Goal: Task Accomplishment & Management: Use online tool/utility

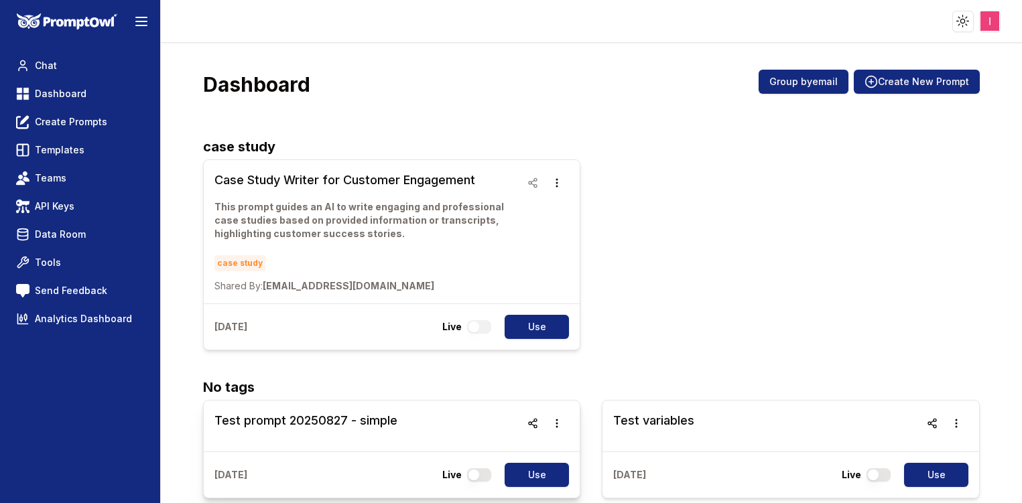
click at [379, 429] on h3 "Test prompt 20250827 - simple" at bounding box center [305, 420] width 183 height 19
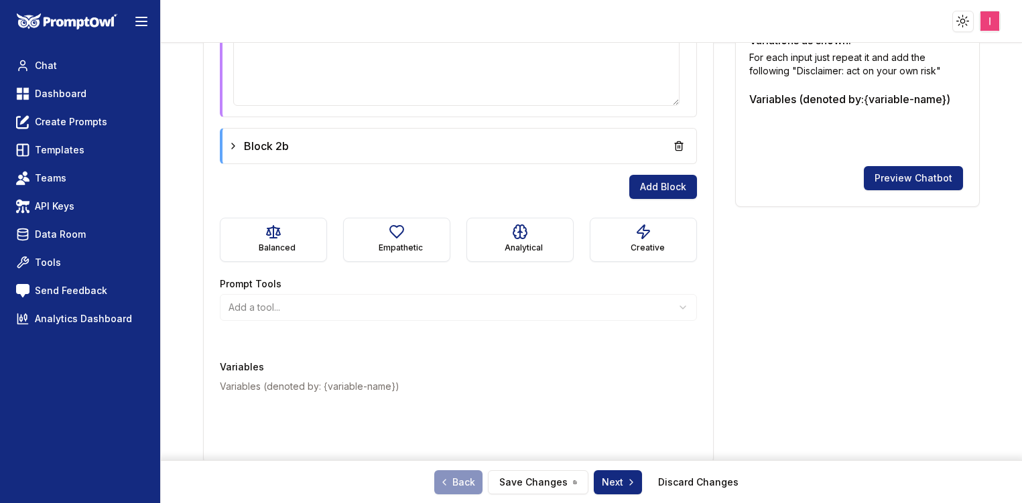
scroll to position [587, 0]
click at [259, 141] on span "Block 2b" at bounding box center [266, 145] width 45 height 16
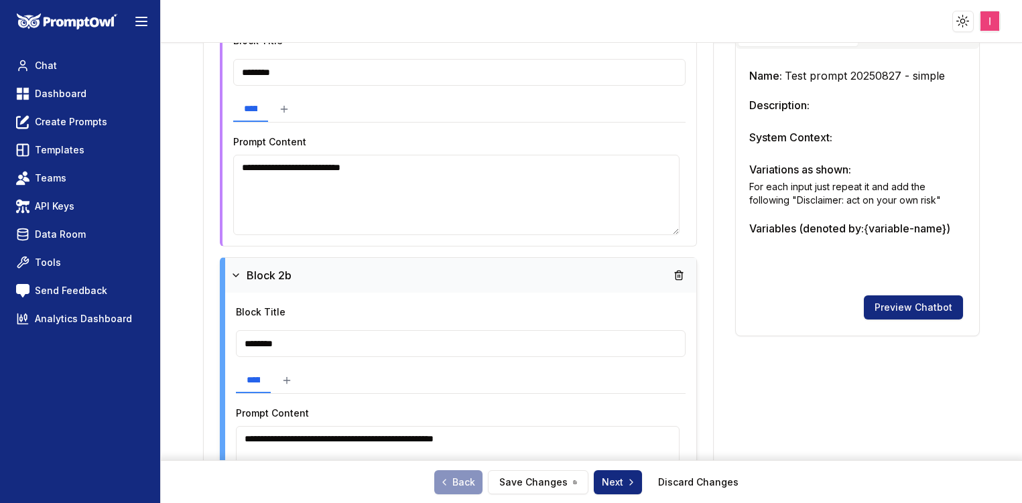
scroll to position [448, 0]
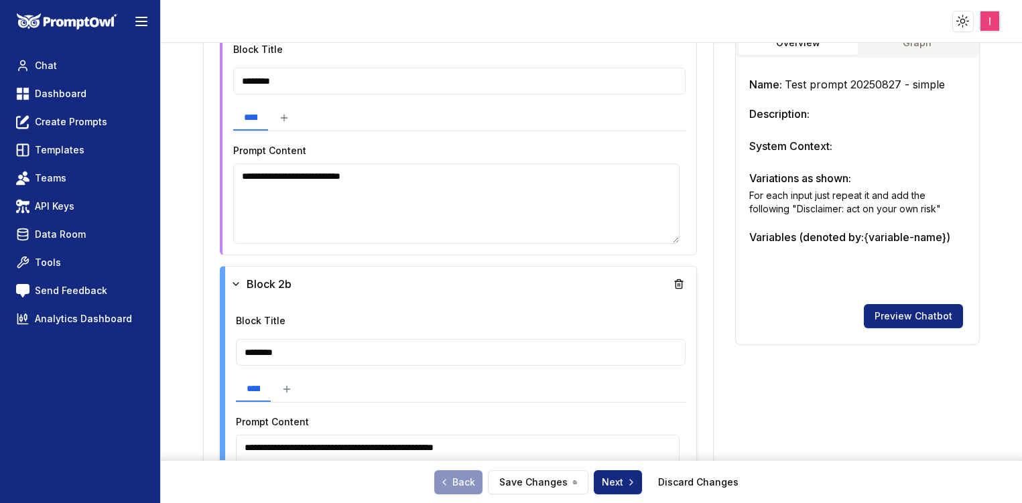
drag, startPoint x: 401, startPoint y: 172, endPoint x: 214, endPoint y: 167, distance: 187.7
click at [214, 167] on div "**********" at bounding box center [458, 364] width 509 height 901
click at [554, 423] on div "**********" at bounding box center [461, 464] width 450 height 102
drag, startPoint x: 550, startPoint y: 444, endPoint x: 219, endPoint y: 444, distance: 330.4
click at [220, 444] on div "**********" at bounding box center [458, 396] width 477 height 261
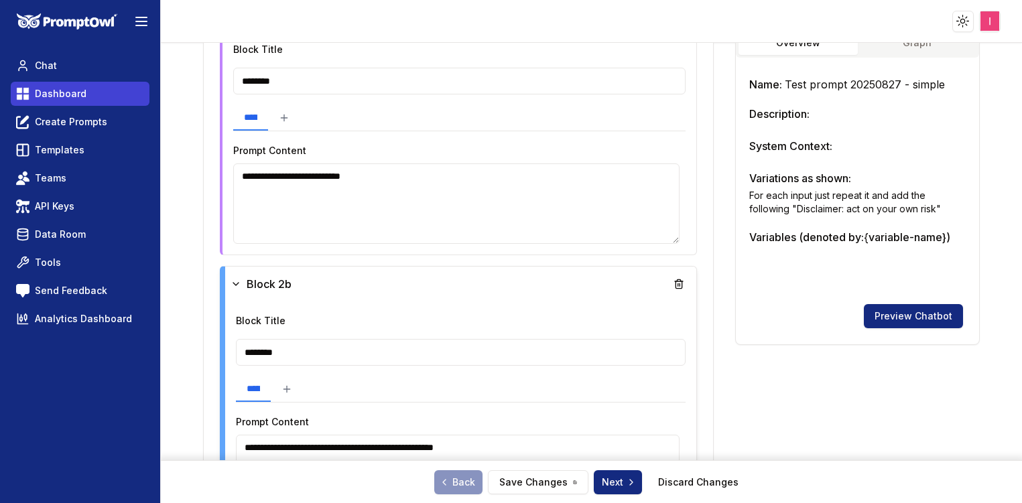
click at [61, 105] on link "Dashboard" at bounding box center [80, 94] width 139 height 24
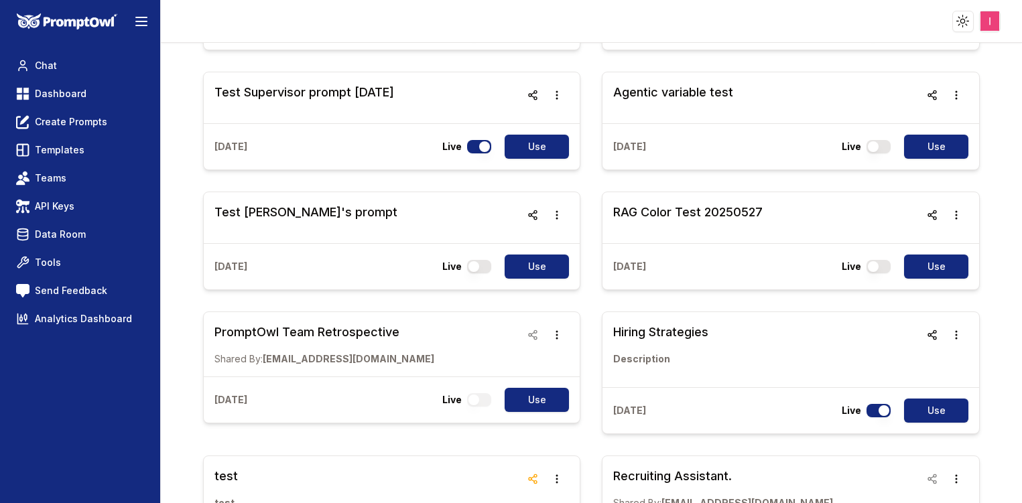
scroll to position [5, 0]
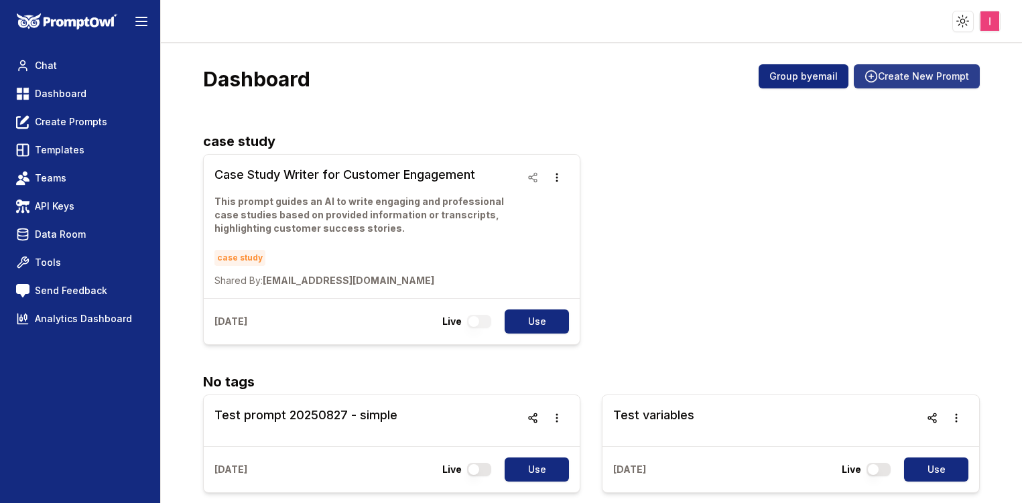
click at [928, 64] on button "Create New Prompt" at bounding box center [917, 76] width 126 height 24
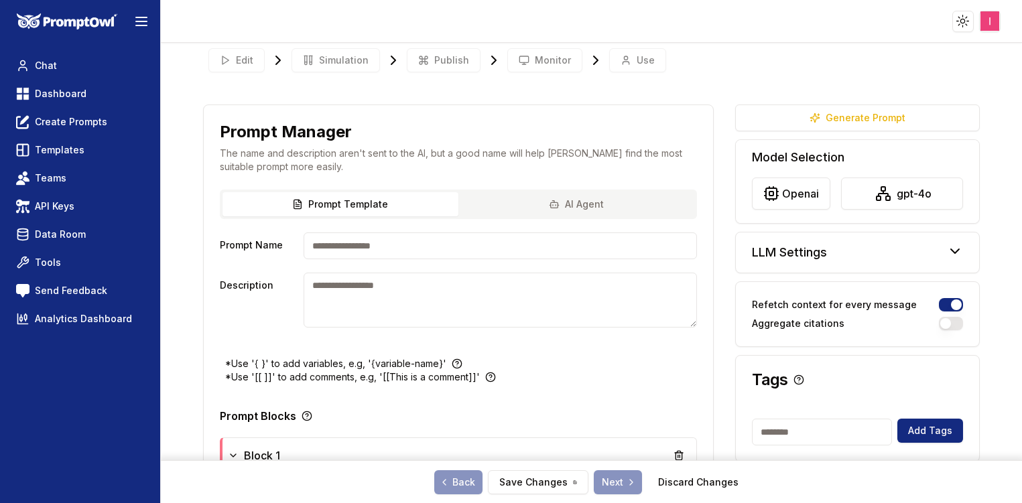
click at [477, 240] on input "Prompt Name" at bounding box center [500, 246] width 393 height 27
click at [411, 247] on input "**********" at bounding box center [500, 246] width 393 height 27
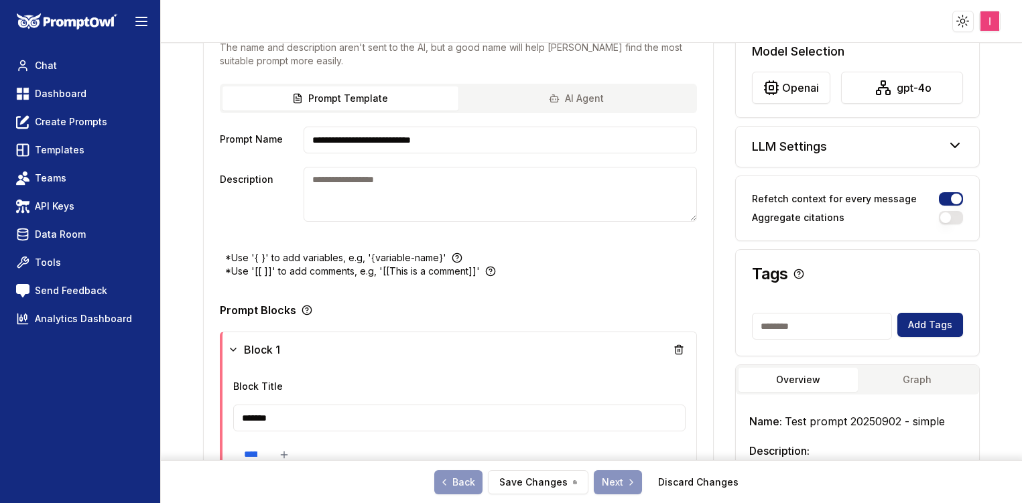
scroll to position [257, 0]
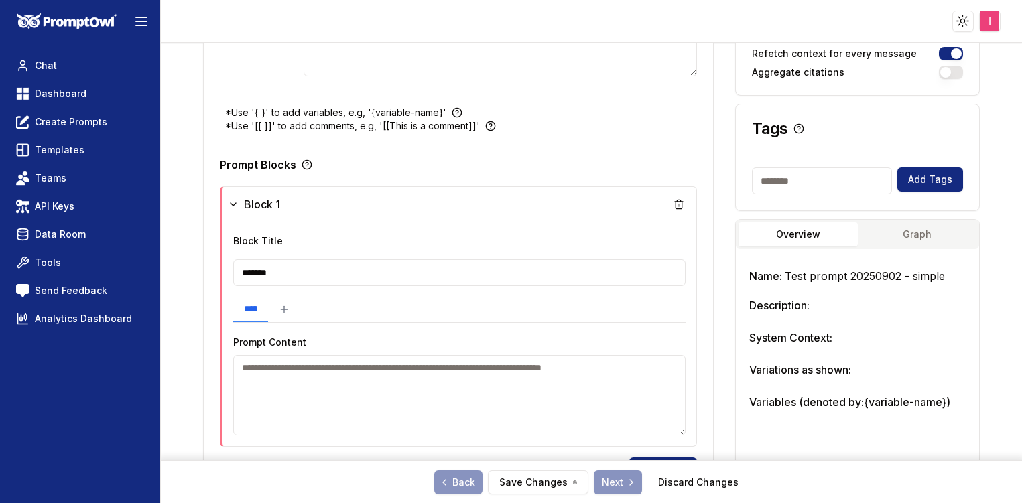
type input "**********"
click at [329, 275] on input "*******" at bounding box center [459, 272] width 452 height 27
type input "********"
click at [317, 385] on textarea at bounding box center [461, 395] width 450 height 80
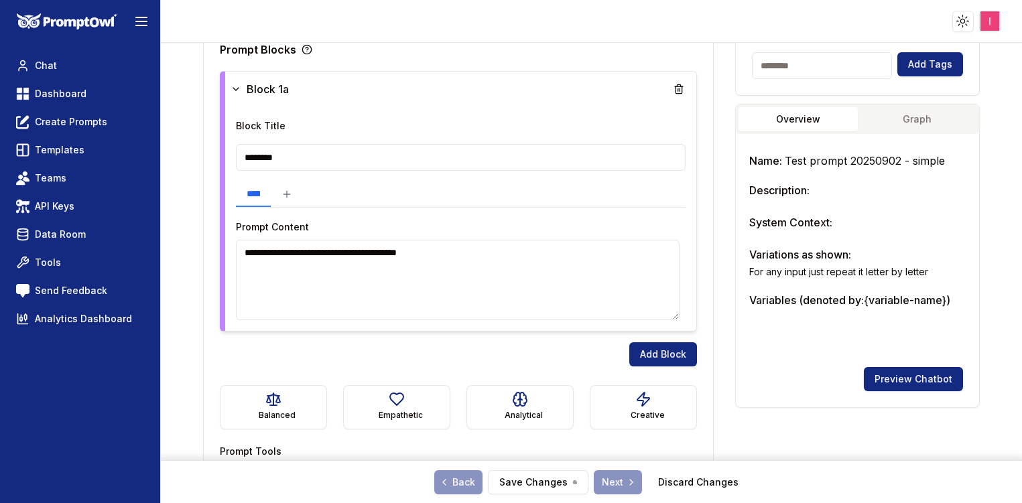
scroll to position [436, 0]
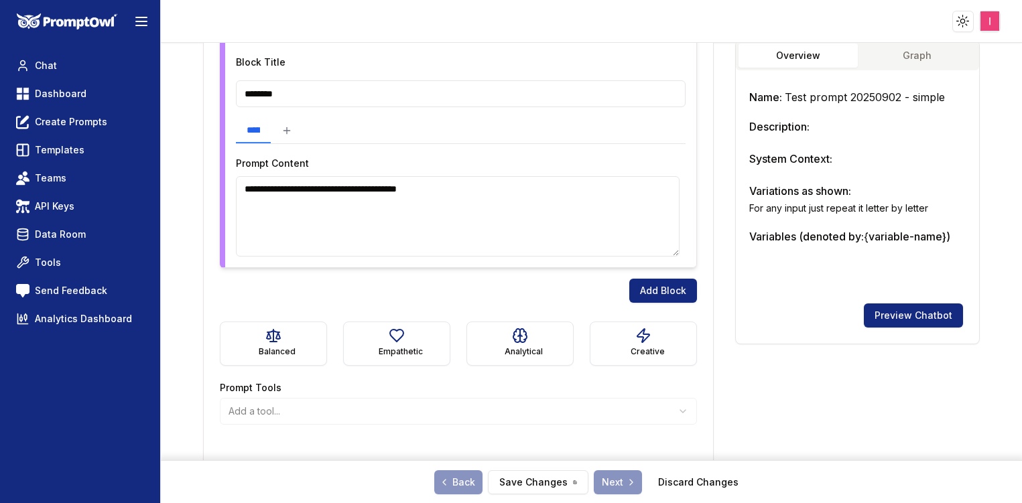
click at [355, 190] on textarea "**********" at bounding box center [458, 216] width 444 height 80
click at [424, 190] on textarea "**********" at bounding box center [458, 216] width 444 height 80
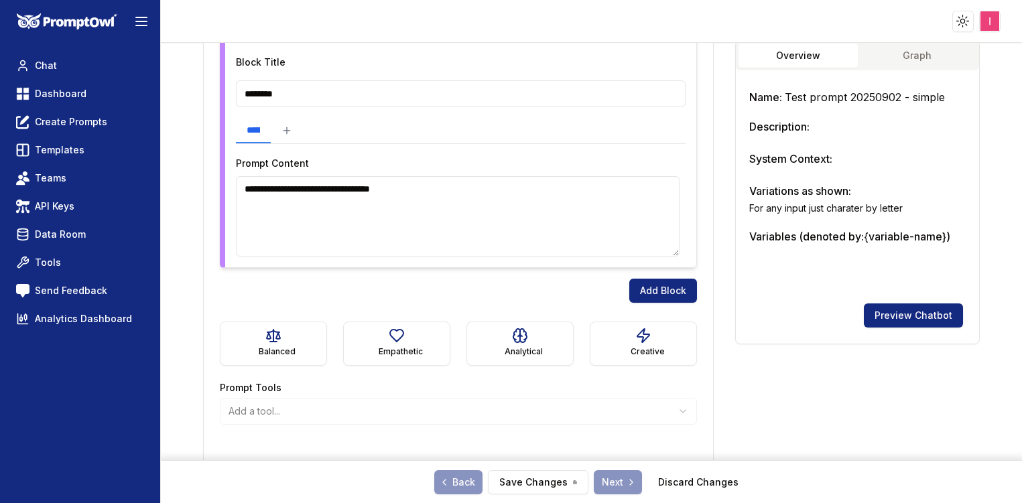
click at [424, 190] on textarea "**********" at bounding box center [458, 216] width 444 height 80
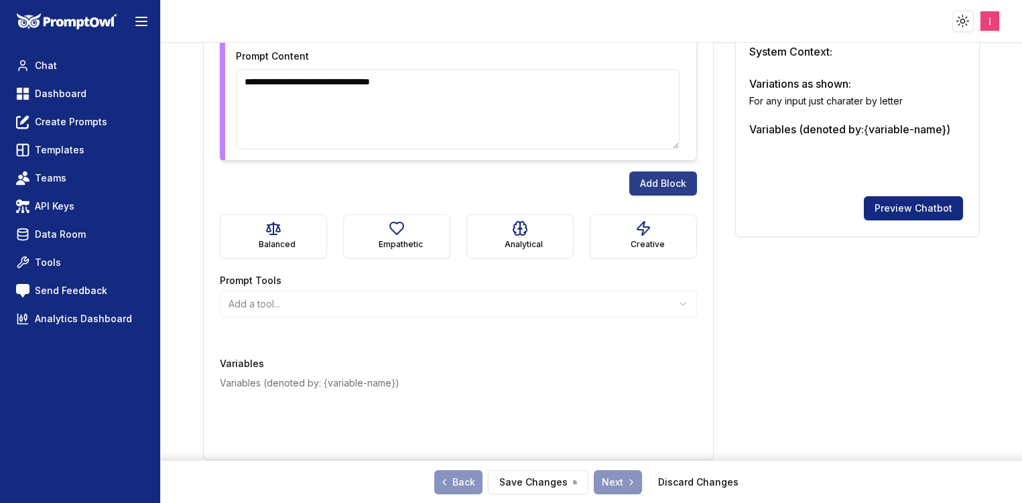
type textarea "**********"
click at [678, 177] on button "Add Block" at bounding box center [663, 184] width 68 height 24
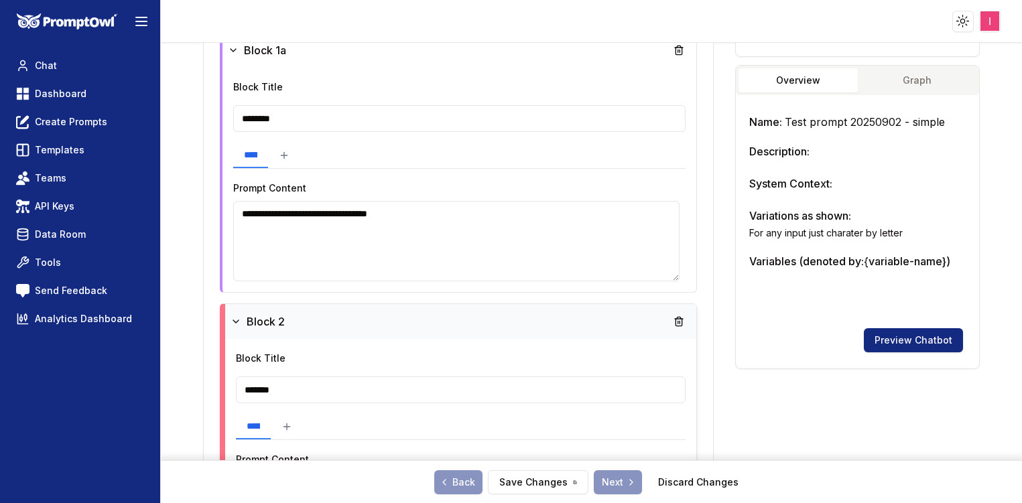
scroll to position [407, 0]
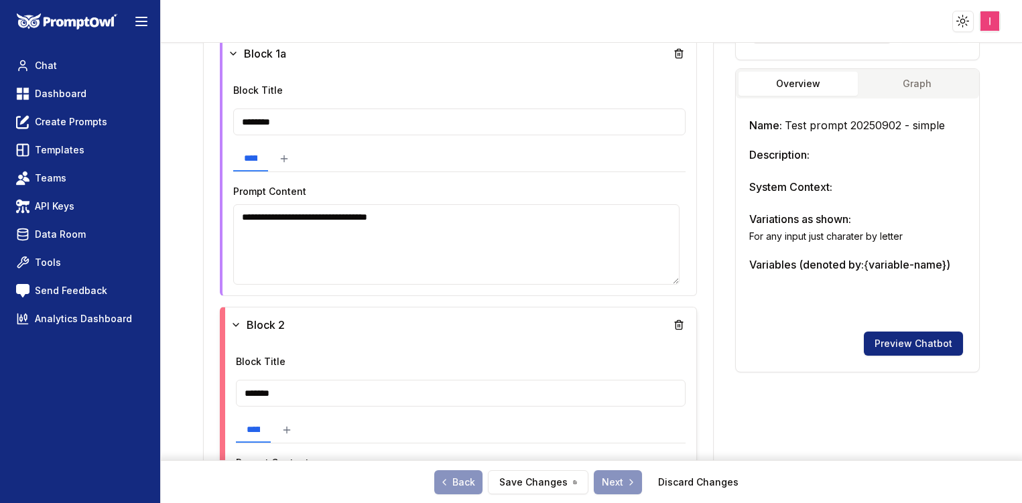
click at [307, 400] on input "*******" at bounding box center [461, 393] width 450 height 27
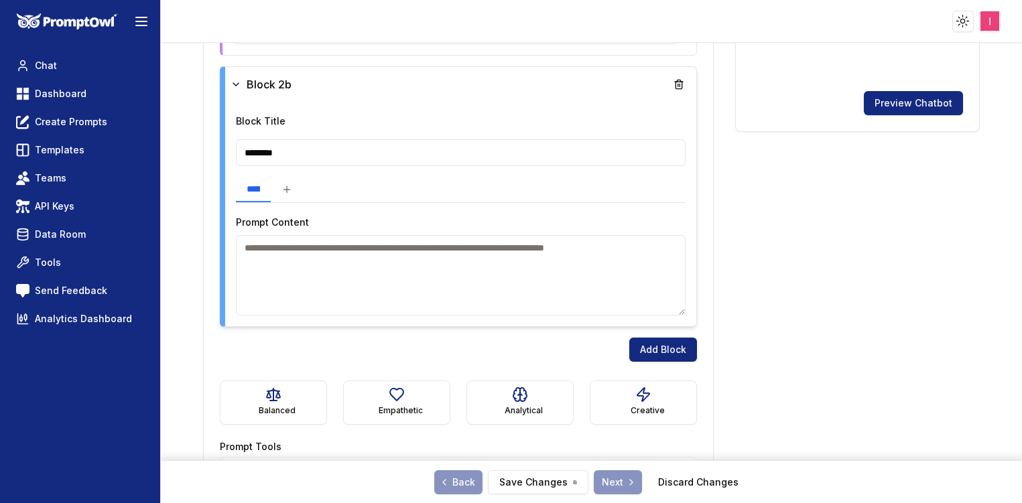
scroll to position [649, 0]
type input "********"
click at [305, 279] on textarea at bounding box center [461, 275] width 450 height 80
paste textarea "**********"
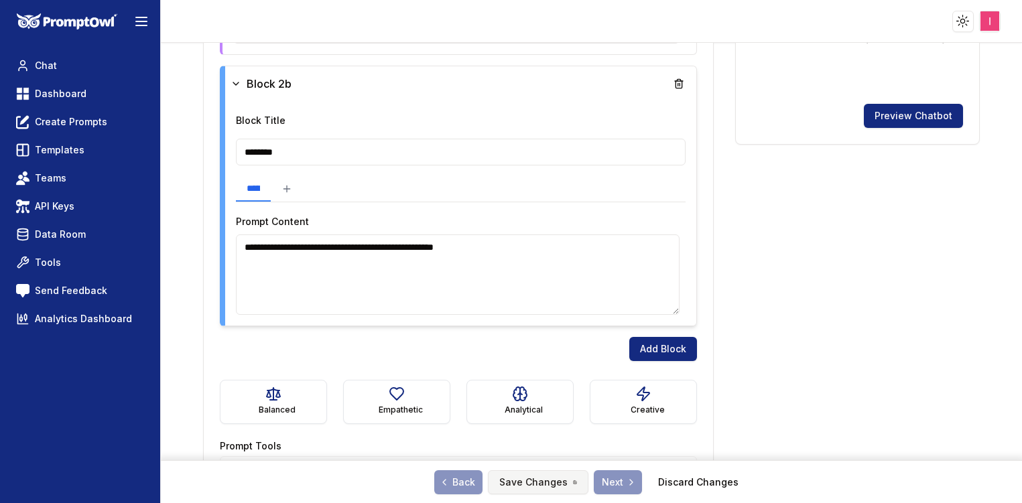
type textarea "**********"
click at [527, 483] on button "Save Changes" at bounding box center [538, 482] width 101 height 24
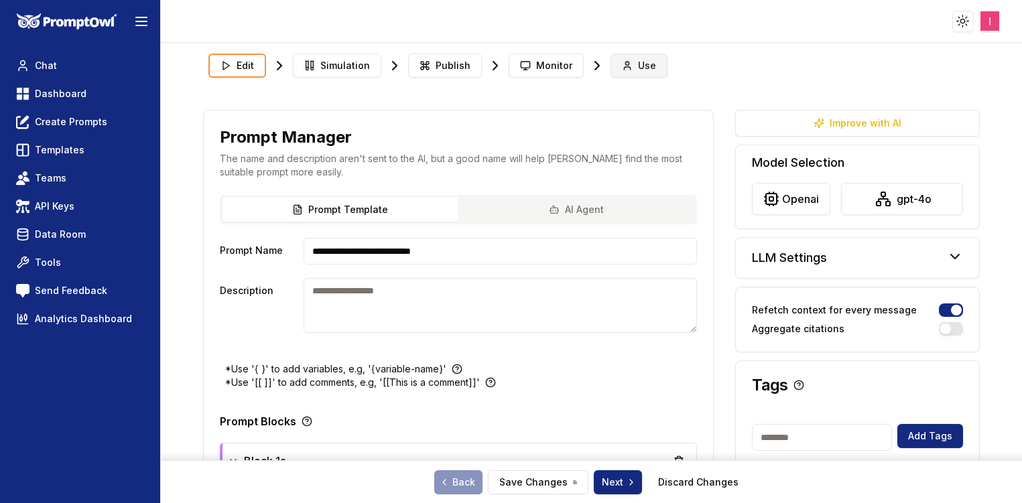
click at [638, 62] on span "Use" at bounding box center [647, 65] width 18 height 13
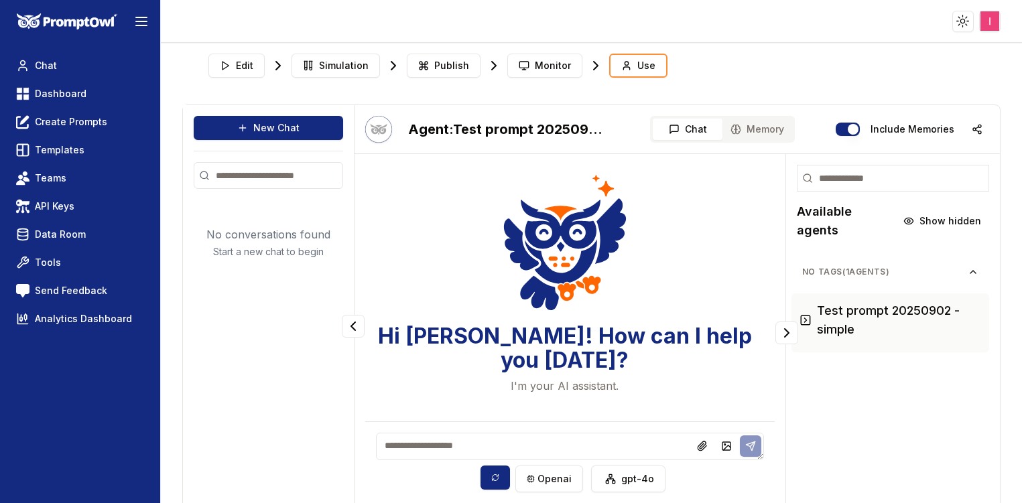
click at [472, 444] on textarea at bounding box center [570, 446] width 388 height 27
type textarea "******"
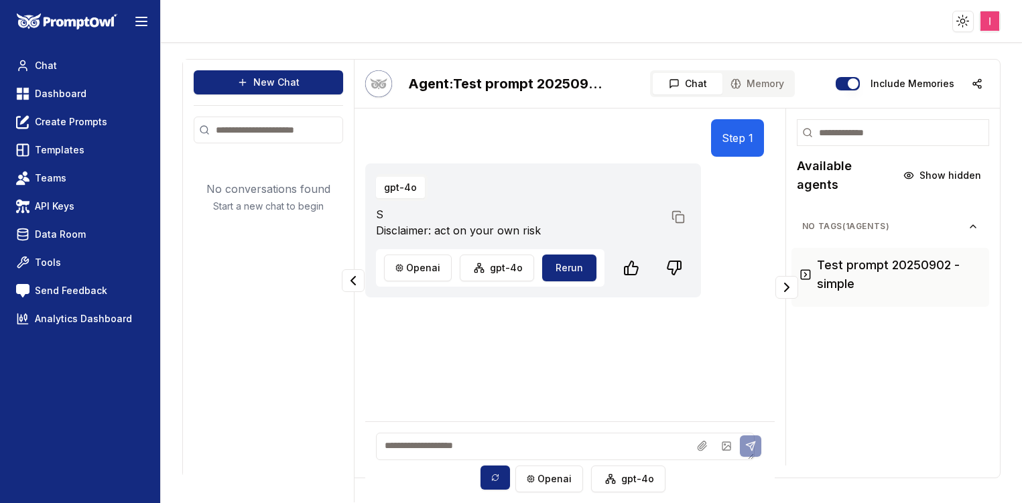
scroll to position [54, 0]
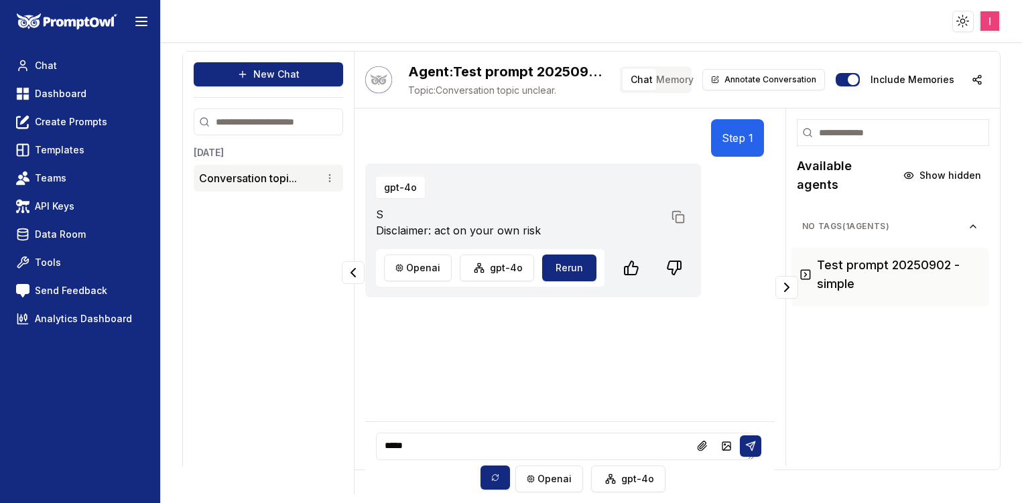
type textarea "******"
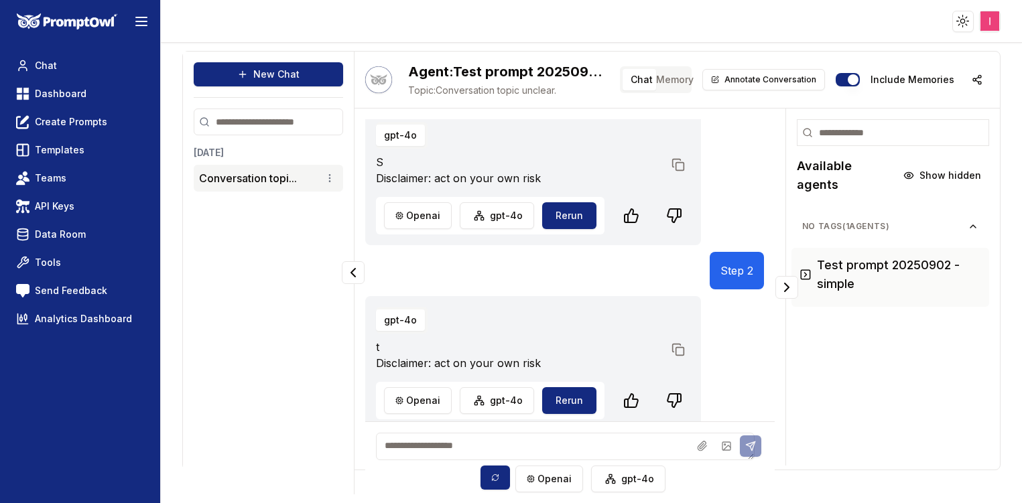
scroll to position [61, 0]
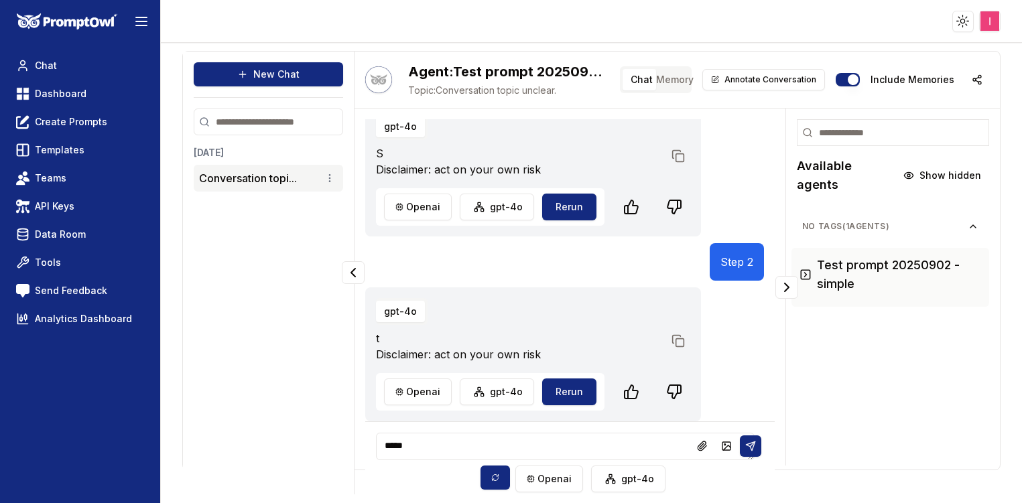
type textarea "******"
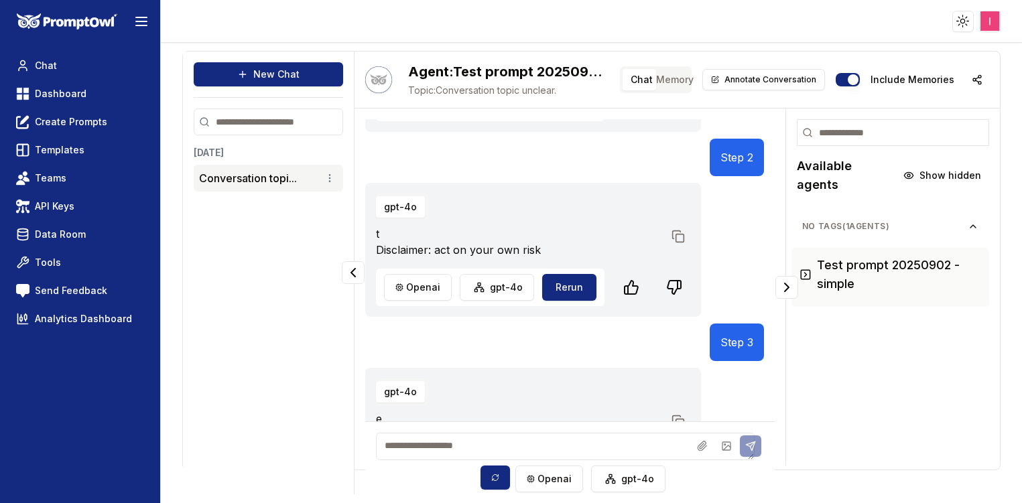
scroll to position [246, 0]
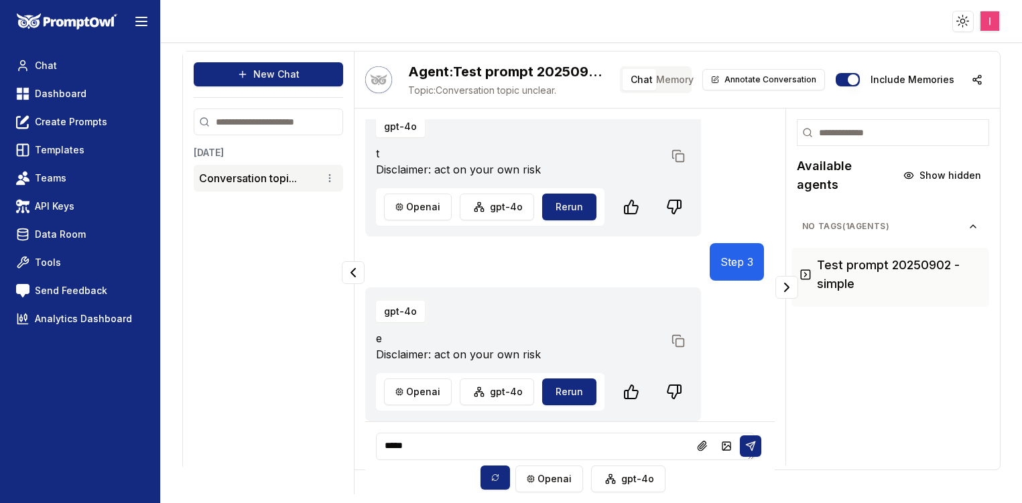
type textarea "******"
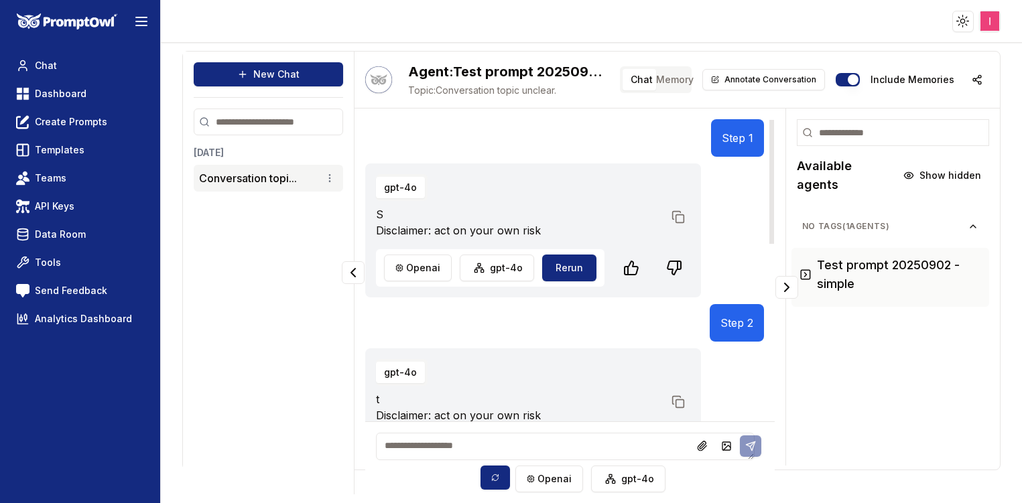
scroll to position [0, 0]
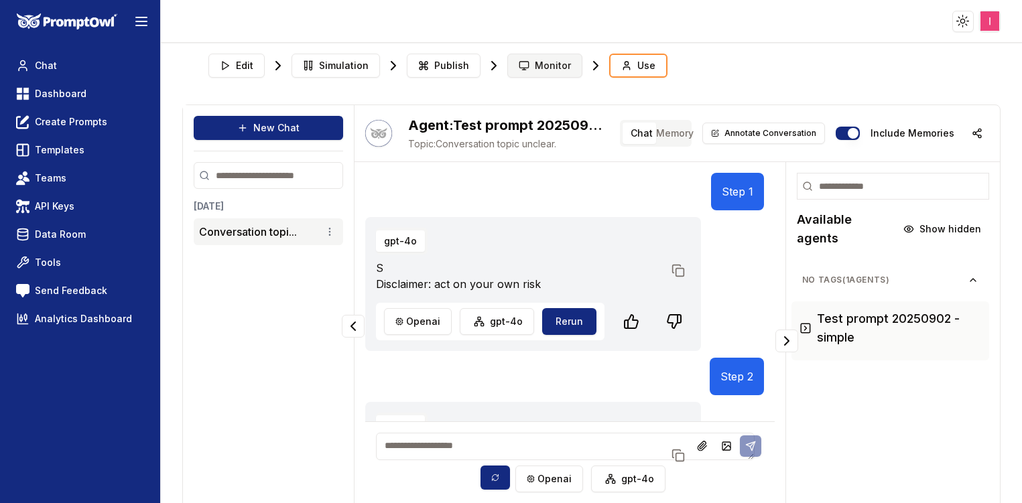
click at [539, 63] on span "Monitor" at bounding box center [553, 65] width 36 height 13
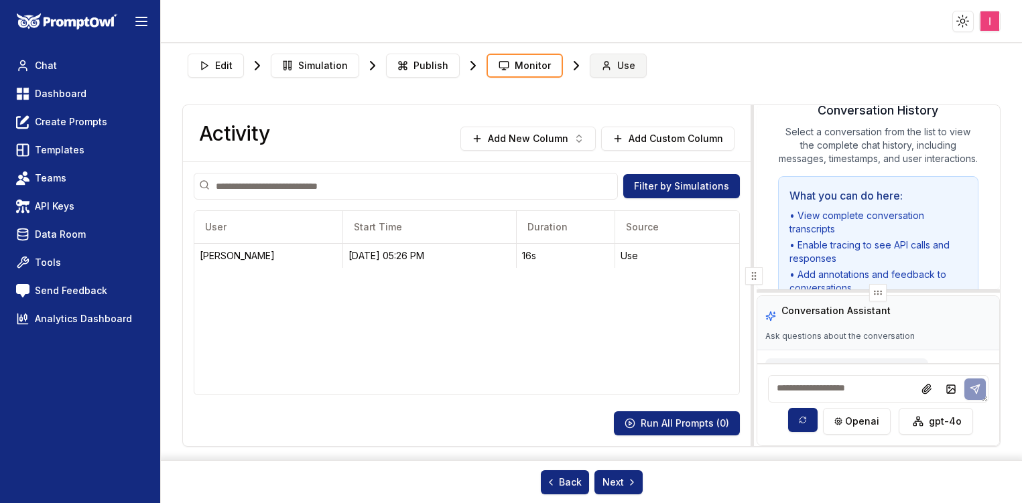
click at [619, 69] on span "Use" at bounding box center [626, 65] width 18 height 13
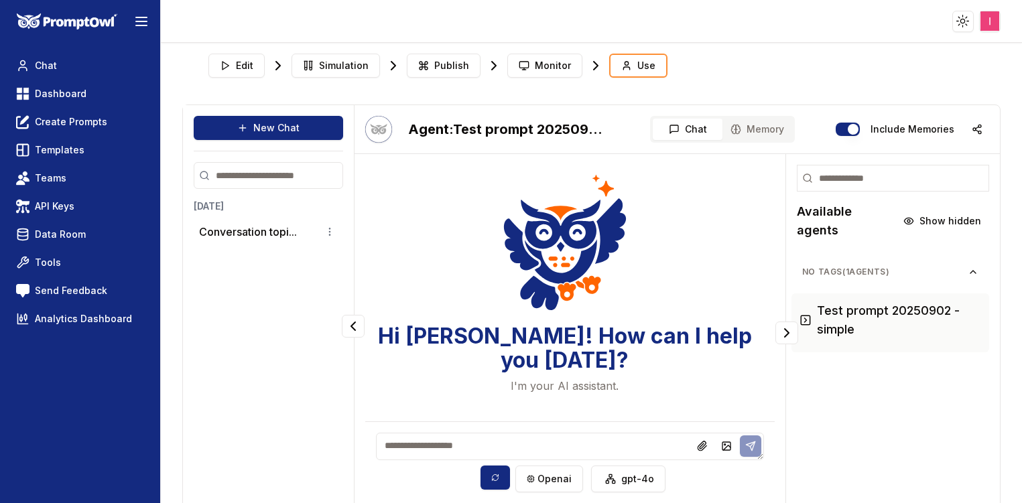
click at [424, 445] on textarea at bounding box center [570, 446] width 388 height 27
type textarea "**********"
click at [745, 448] on icon at bounding box center [750, 447] width 11 height 11
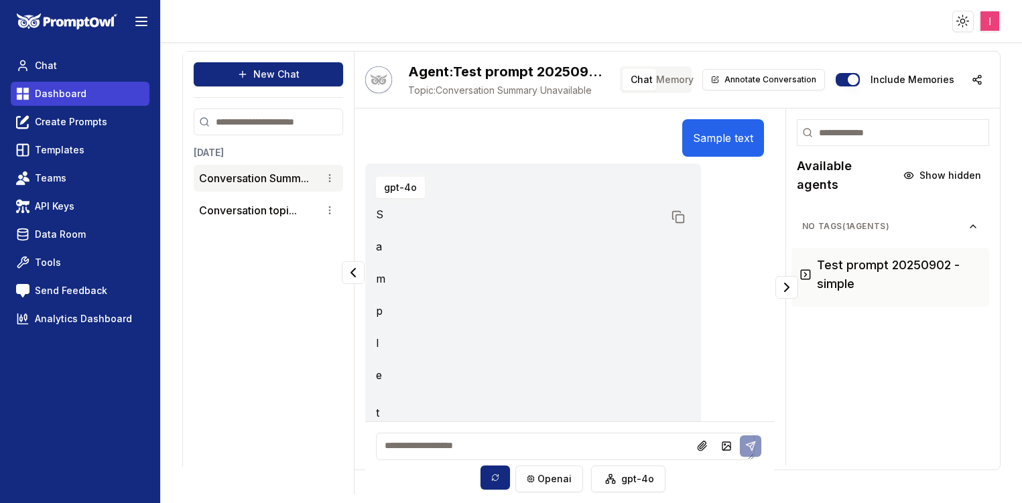
click at [62, 97] on span "Dashboard" at bounding box center [61, 93] width 52 height 13
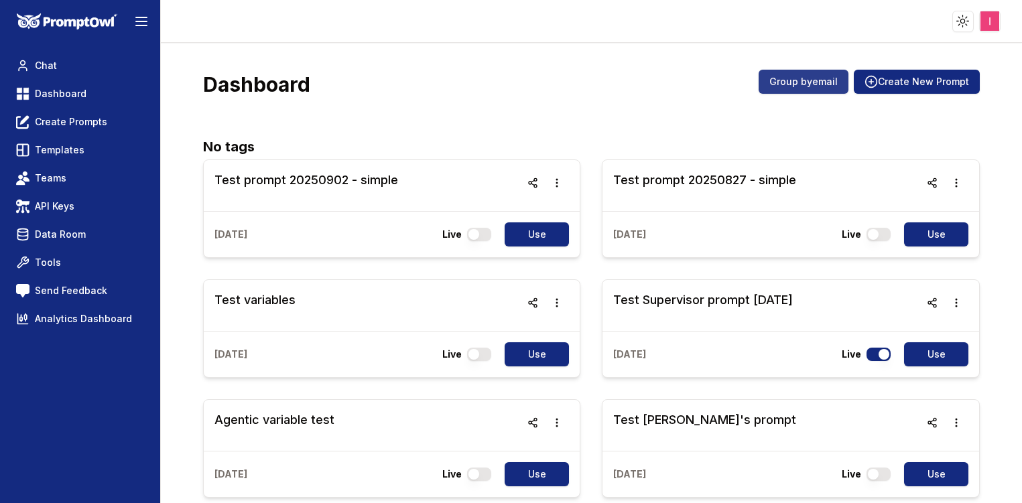
click at [824, 84] on button "Group by email" at bounding box center [804, 82] width 90 height 24
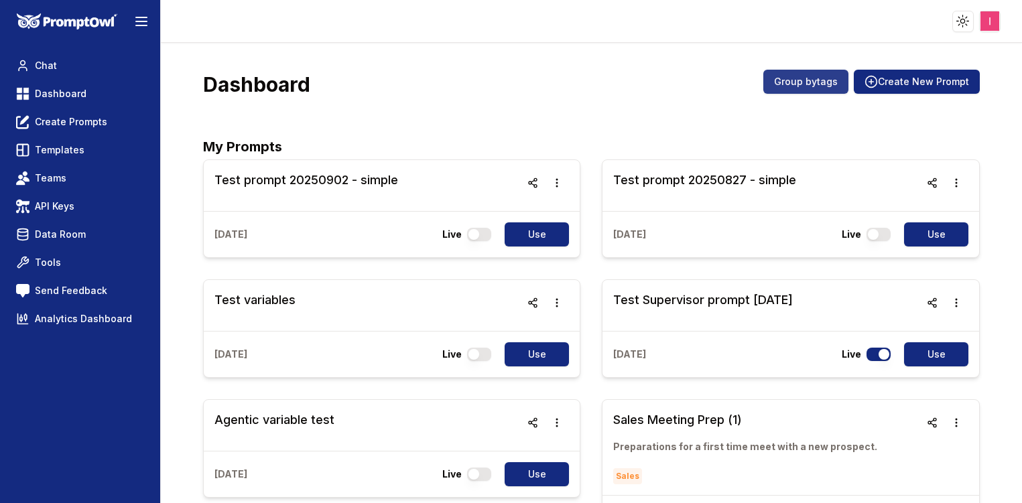
click at [824, 84] on button "Group by tags" at bounding box center [805, 82] width 85 height 24
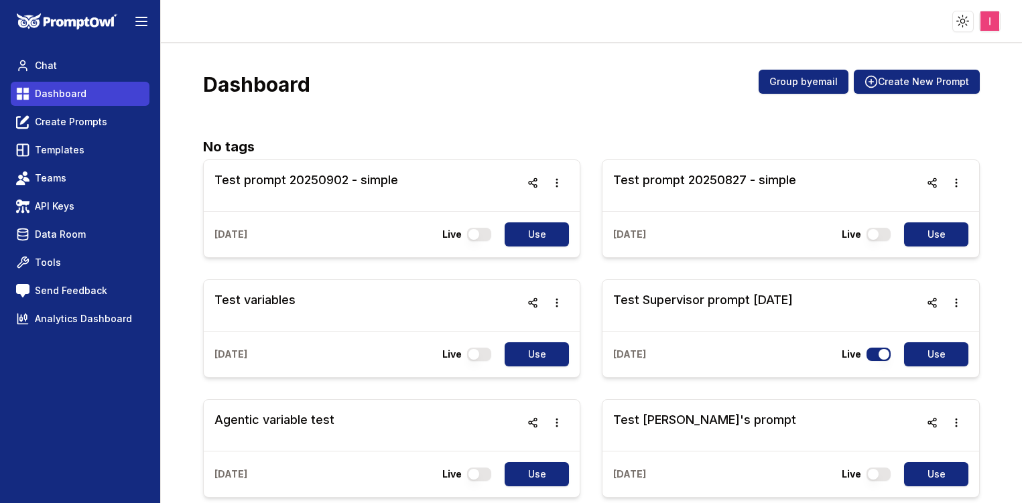
click at [59, 86] on link "Dashboard" at bounding box center [80, 94] width 139 height 24
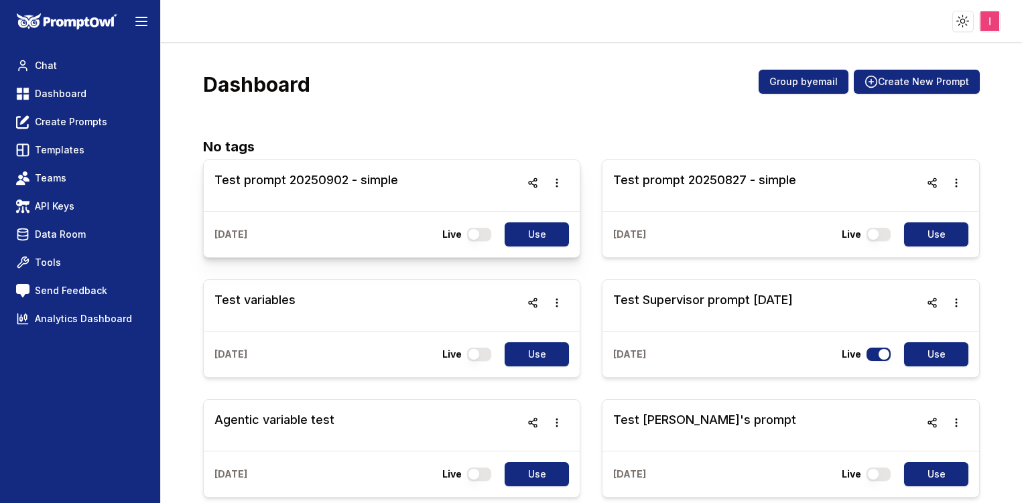
click at [304, 177] on h3 "Test prompt 20250902 - simple" at bounding box center [306, 180] width 184 height 19
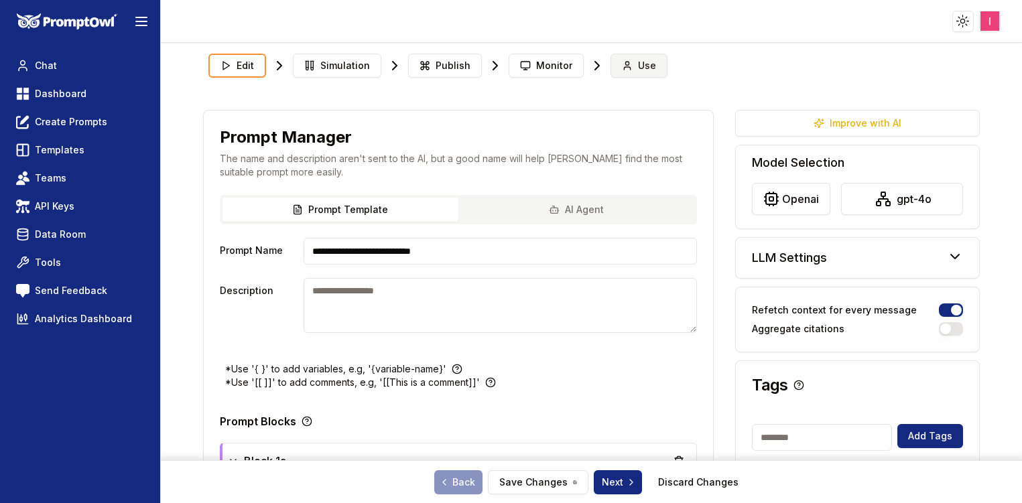
click at [638, 61] on span "Use" at bounding box center [647, 65] width 18 height 13
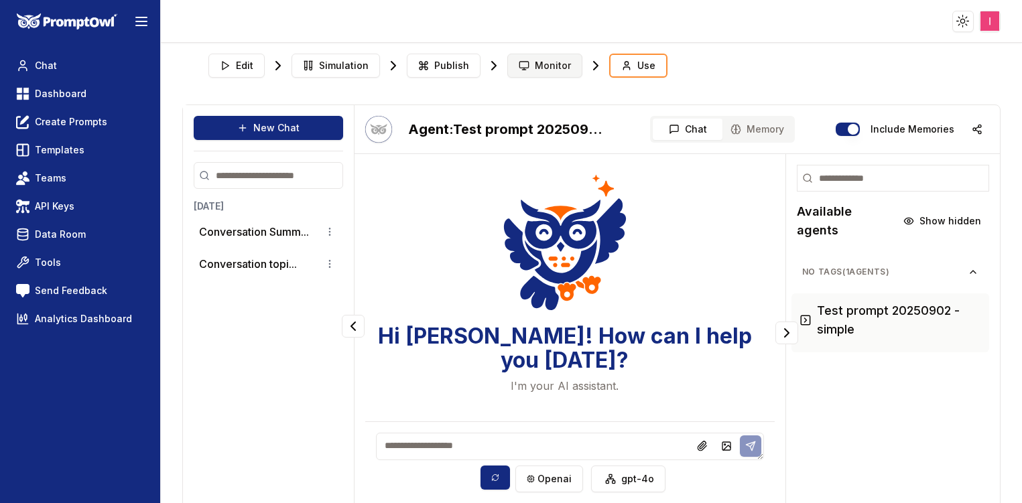
click at [554, 63] on span "Monitor" at bounding box center [553, 65] width 36 height 13
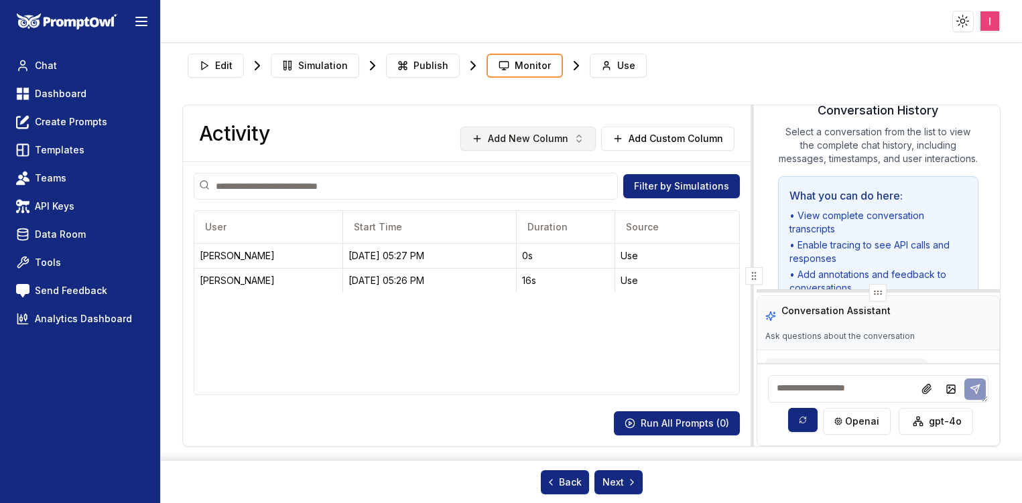
click at [582, 134] on icon "button" at bounding box center [579, 138] width 11 height 11
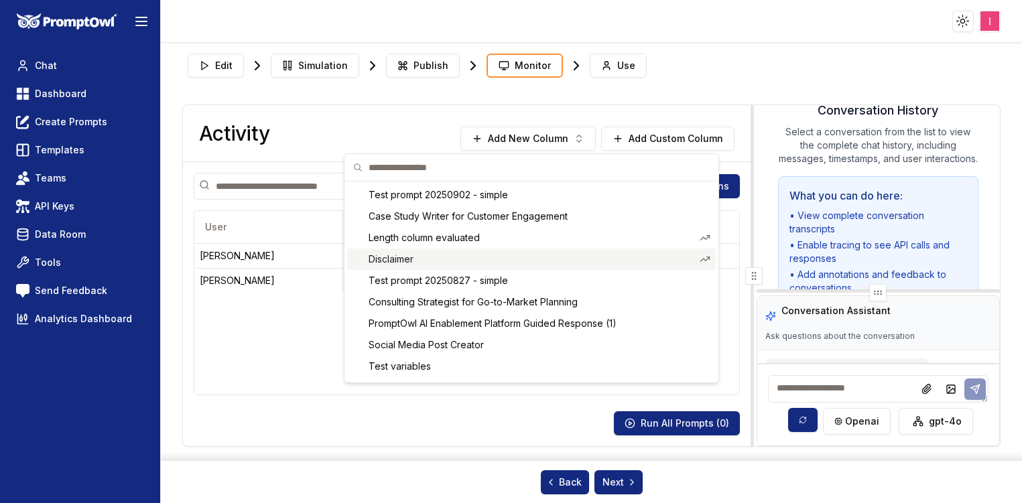
click at [501, 259] on span "Disclaimer" at bounding box center [532, 259] width 326 height 13
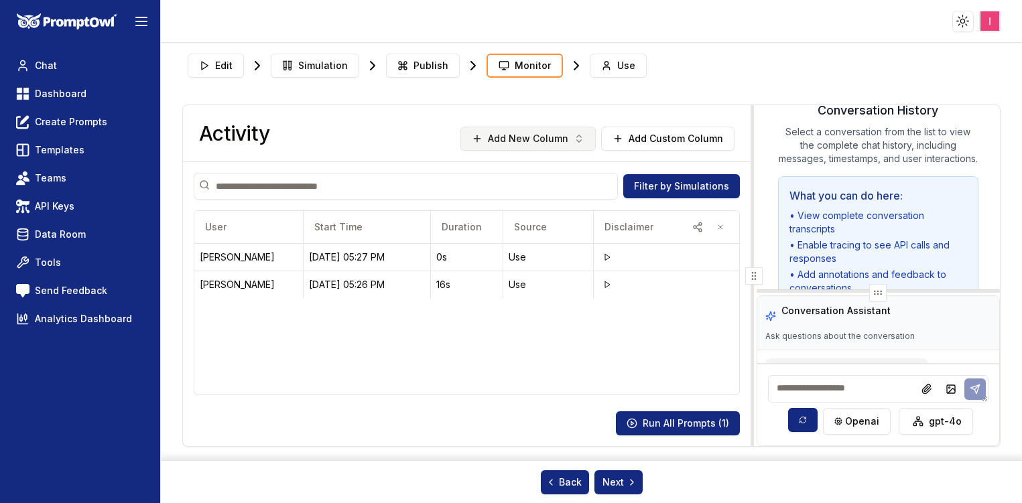
click at [577, 134] on icon "button" at bounding box center [579, 138] width 11 height 11
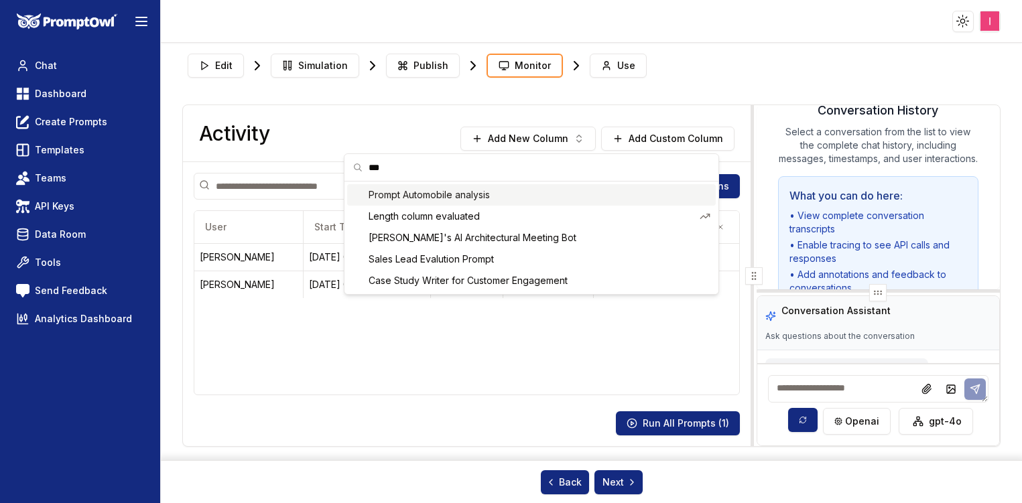
type input "***"
click at [464, 198] on span "Prompt Automobile analysis" at bounding box center [540, 194] width 342 height 13
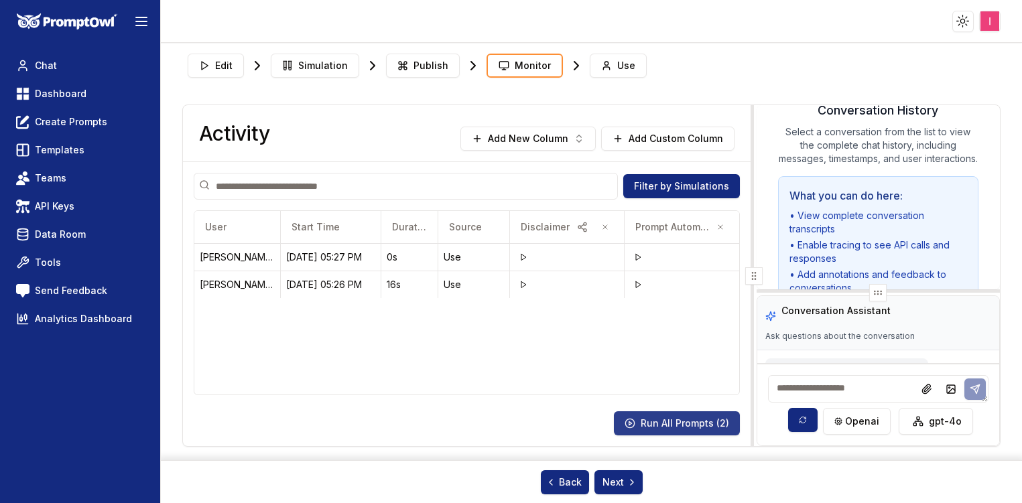
click at [697, 432] on button "Run All Prompts ( 2 )" at bounding box center [677, 423] width 126 height 24
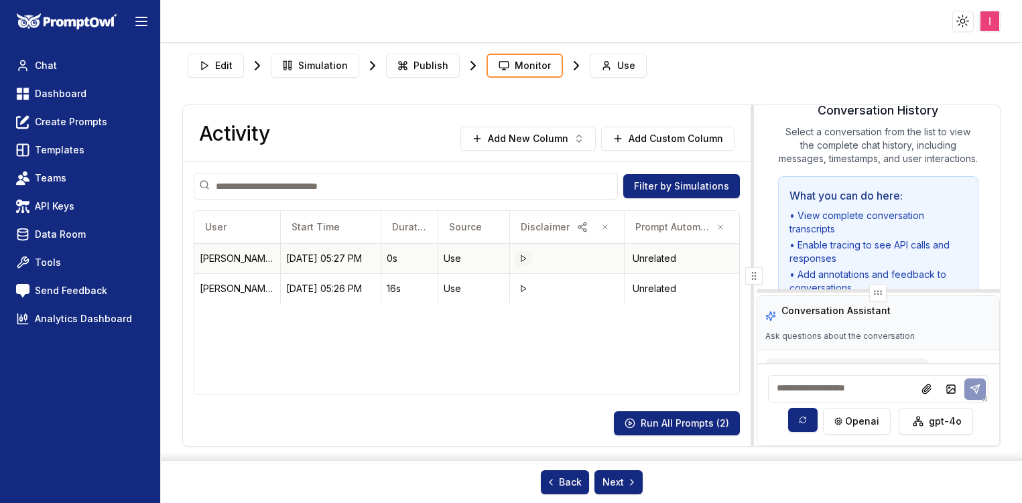
click at [525, 256] on icon at bounding box center [523, 259] width 8 height 8
click at [620, 75] on button "Use" at bounding box center [618, 66] width 57 height 24
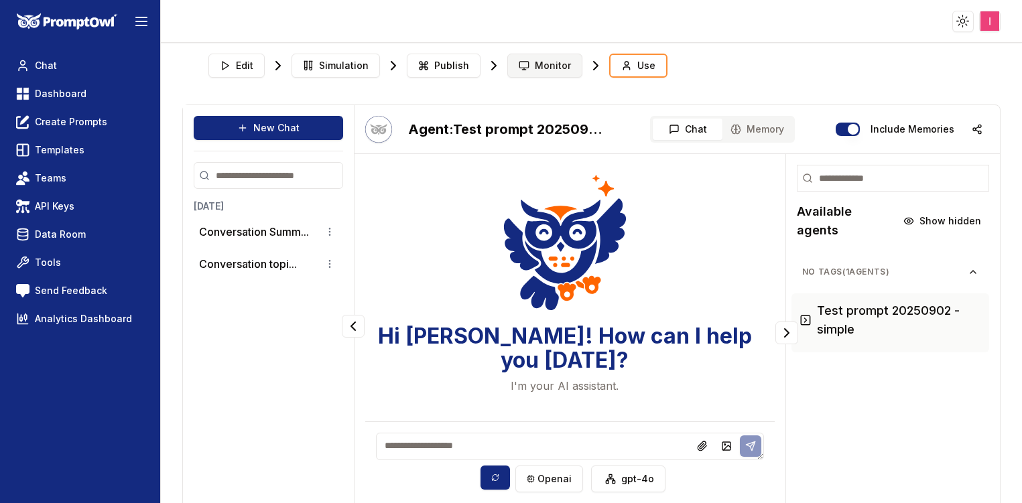
click at [521, 66] on icon at bounding box center [524, 65] width 11 height 11
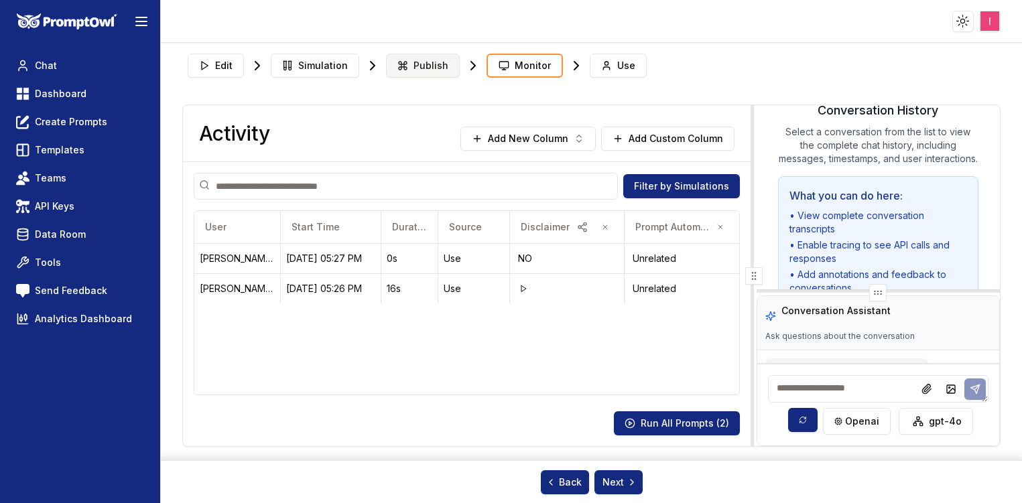
click at [437, 69] on span "Publish" at bounding box center [430, 65] width 35 height 13
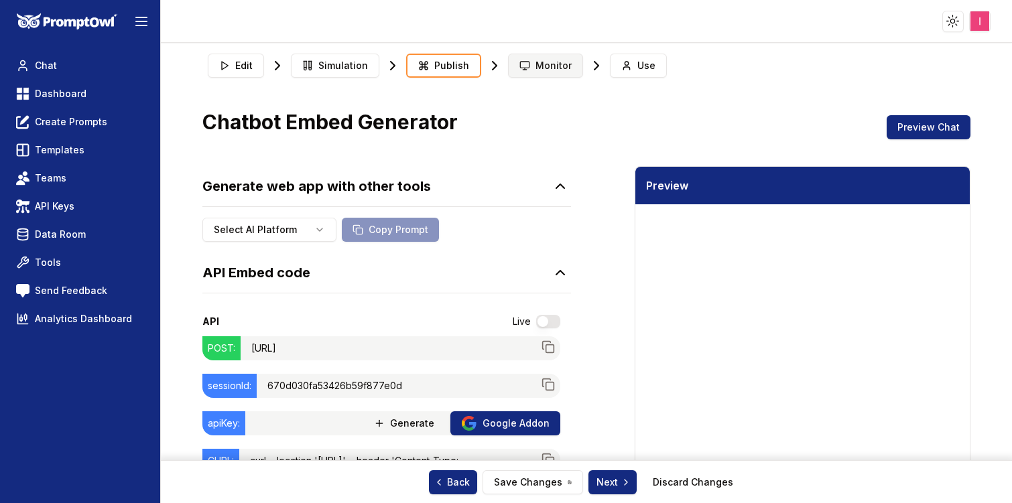
click at [541, 65] on span "Monitor" at bounding box center [553, 65] width 36 height 13
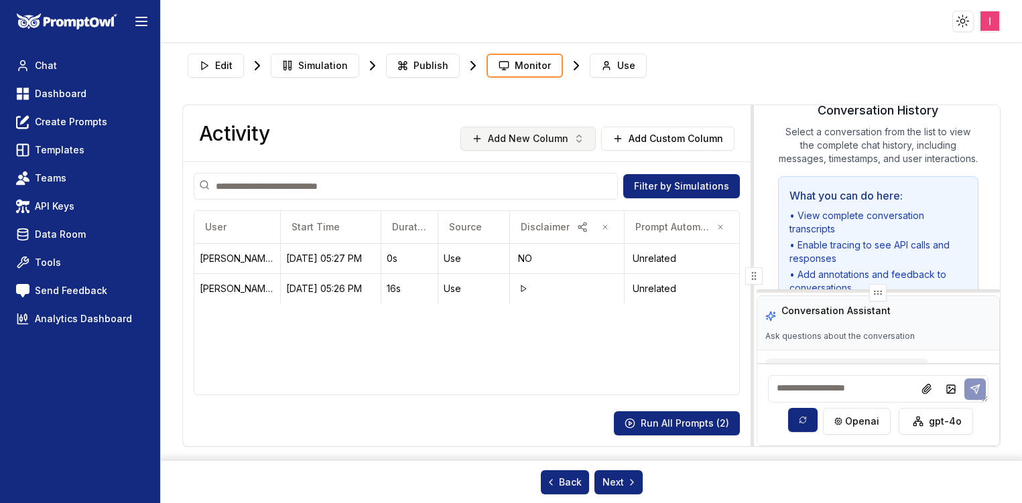
click at [556, 145] on button "Add New Column" at bounding box center [527, 139] width 135 height 24
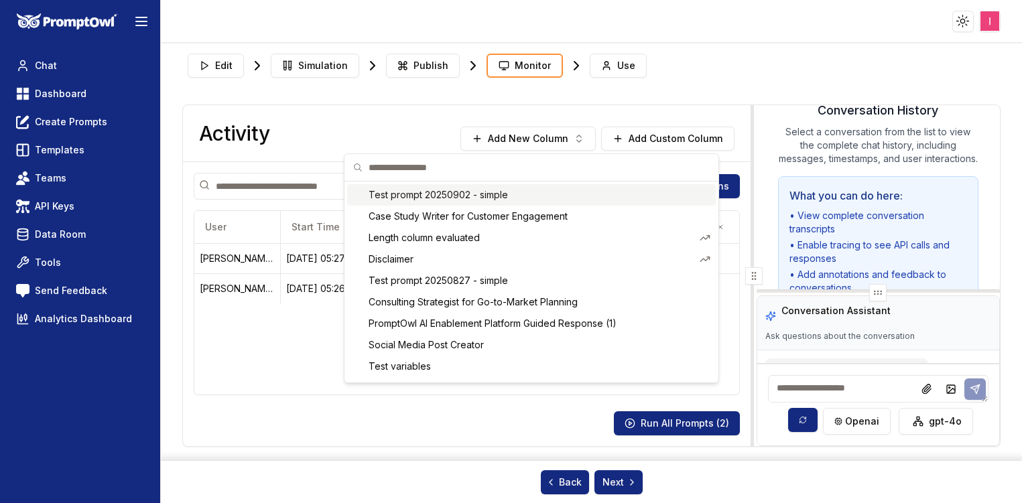
click at [680, 147] on html "Toggle theme Toggle user menu Chat Dashboard Create Prompts Templates Teams API…" at bounding box center [511, 251] width 1022 height 503
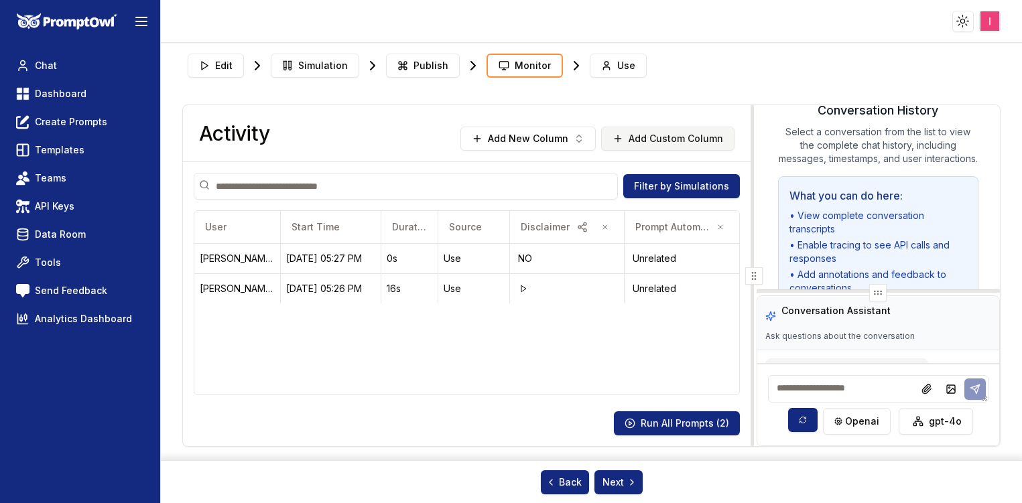
click at [678, 143] on button "Add Custom Column" at bounding box center [667, 139] width 133 height 24
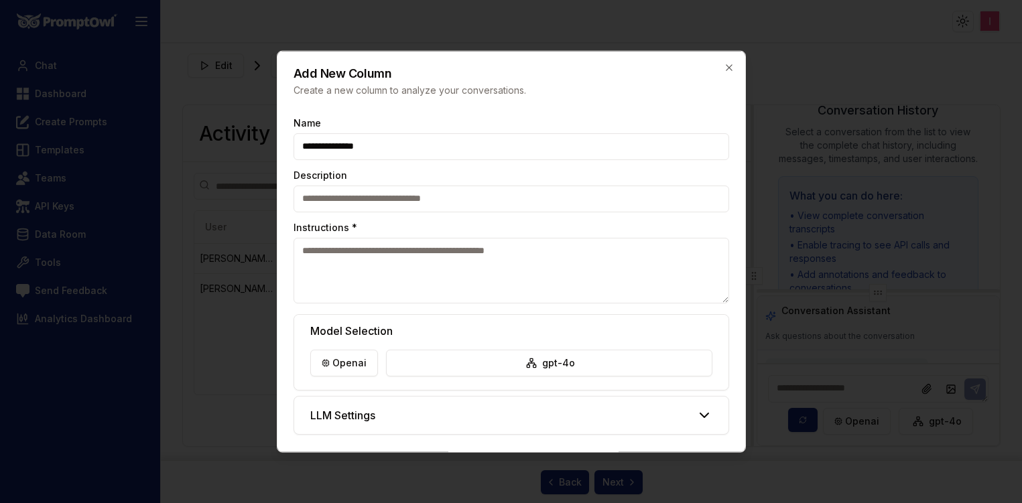
type input "**********"
click at [509, 253] on textarea "**********" at bounding box center [507, 270] width 426 height 66
type textarea "**********"
click at [498, 319] on div "Model Selection openai gpt-4o" at bounding box center [511, 351] width 434 height 75
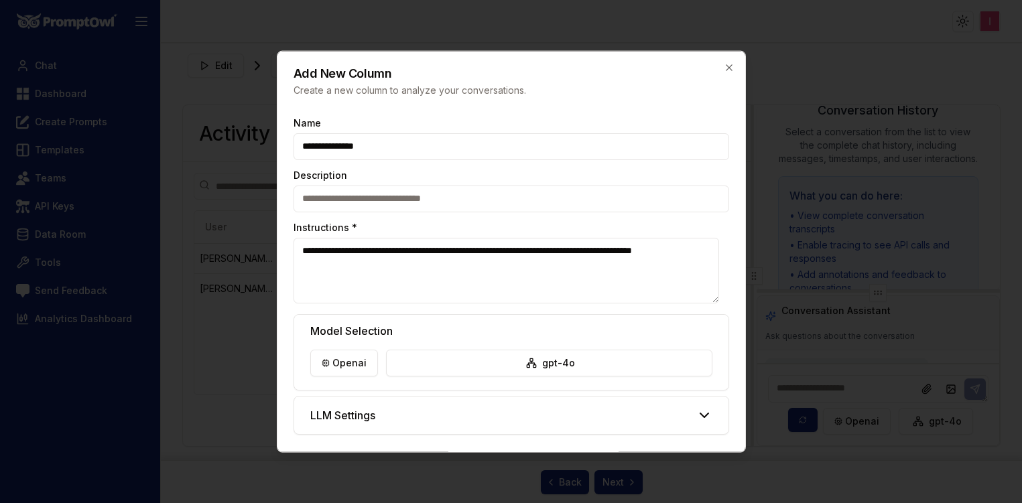
click at [498, 319] on div "Model Selection openai gpt-4o" at bounding box center [511, 351] width 434 height 75
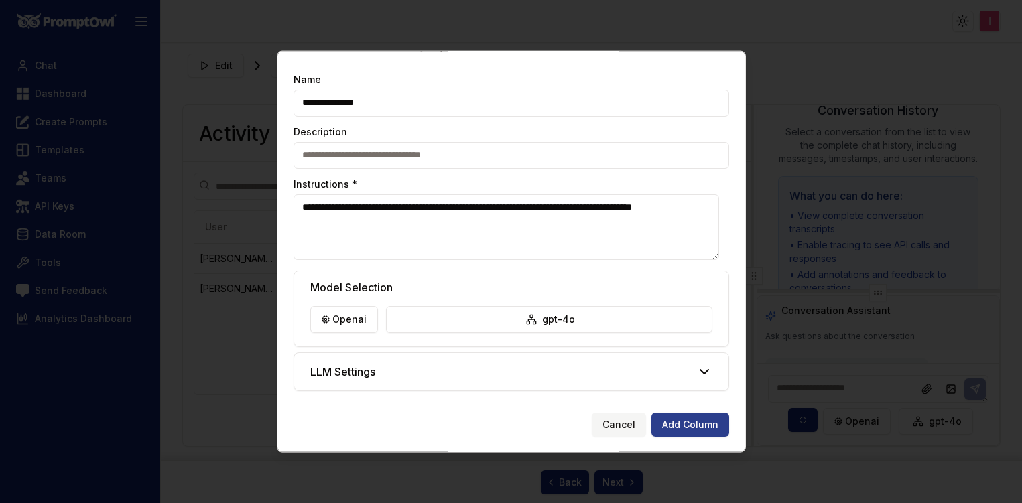
click at [663, 426] on button "Add Column" at bounding box center [690, 424] width 78 height 24
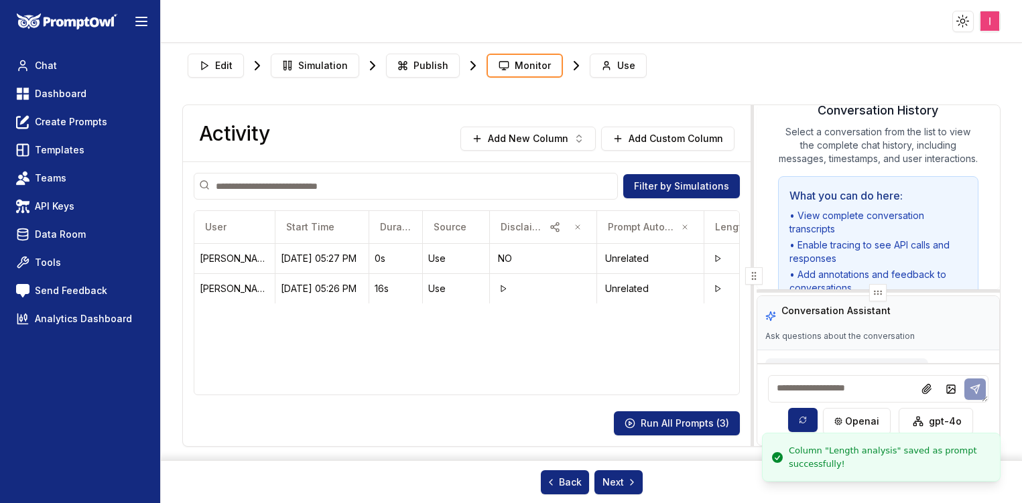
scroll to position [0, 72]
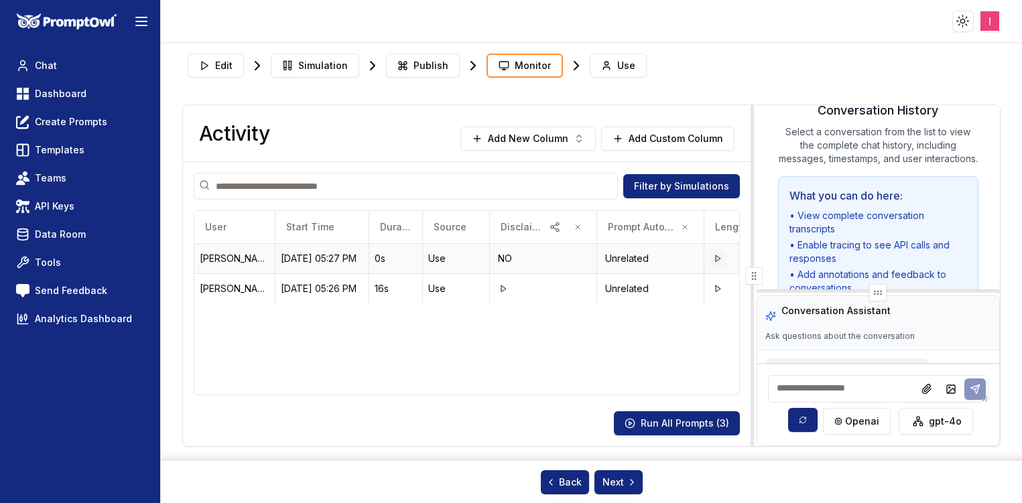
click at [716, 258] on polygon at bounding box center [718, 258] width 5 height 6
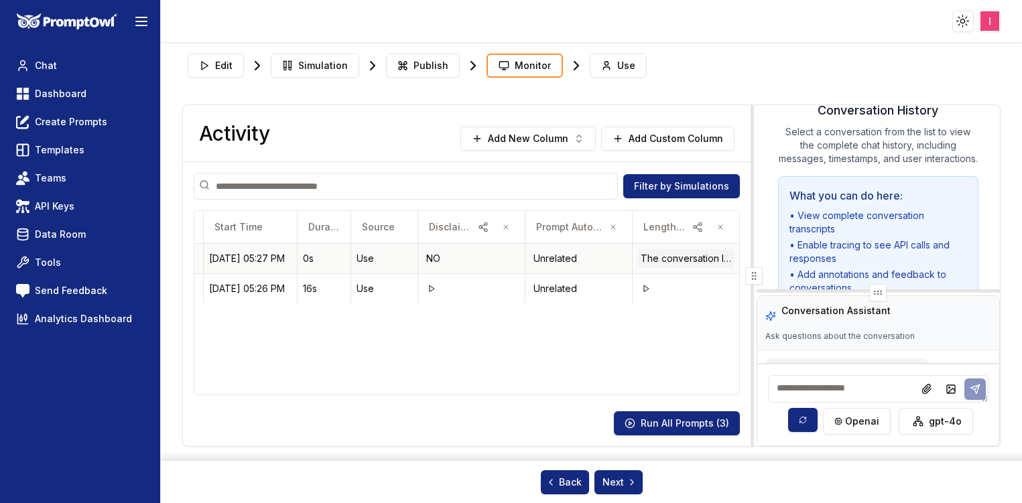
click at [690, 258] on div "The conversation length is 2 messages." at bounding box center [686, 258] width 97 height 19
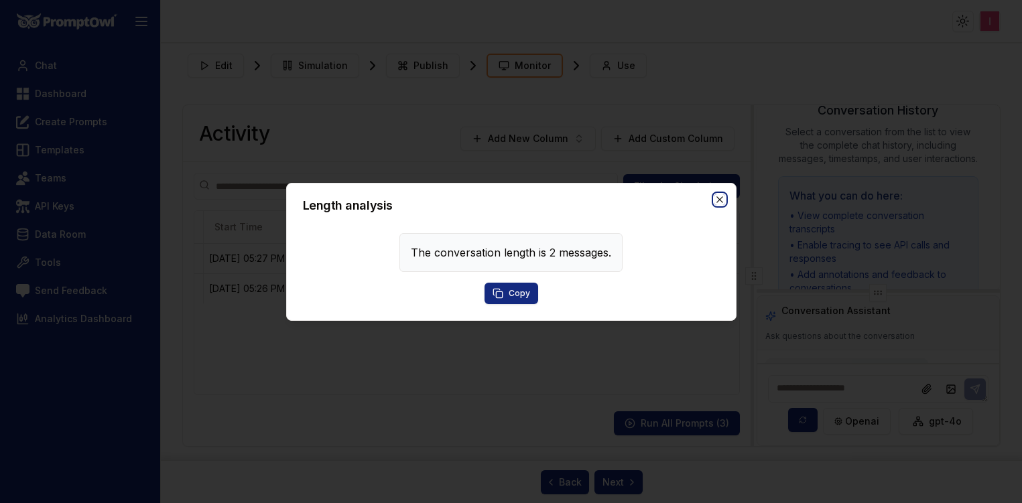
click at [723, 202] on icon "button" at bounding box center [719, 199] width 11 height 11
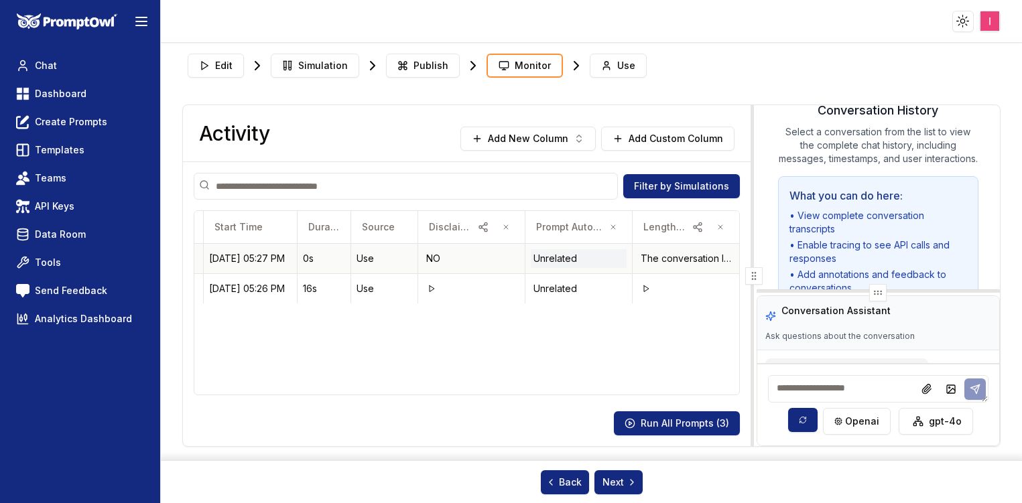
scroll to position [0, 0]
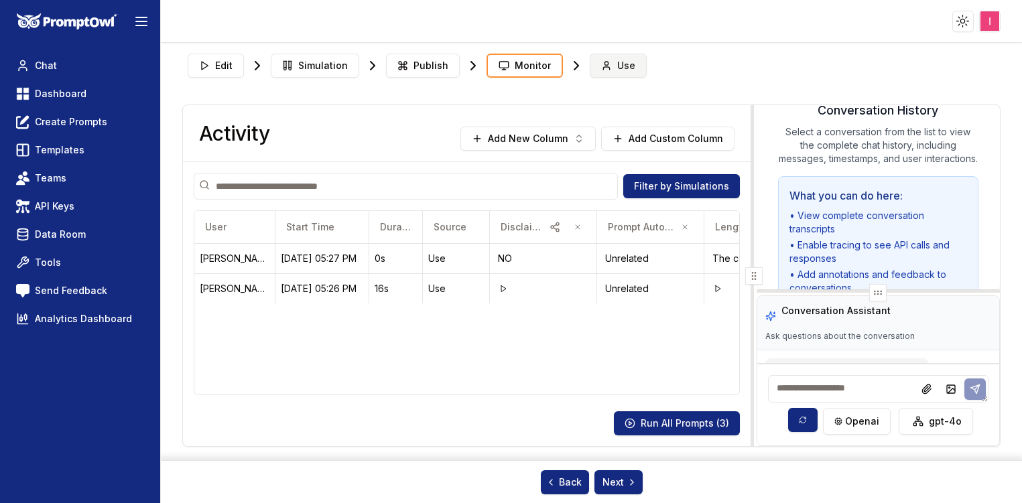
click at [625, 67] on span "Use" at bounding box center [626, 65] width 18 height 13
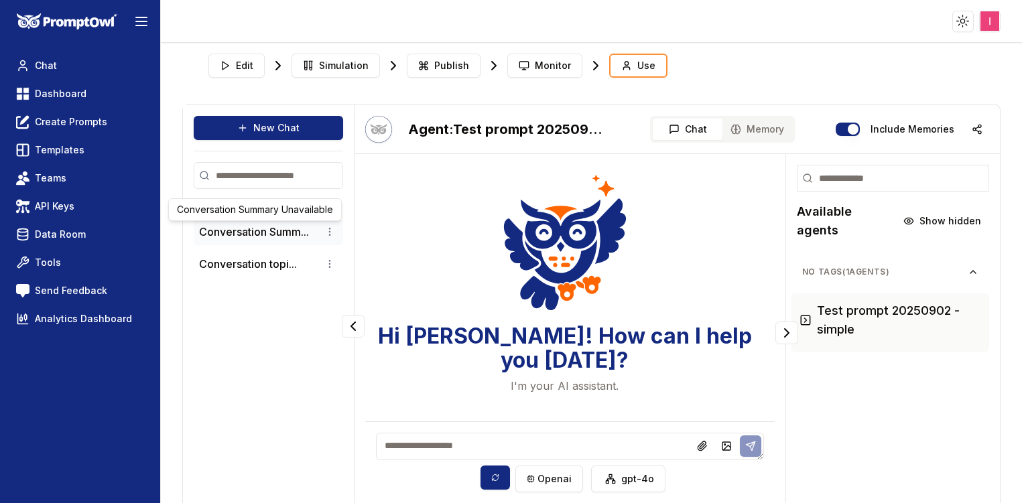
click at [281, 231] on button "Conversation Summ..." at bounding box center [254, 232] width 110 height 16
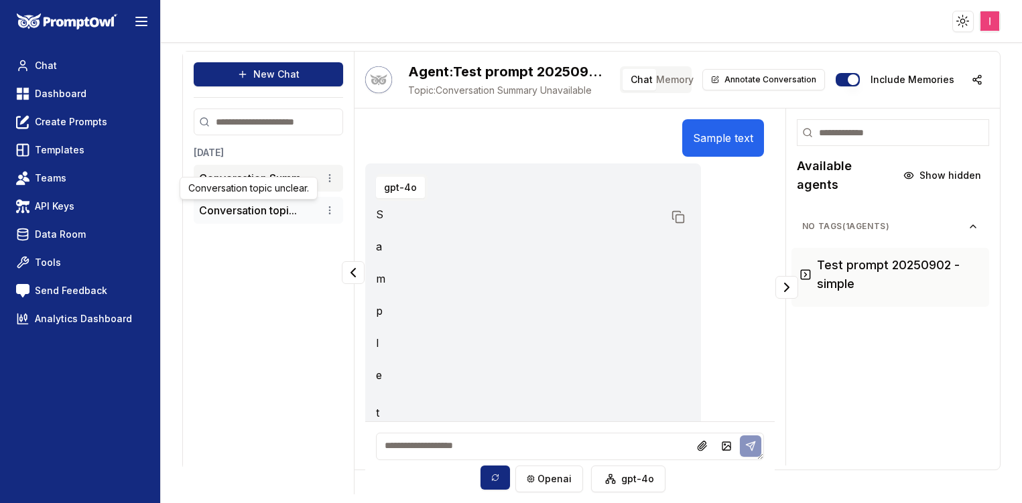
click at [255, 210] on button "Conversation topi..." at bounding box center [248, 210] width 98 height 16
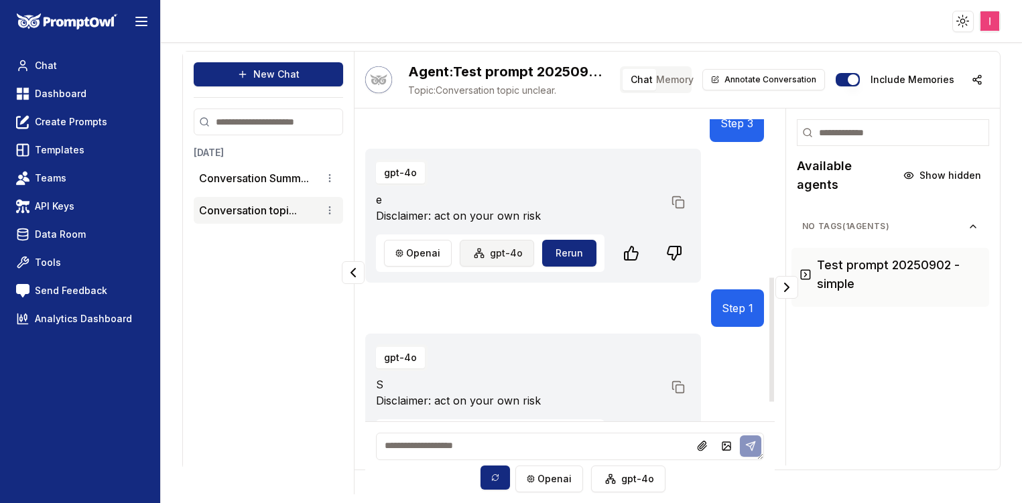
scroll to position [431, 0]
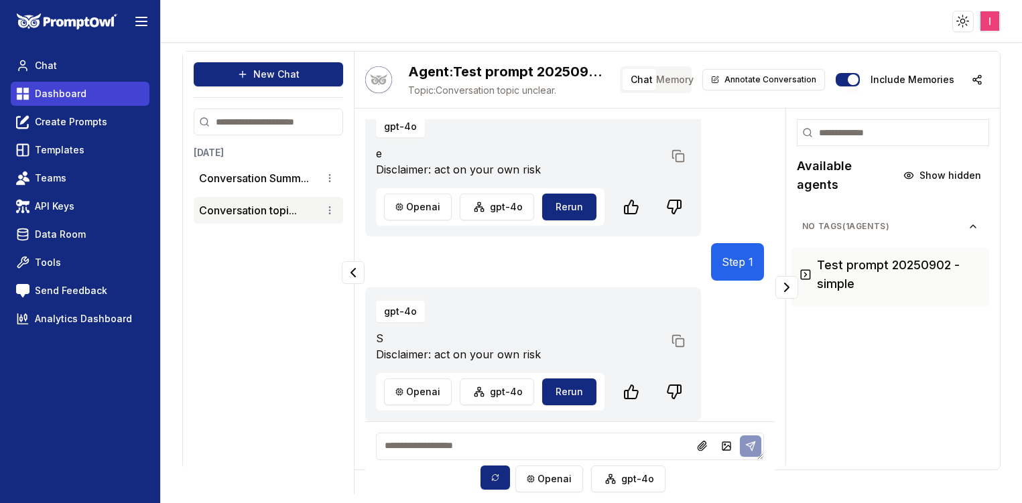
click at [74, 86] on link "Dashboard" at bounding box center [80, 94] width 139 height 24
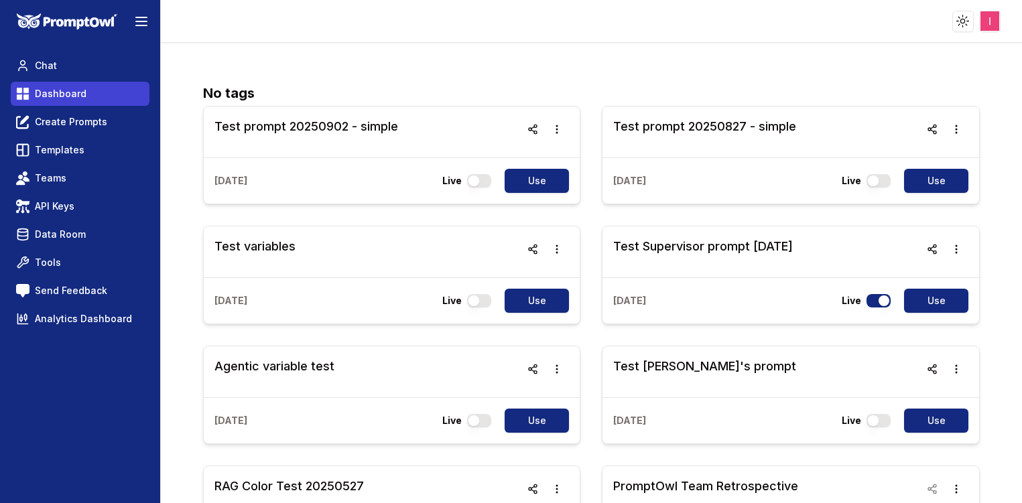
scroll to position [5, 0]
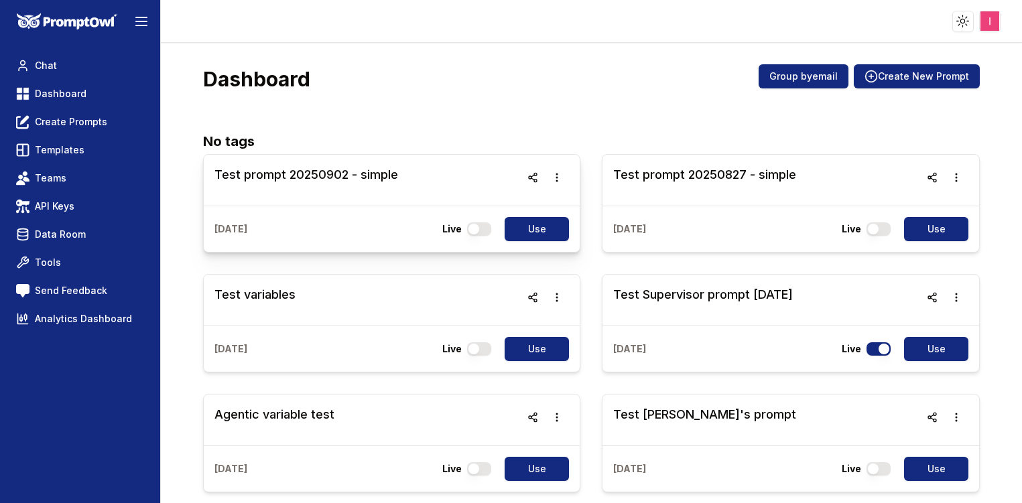
click at [281, 164] on div "Test prompt 20250902 - simple" at bounding box center [392, 180] width 377 height 51
click at [283, 173] on h3 "Test prompt 20250902 - simple" at bounding box center [306, 175] width 184 height 19
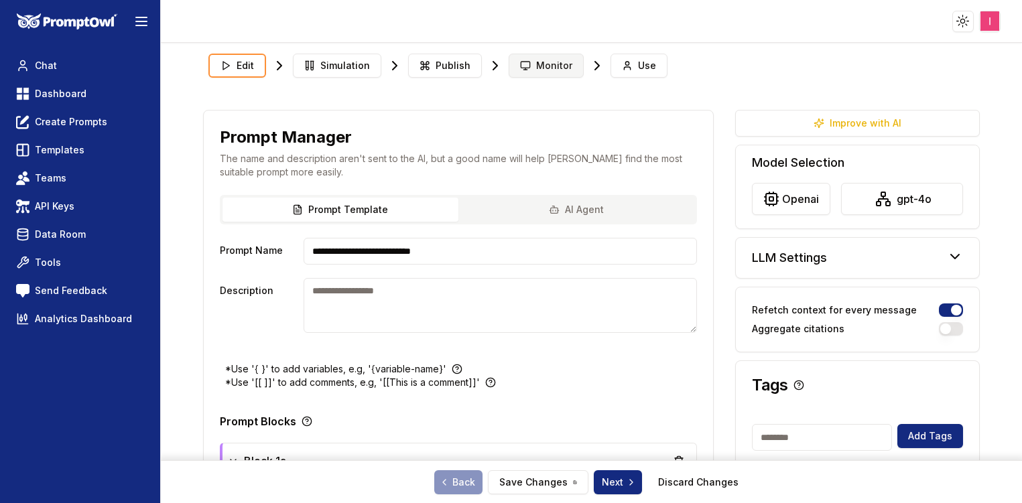
click at [549, 69] on span "Monitor" at bounding box center [554, 65] width 36 height 13
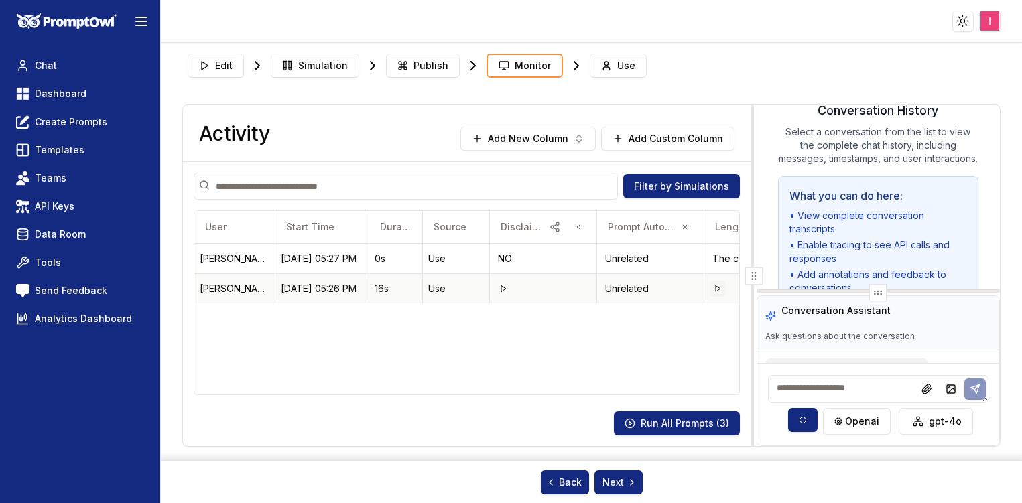
click at [716, 290] on icon at bounding box center [718, 289] width 8 height 8
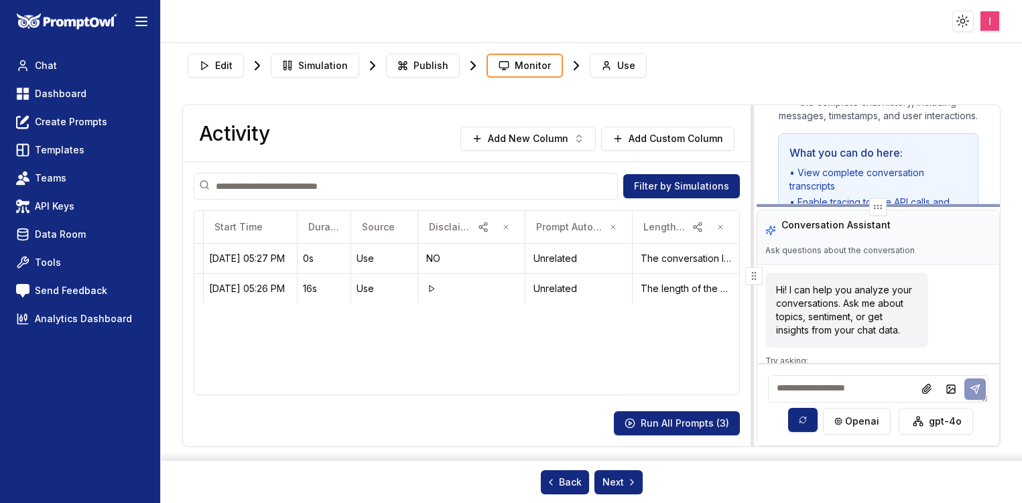
drag, startPoint x: 833, startPoint y: 290, endPoint x: 825, endPoint y: 204, distance: 86.8
click at [825, 204] on div at bounding box center [878, 205] width 243 height 3
click at [860, 386] on textarea at bounding box center [878, 388] width 220 height 27
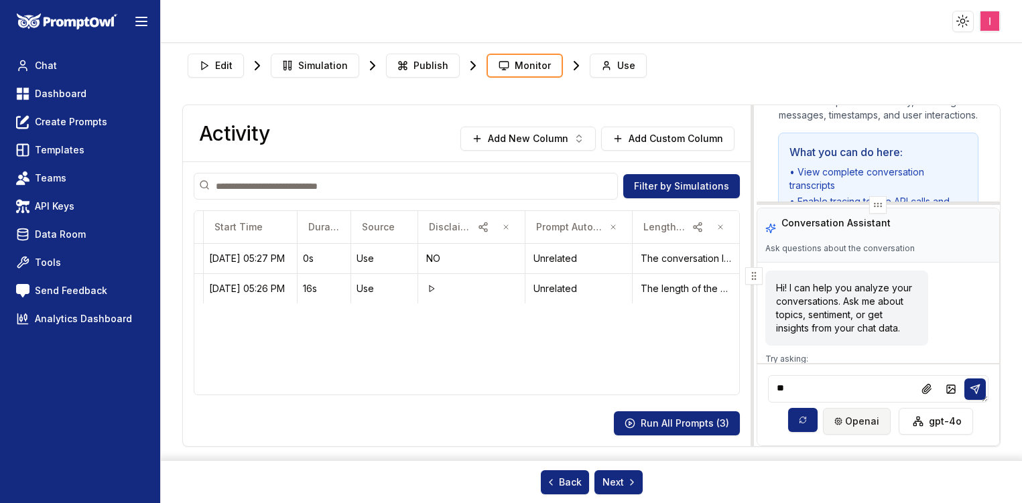
type textarea "*"
type textarea "**********"
click at [561, 131] on button "Add New Column" at bounding box center [527, 139] width 135 height 24
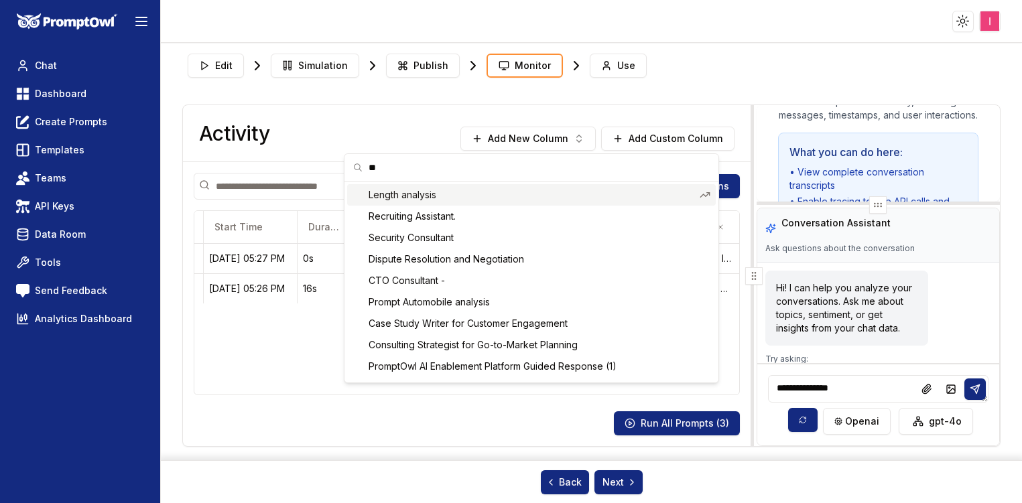
type input "*"
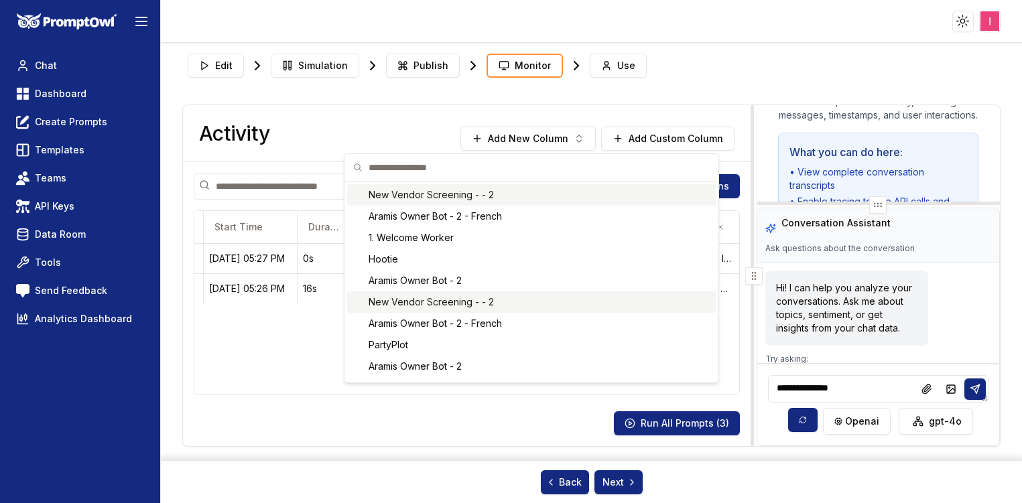
click at [878, 386] on html "Toggle theme Toggle user menu Chat Dashboard Create Prompts Templates Teams API…" at bounding box center [511, 251] width 1022 height 503
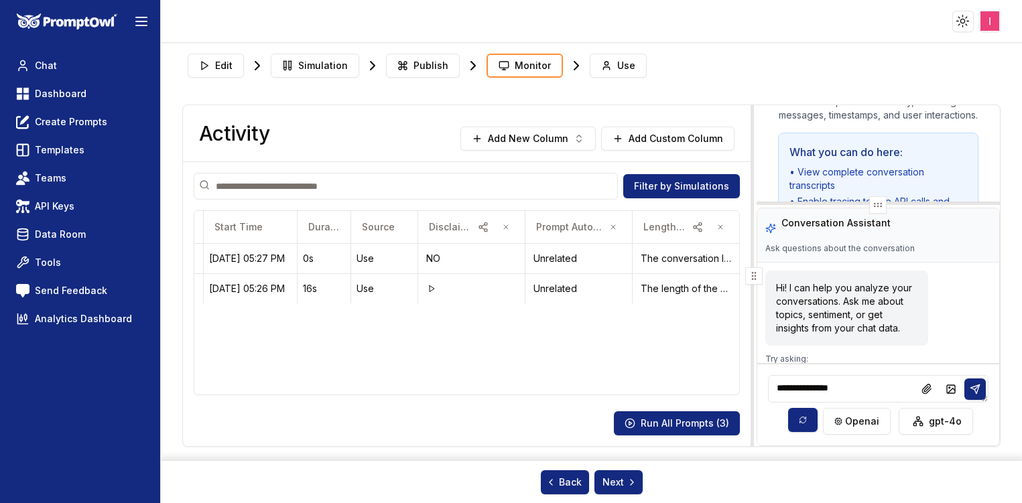
drag, startPoint x: 826, startPoint y: 395, endPoint x: 822, endPoint y: 383, distance: 13.6
click at [826, 395] on textarea "**********" at bounding box center [878, 388] width 220 height 27
click at [820, 383] on textarea "**********" at bounding box center [878, 388] width 220 height 27
click at [857, 393] on textarea "**********" at bounding box center [878, 388] width 220 height 27
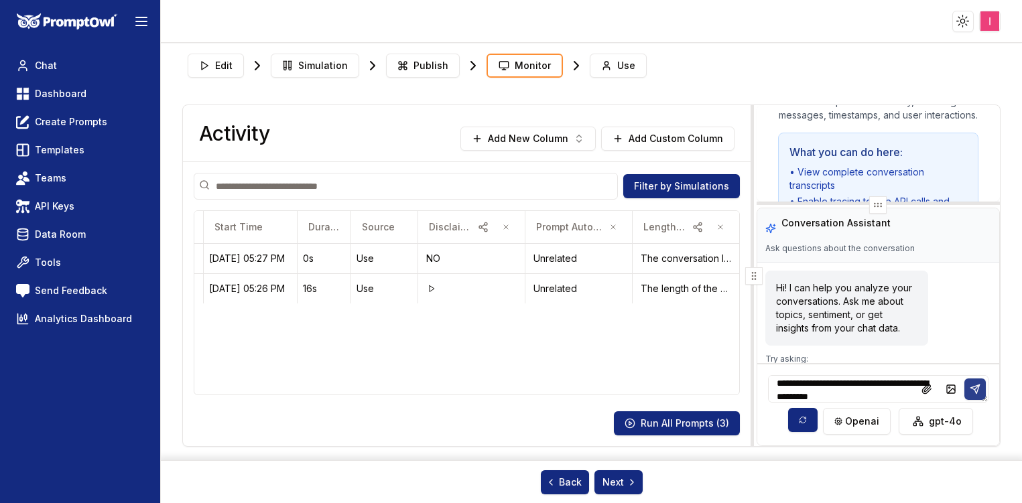
type textarea "**********"
click at [972, 385] on icon at bounding box center [975, 389] width 11 height 11
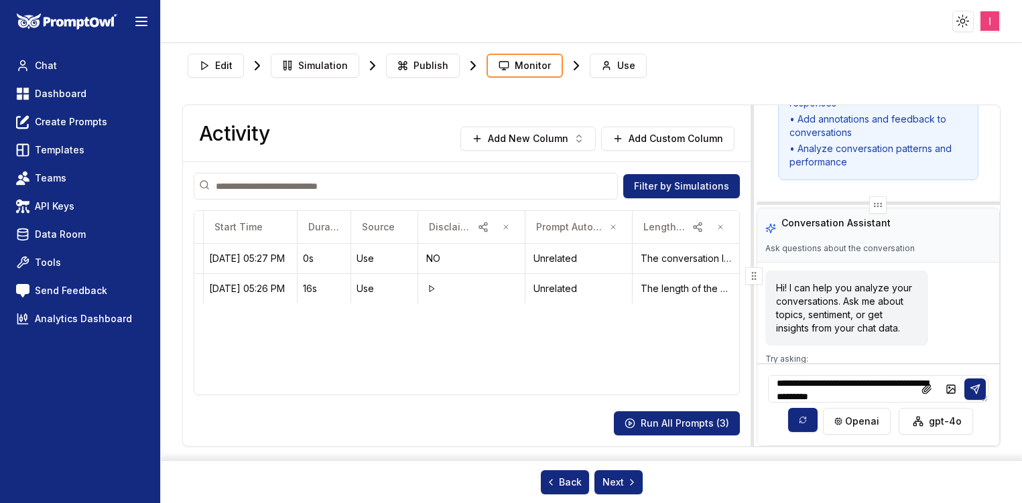
scroll to position [0, 0]
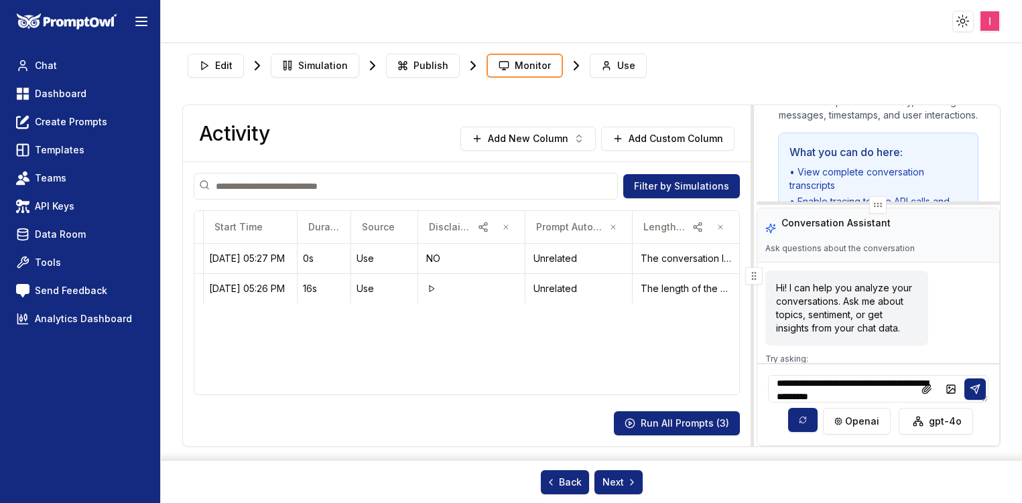
drag, startPoint x: 895, startPoint y: 164, endPoint x: 978, endPoint y: 129, distance: 89.5
click at [978, 129] on div "Conversation History Select a conversation from the list to view the complete c…" at bounding box center [878, 153] width 243 height 97
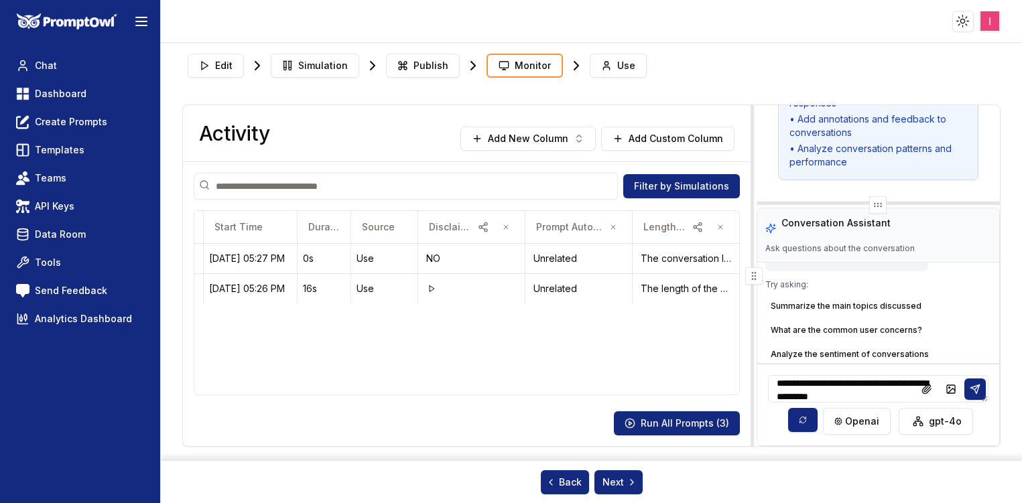
scroll to position [122, 0]
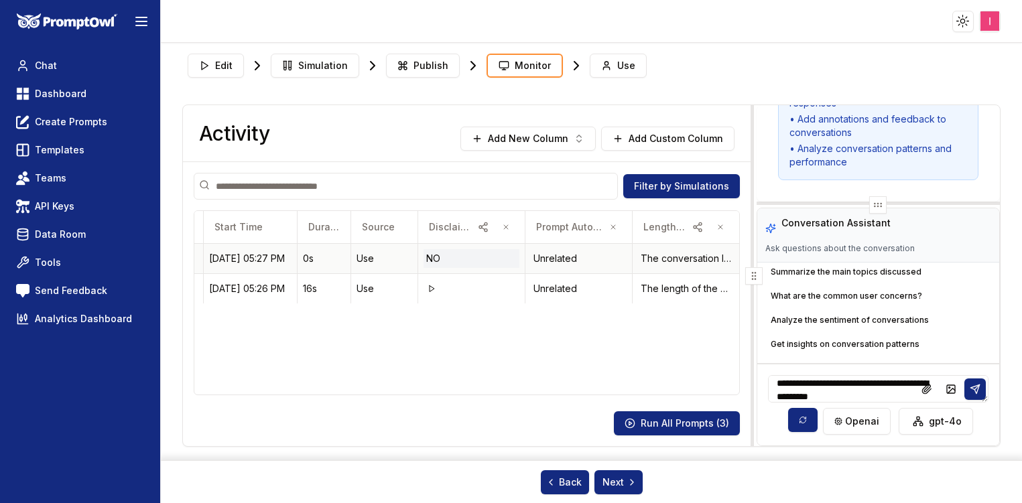
click at [474, 257] on div "NO" at bounding box center [472, 258] width 96 height 19
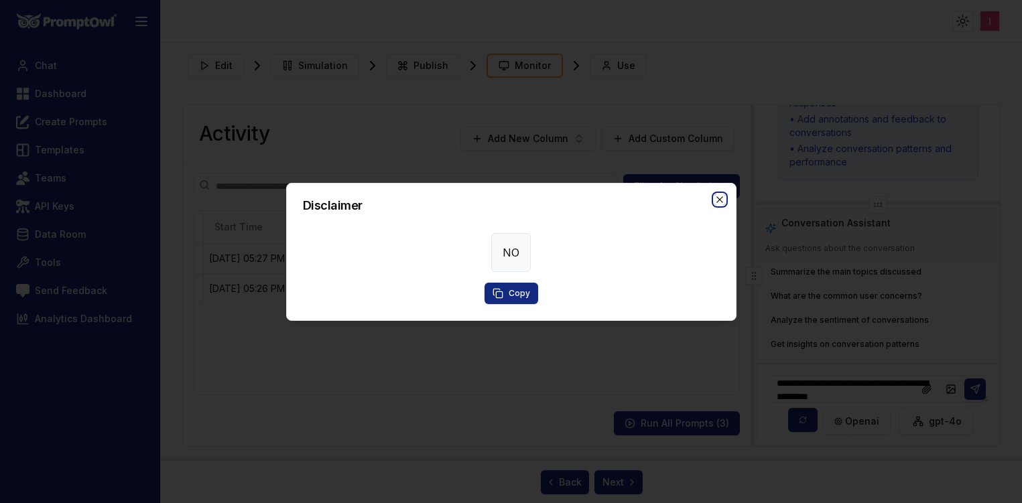
click at [717, 200] on icon "button" at bounding box center [719, 199] width 11 height 11
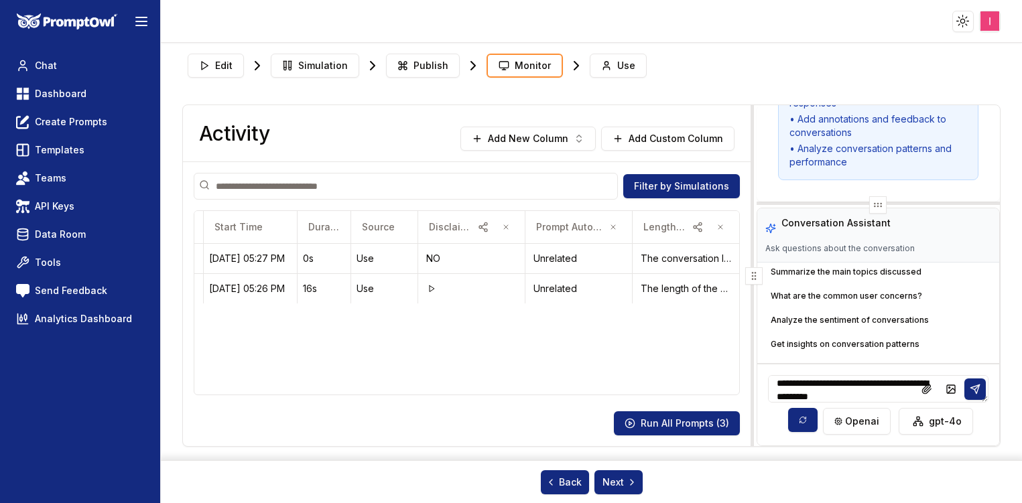
scroll to position [104, 0]
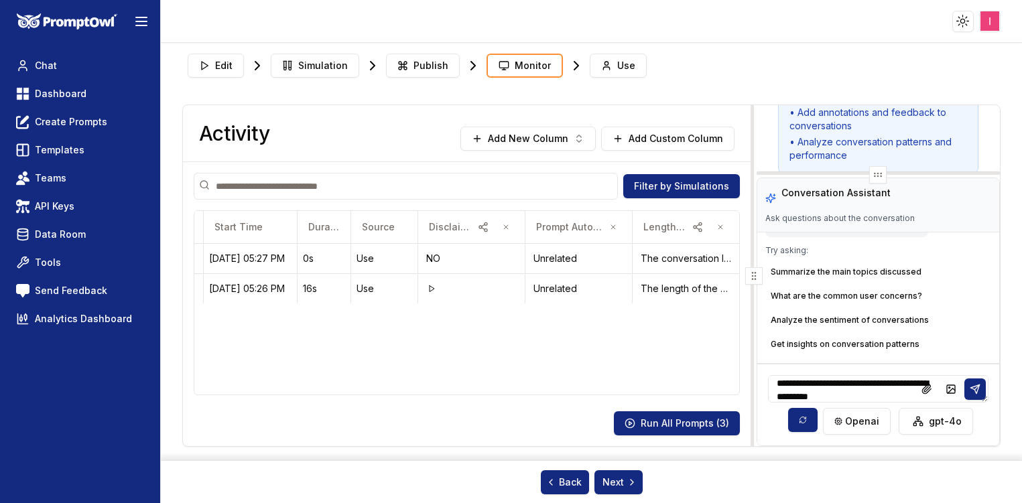
drag, startPoint x: 879, startPoint y: 204, endPoint x: 879, endPoint y: 145, distance: 59.0
click at [879, 145] on div "**********" at bounding box center [878, 275] width 243 height 341
click at [972, 387] on icon at bounding box center [974, 389] width 9 height 9
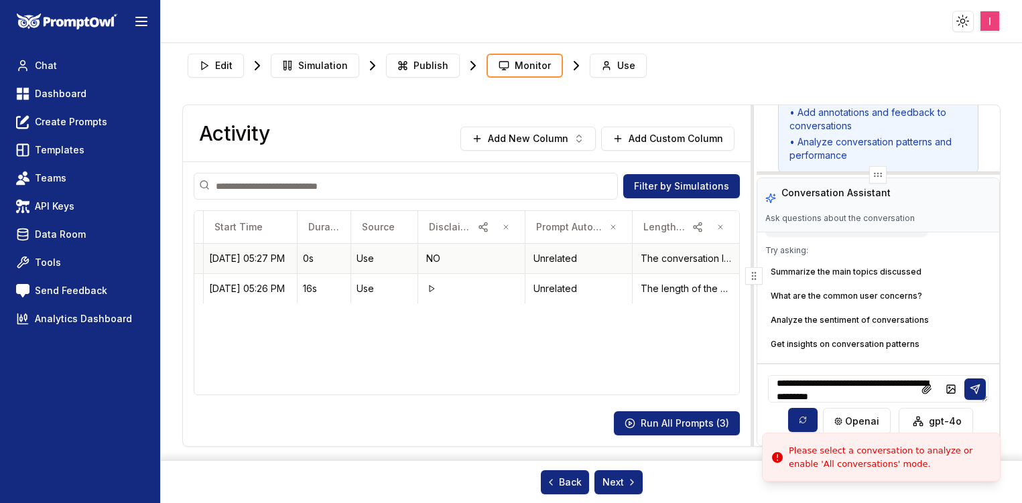
click at [196, 255] on div "[PERSON_NAME]" at bounding box center [163, 258] width 70 height 13
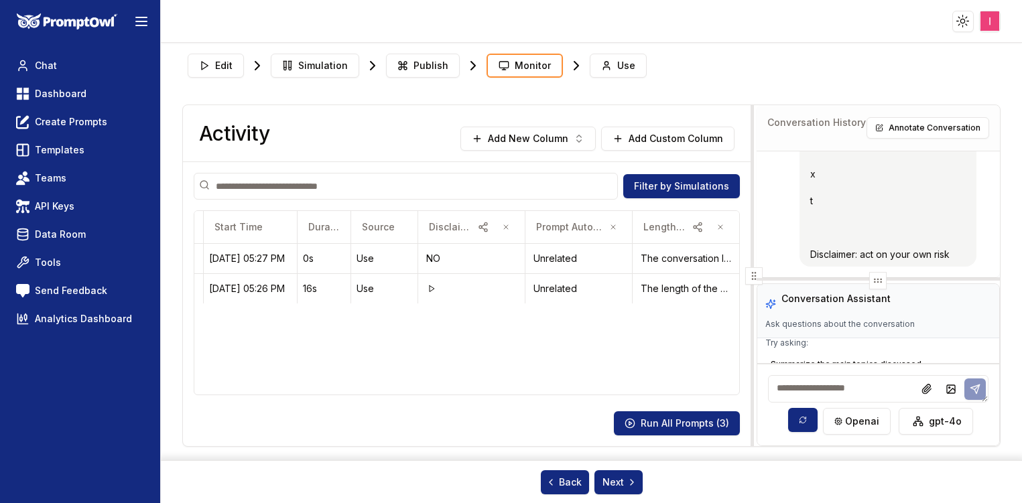
scroll to position [313, 0]
drag, startPoint x: 901, startPoint y: 175, endPoint x: 897, endPoint y: 281, distance: 106.6
click at [897, 281] on div at bounding box center [878, 281] width 243 height 5
click at [873, 393] on textarea at bounding box center [878, 388] width 220 height 27
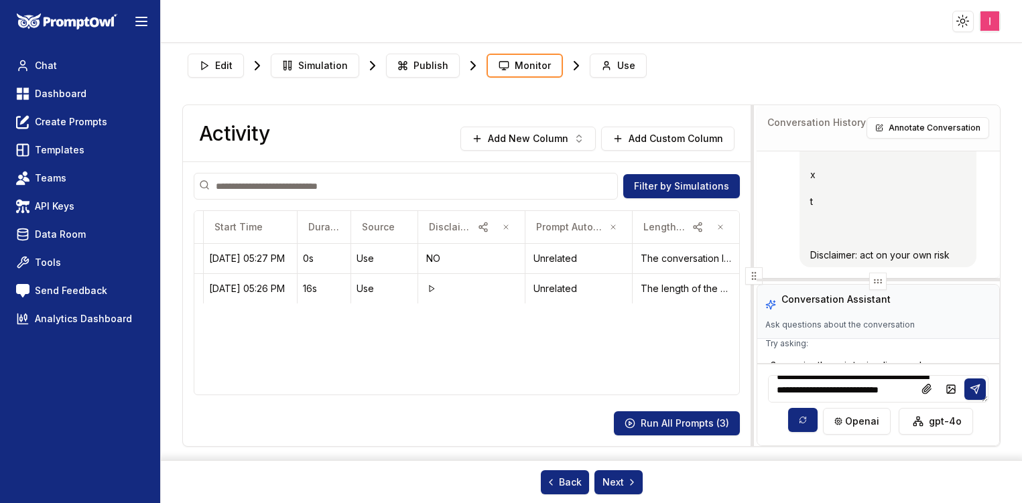
type textarea "**********"
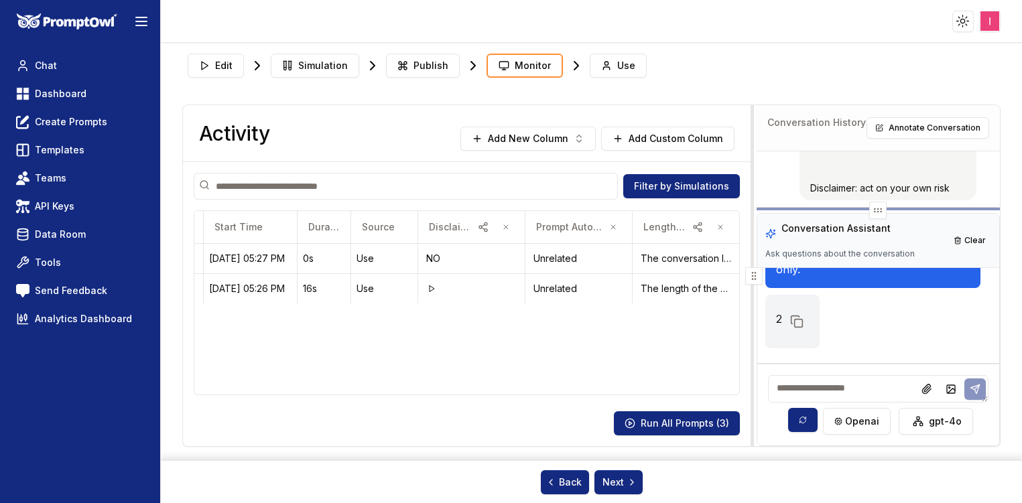
scroll to position [387, 0]
drag, startPoint x: 909, startPoint y: 279, endPoint x: 909, endPoint y: 206, distance: 73.1
click at [909, 208] on div at bounding box center [878, 209] width 243 height 3
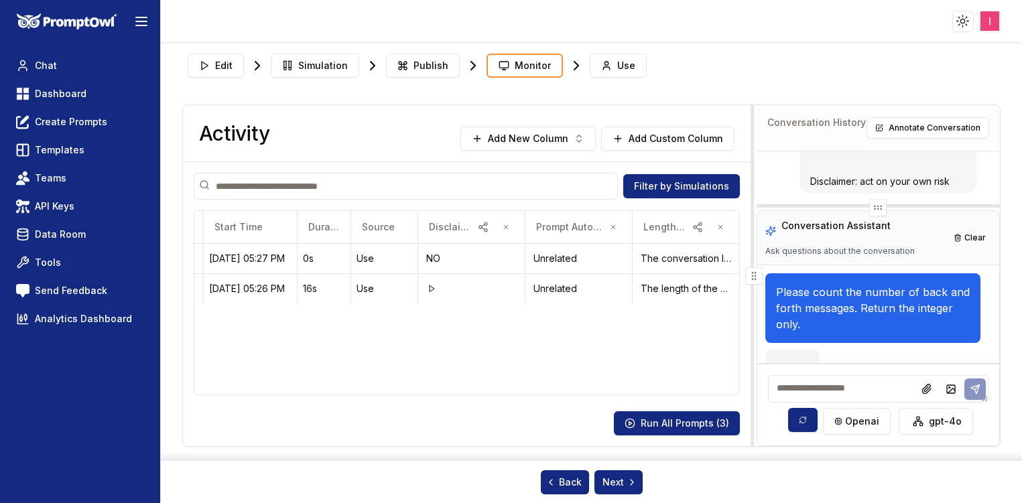
scroll to position [55, 0]
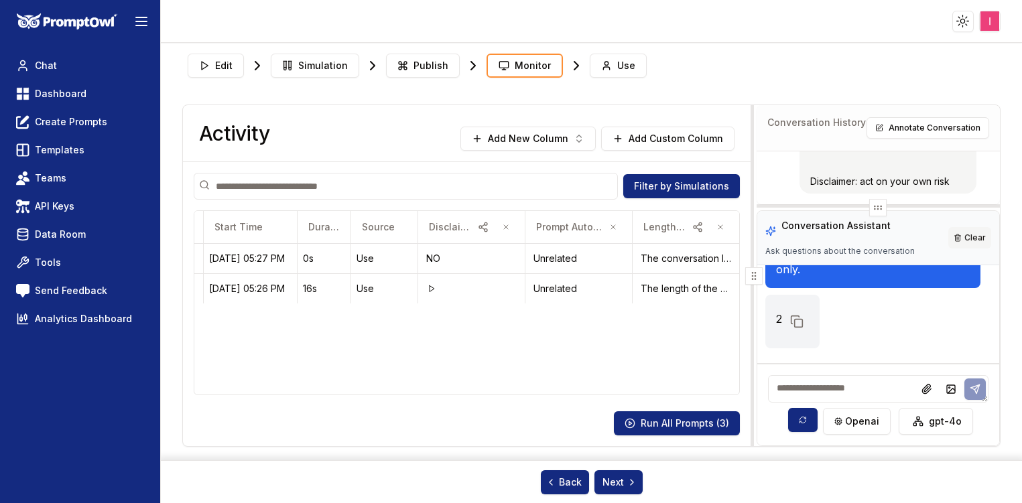
click at [974, 236] on button "Clear" at bounding box center [969, 237] width 43 height 21
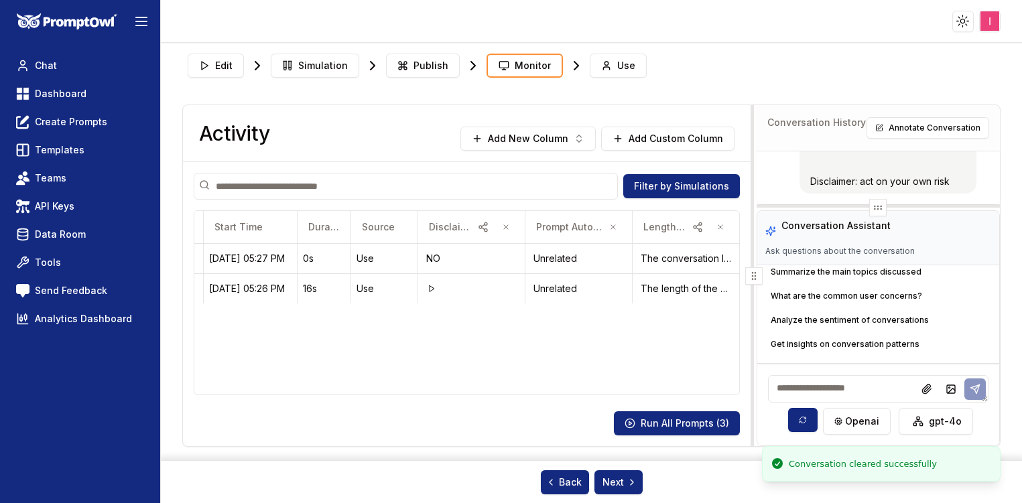
scroll to position [109, 0]
click at [848, 396] on textarea at bounding box center [878, 388] width 220 height 27
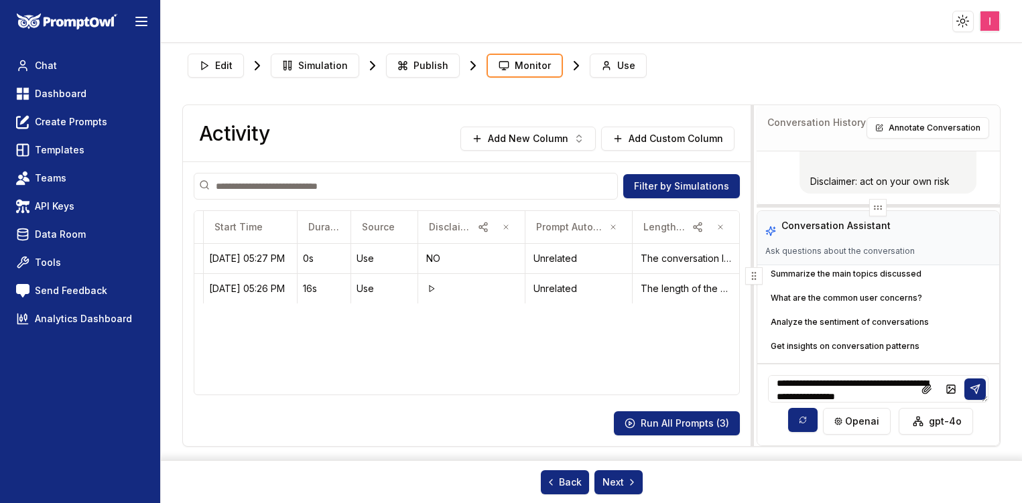
scroll to position [18, 0]
type textarea "**********"
click at [972, 388] on icon at bounding box center [975, 389] width 11 height 11
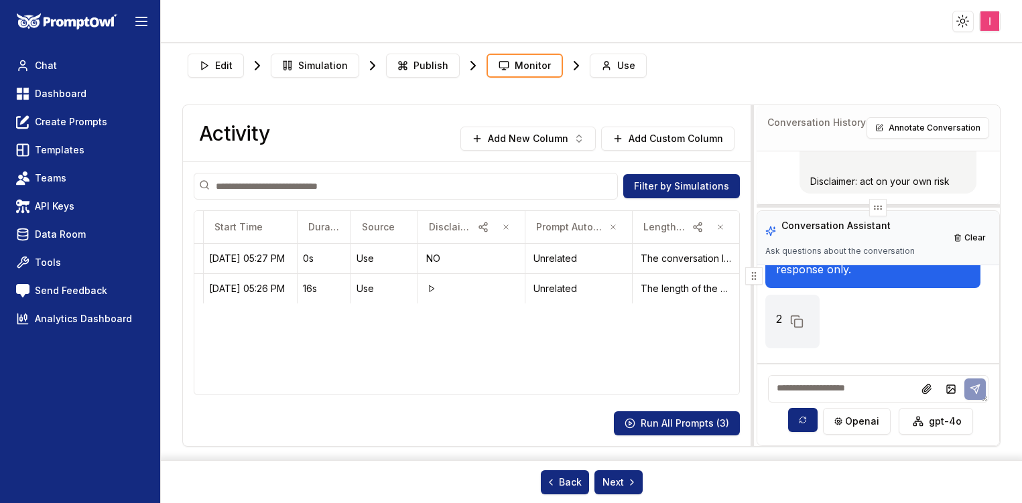
scroll to position [0, 0]
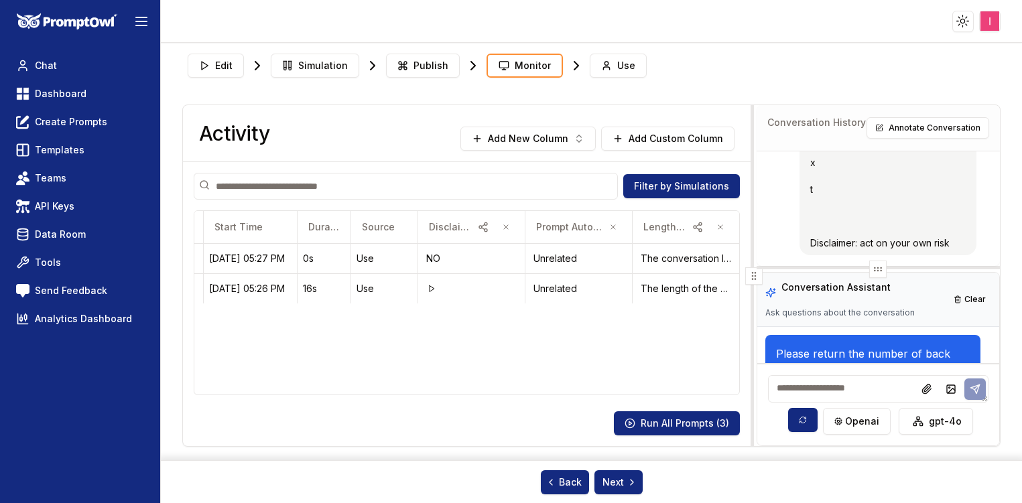
drag, startPoint x: 897, startPoint y: 204, endPoint x: 892, endPoint y: 269, distance: 65.2
click at [892, 269] on div at bounding box center [878, 268] width 243 height 3
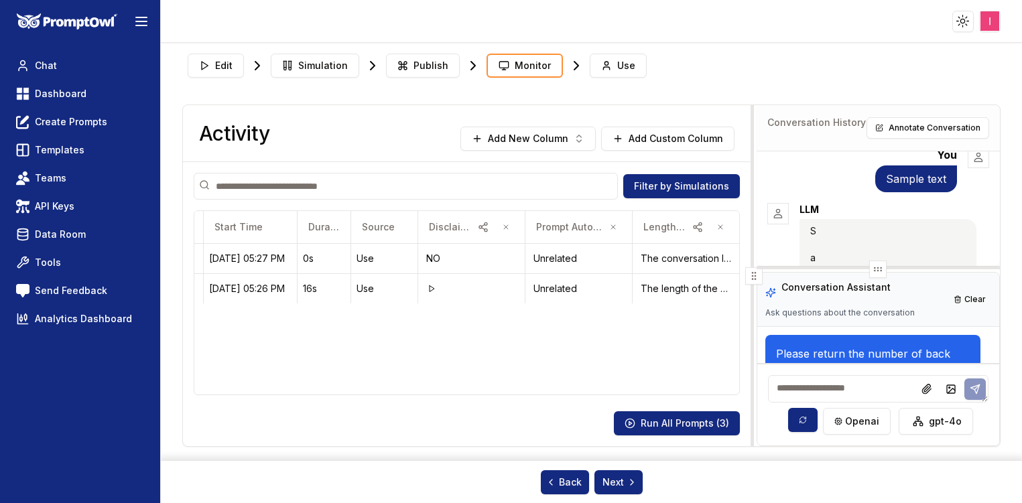
scroll to position [13, 0]
click at [929, 129] on button "Annotate Conversation" at bounding box center [928, 127] width 123 height 21
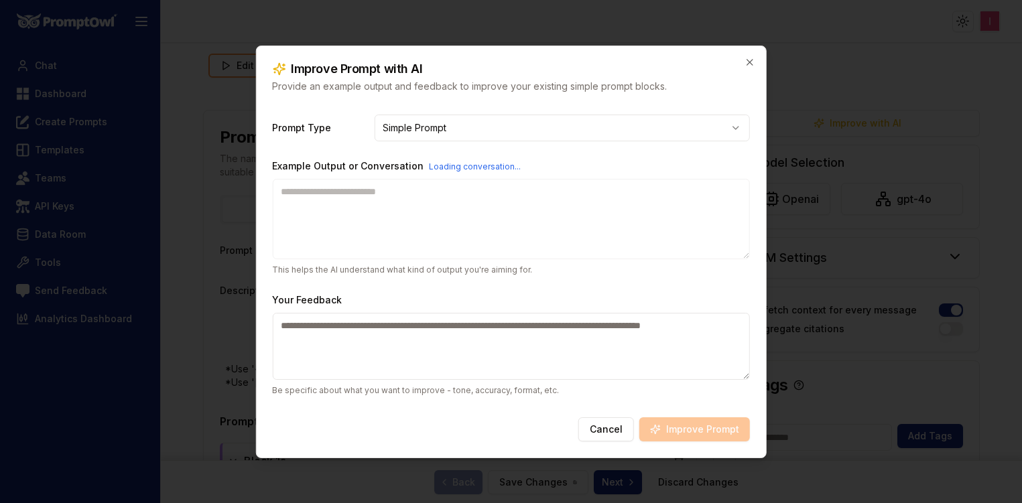
type textarea "**********"
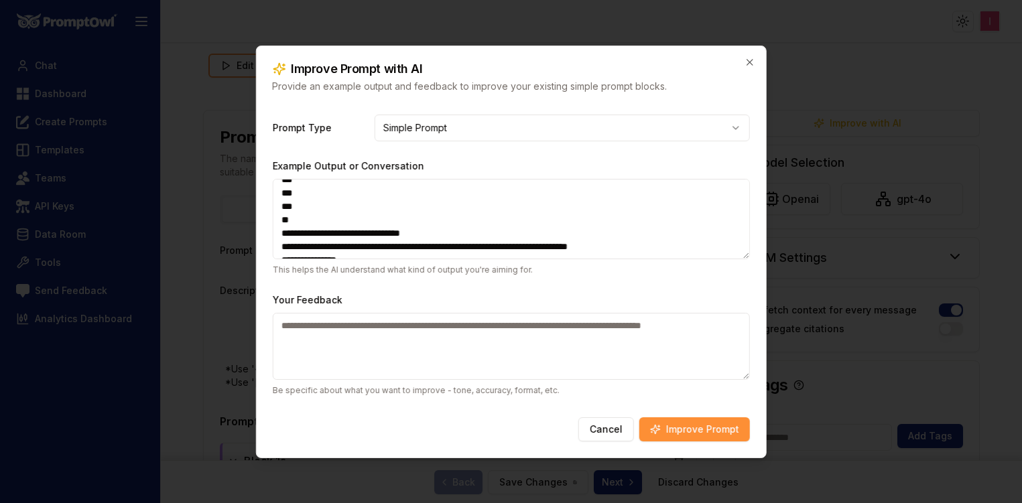
scroll to position [146, 0]
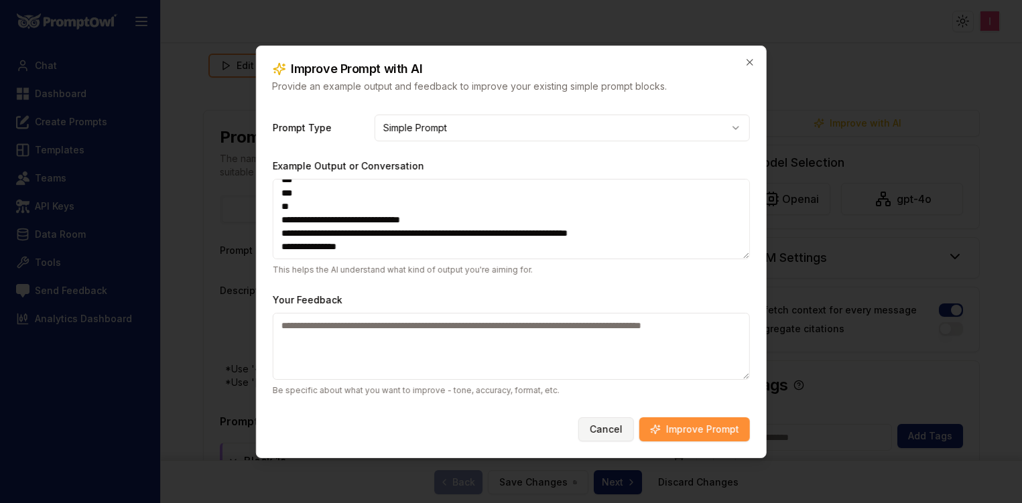
click at [615, 426] on button "Cancel" at bounding box center [606, 430] width 56 height 24
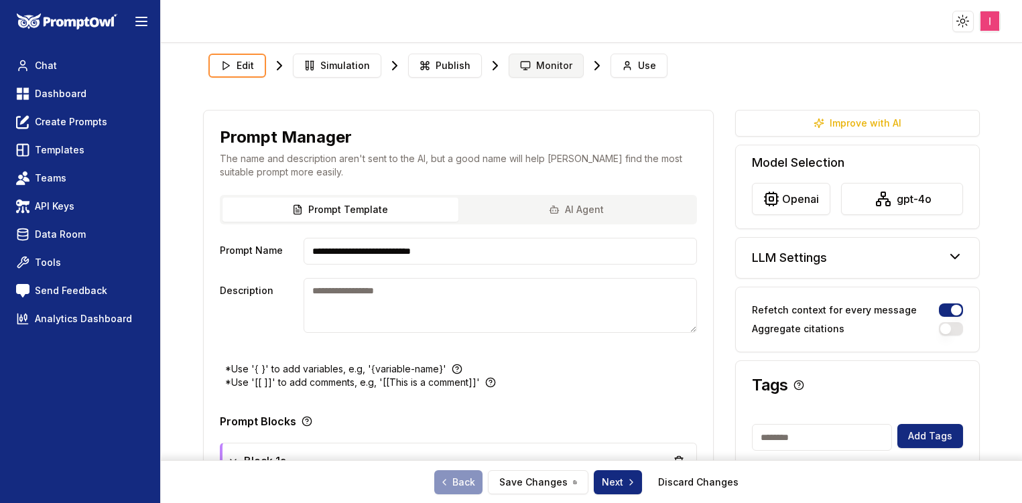
click at [556, 62] on span "Monitor" at bounding box center [554, 65] width 36 height 13
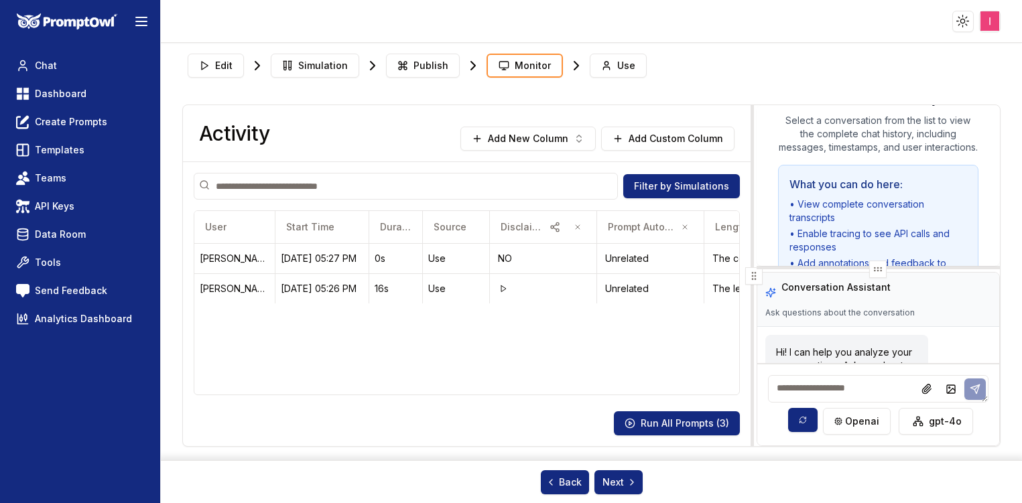
scroll to position [86, 0]
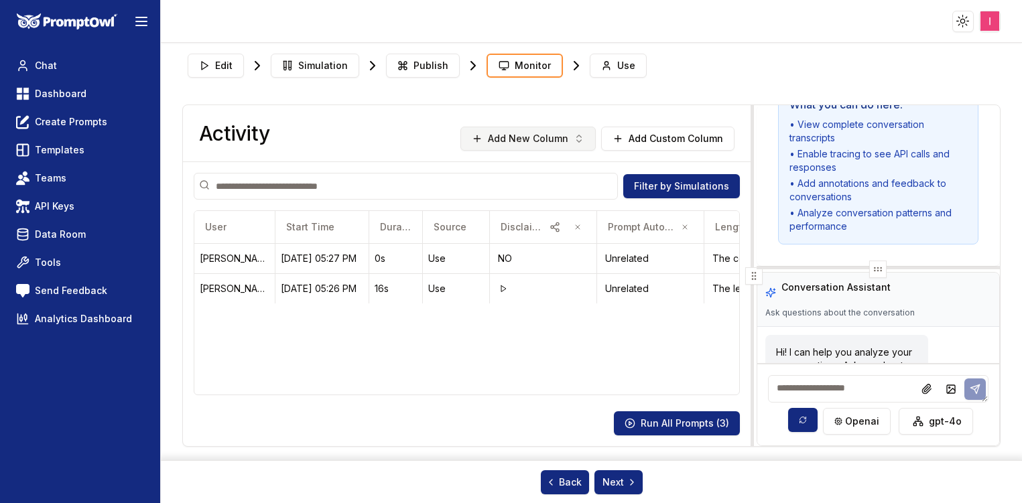
click at [578, 143] on icon "button" at bounding box center [579, 138] width 11 height 11
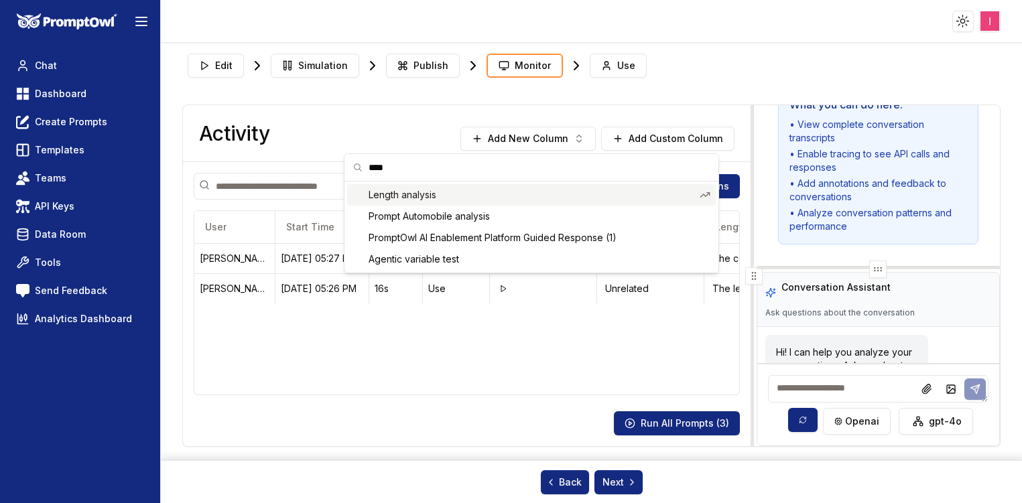
scroll to position [0, 0]
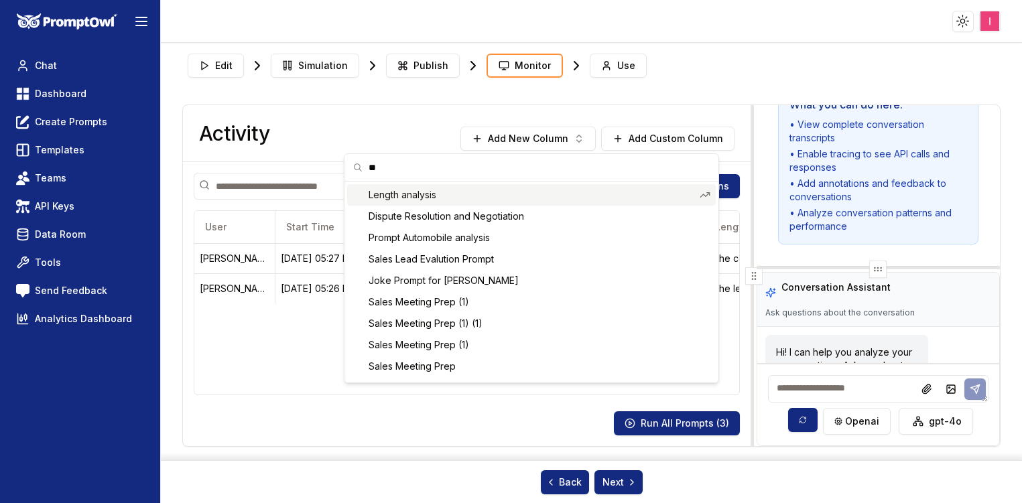
type input "*"
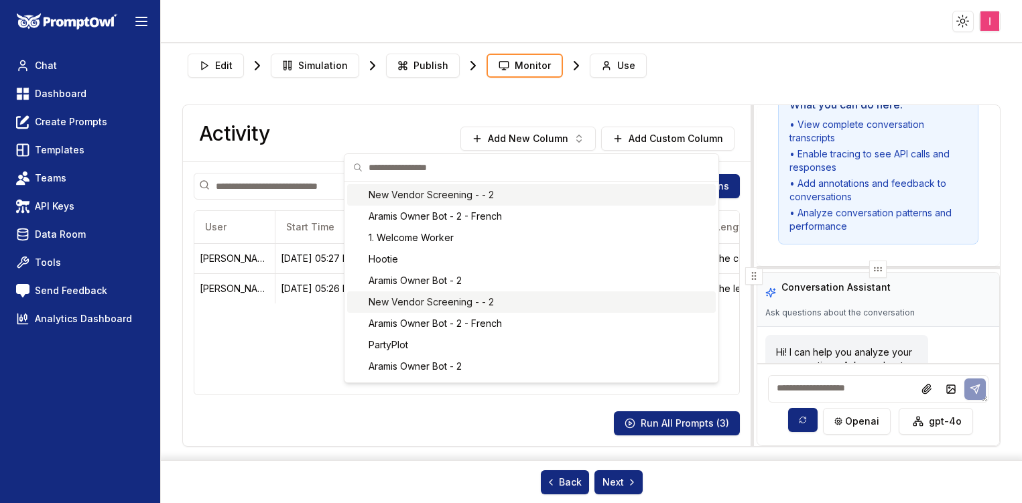
click at [52, 91] on html "Toggle theme Toggle user menu Chat Dashboard Create Prompts Templates Teams API…" at bounding box center [511, 251] width 1022 height 503
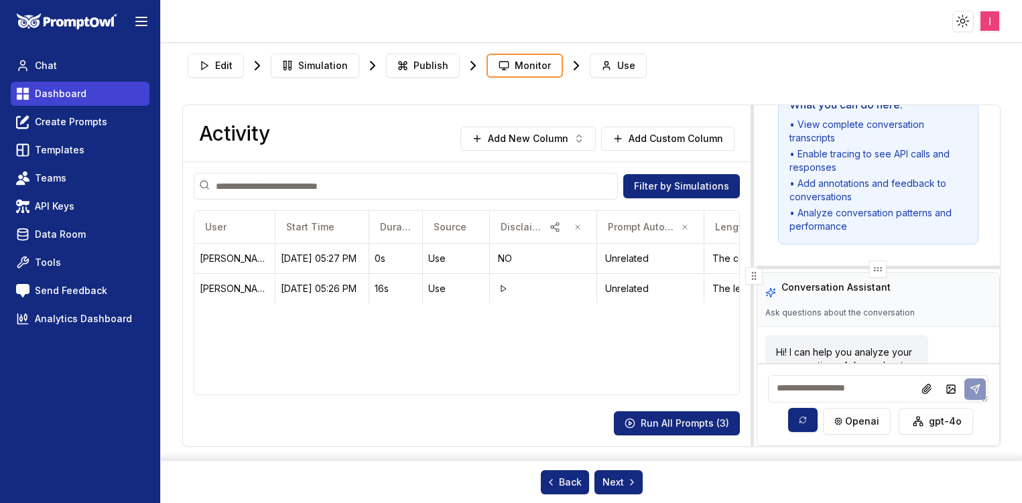
click at [51, 95] on span "Dashboard" at bounding box center [61, 93] width 52 height 13
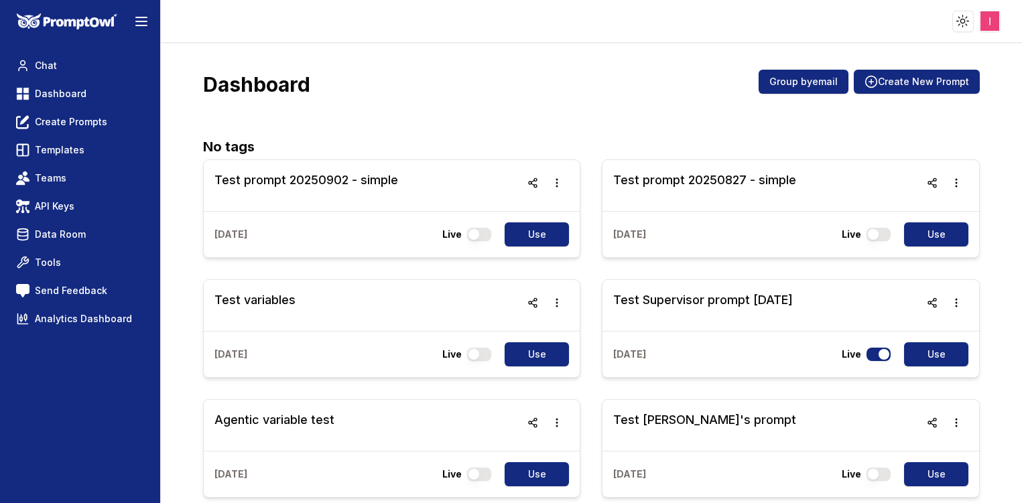
click at [857, 141] on h2 "No tags" at bounding box center [591, 147] width 777 height 20
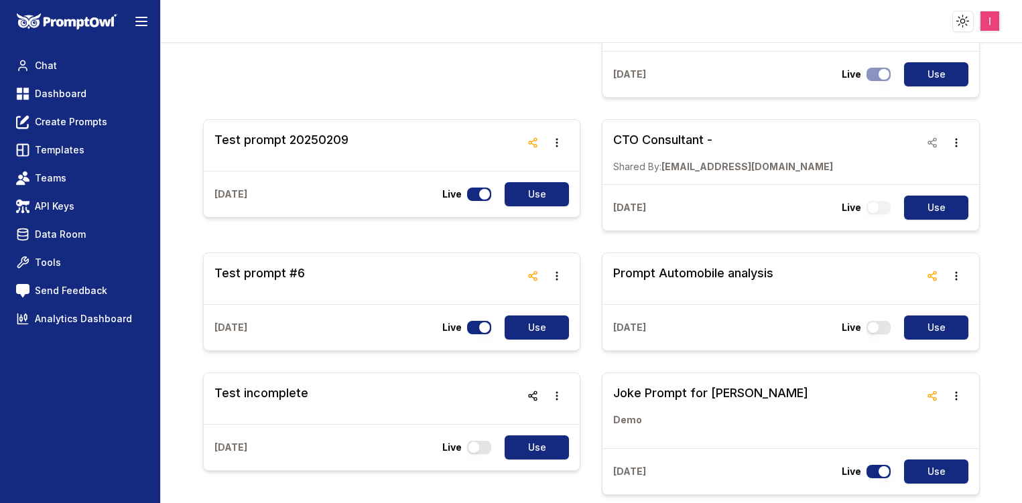
click at [181, 440] on div "Dashboard Group by email Create New Prompt No tags Test prompt 20250902 - simpl…" at bounding box center [591, 273] width 861 height 460
click at [481, 93] on div "Test prompt 20250902 - simple [DATE] Live Use Test prompt 20250827 - simple [DA…" at bounding box center [591, 32] width 777 height 2556
click at [760, 268] on h3 "Prompt Automobile analysis" at bounding box center [693, 273] width 160 height 19
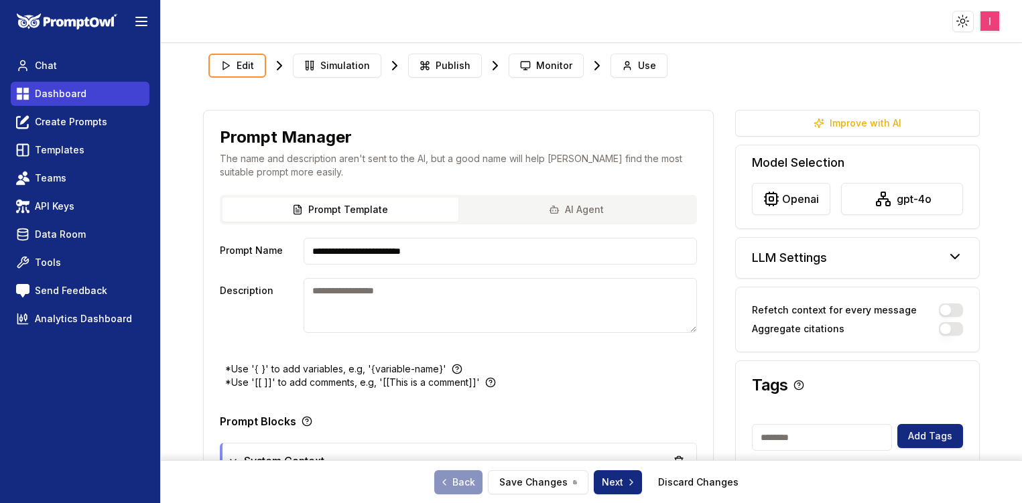
click at [52, 96] on span "Dashboard" at bounding box center [61, 93] width 52 height 13
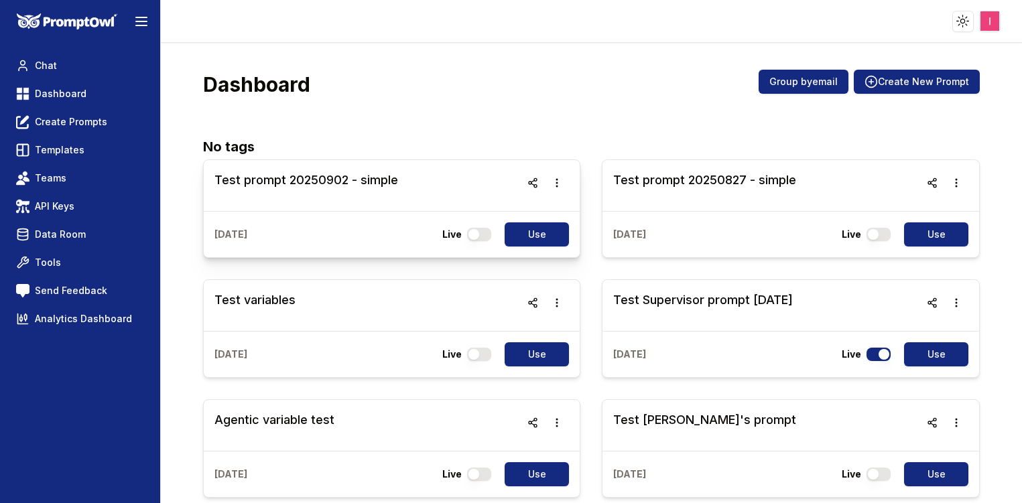
click at [368, 184] on h3 "Test prompt 20250902 - simple" at bounding box center [306, 180] width 184 height 19
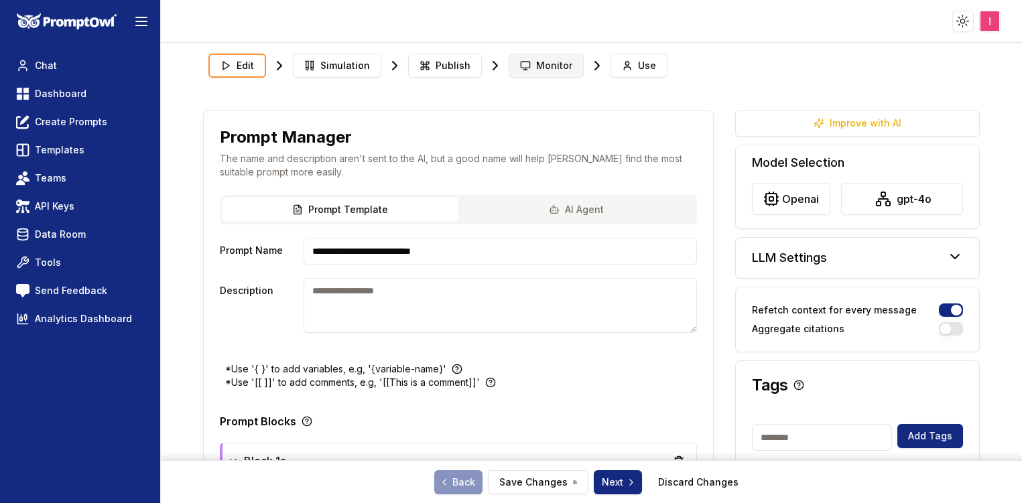
click at [546, 66] on span "Monitor" at bounding box center [554, 65] width 36 height 13
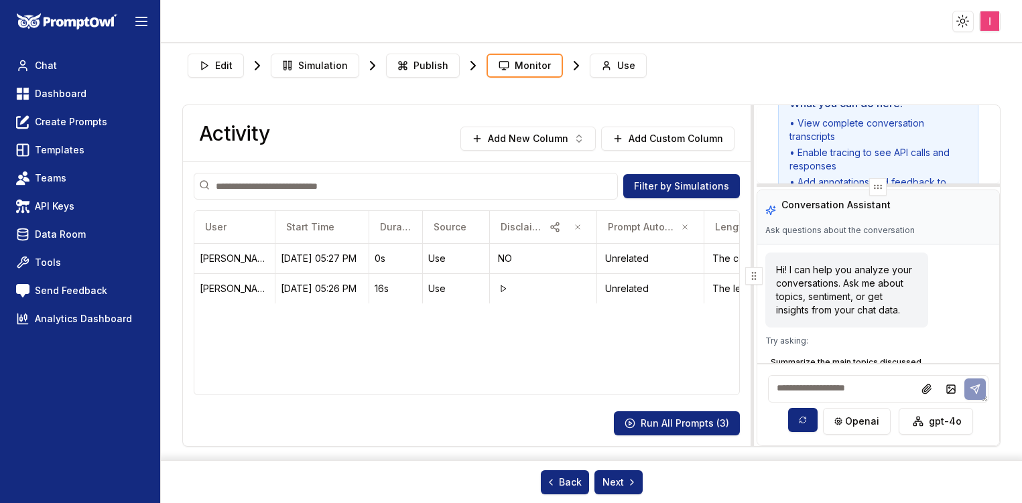
scroll to position [40, 0]
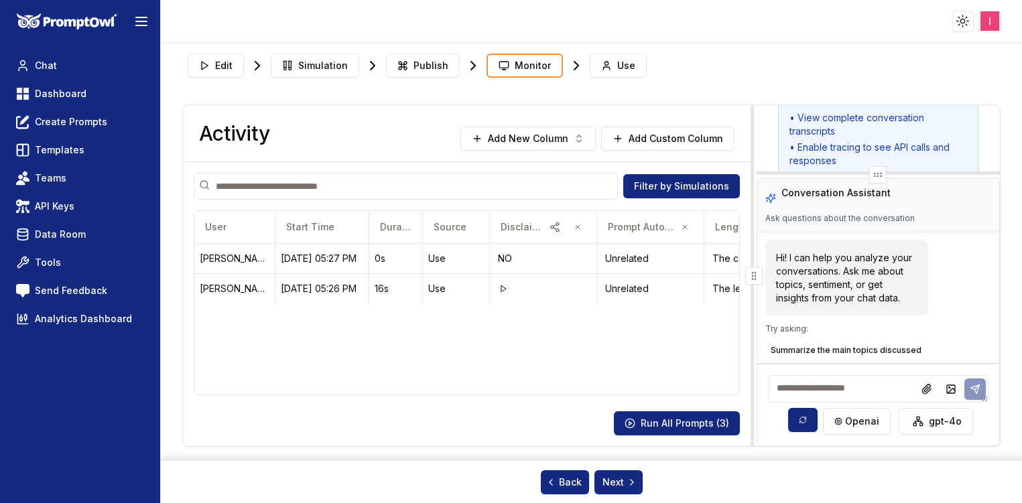
drag, startPoint x: 925, startPoint y: 267, endPoint x: 916, endPoint y: 163, distance: 105.0
click at [916, 163] on div "Conversation History Select a conversation from the list to view the complete c…" at bounding box center [878, 275] width 243 height 341
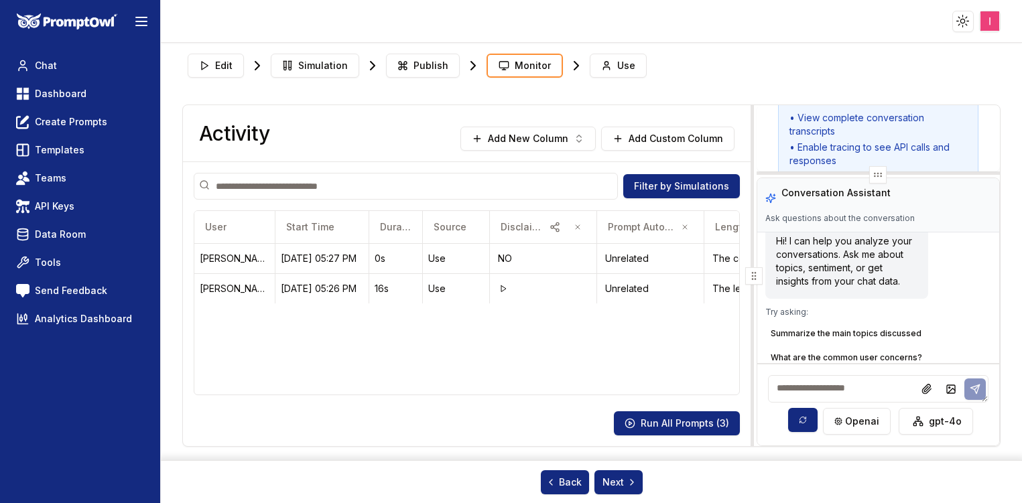
scroll to position [0, 0]
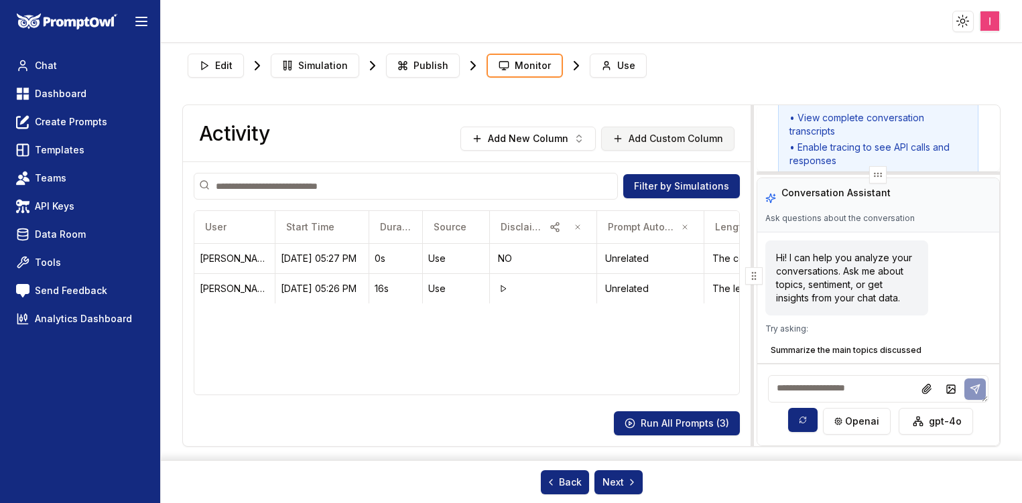
click at [615, 139] on icon at bounding box center [618, 138] width 11 height 11
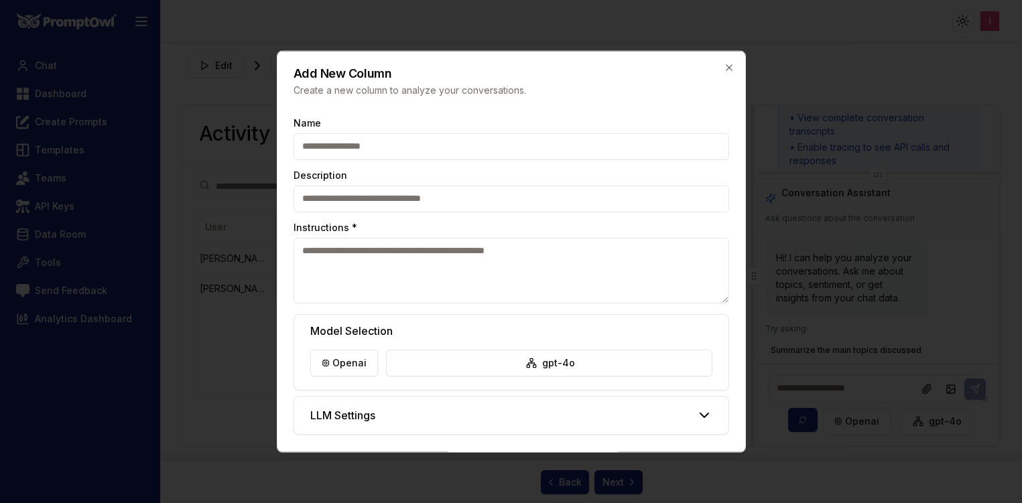
scroll to position [44, 0]
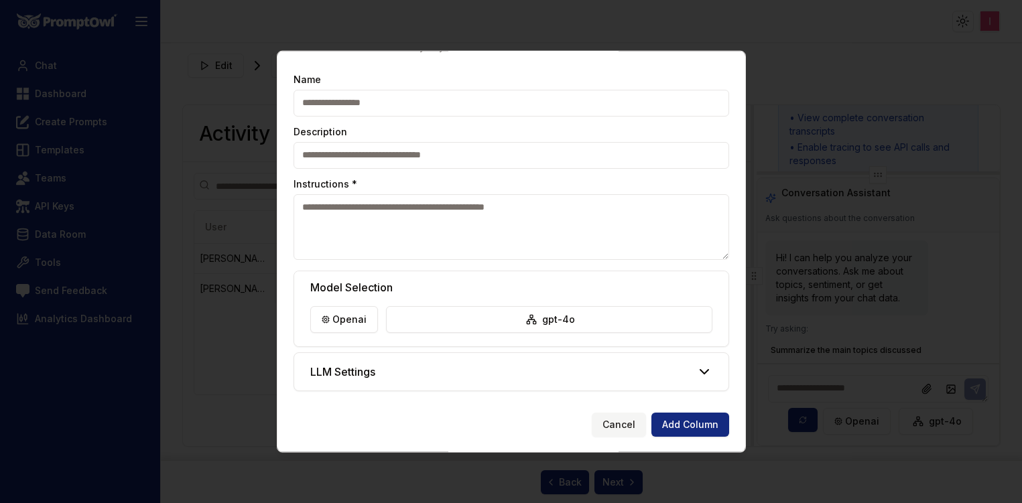
click at [864, 234] on div at bounding box center [511, 251] width 1022 height 503
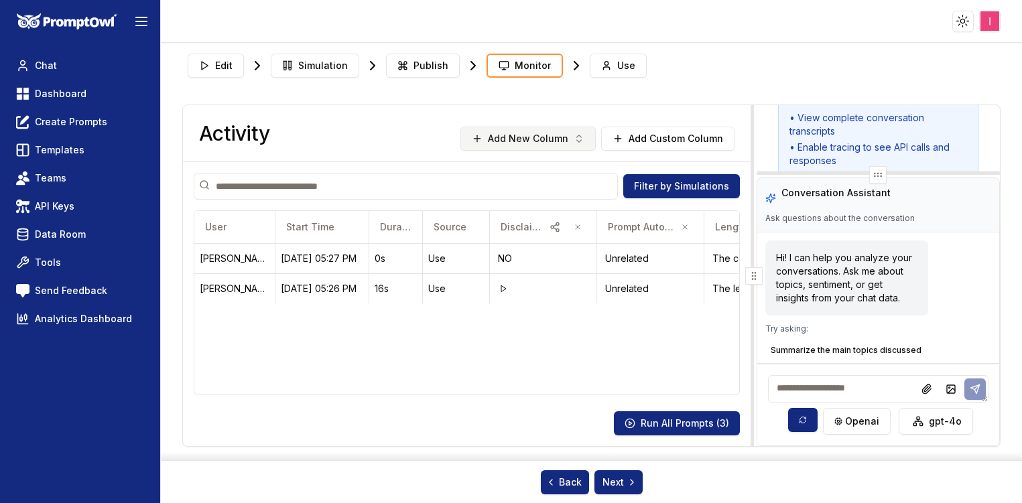
click at [587, 141] on button "Add New Column" at bounding box center [527, 139] width 135 height 24
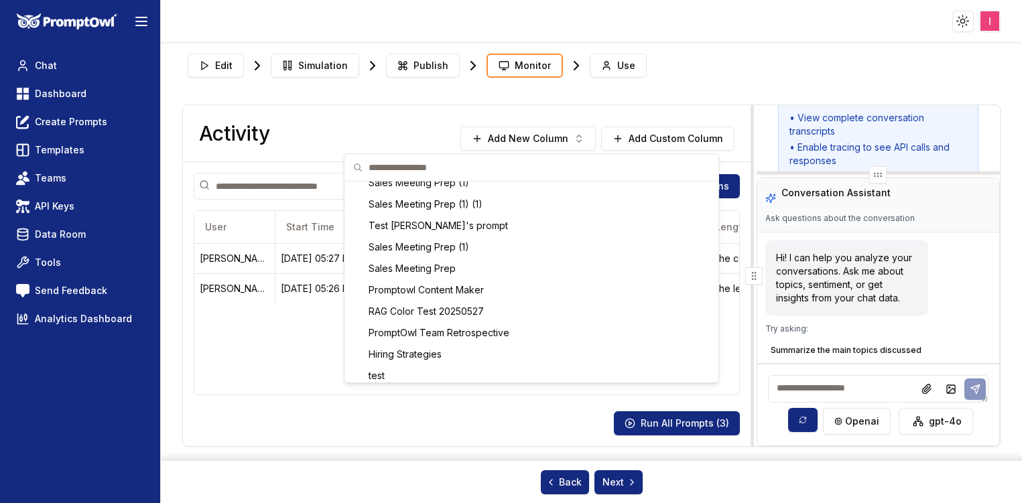
scroll to position [0, 0]
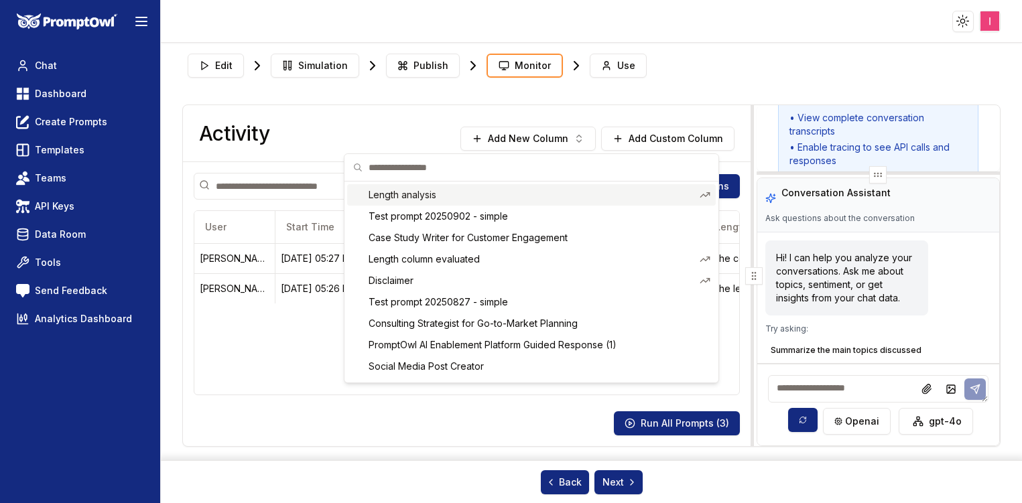
click at [341, 130] on html "Toggle theme Toggle user menu Chat Dashboard Create Prompts Templates Teams API…" at bounding box center [511, 251] width 1022 height 503
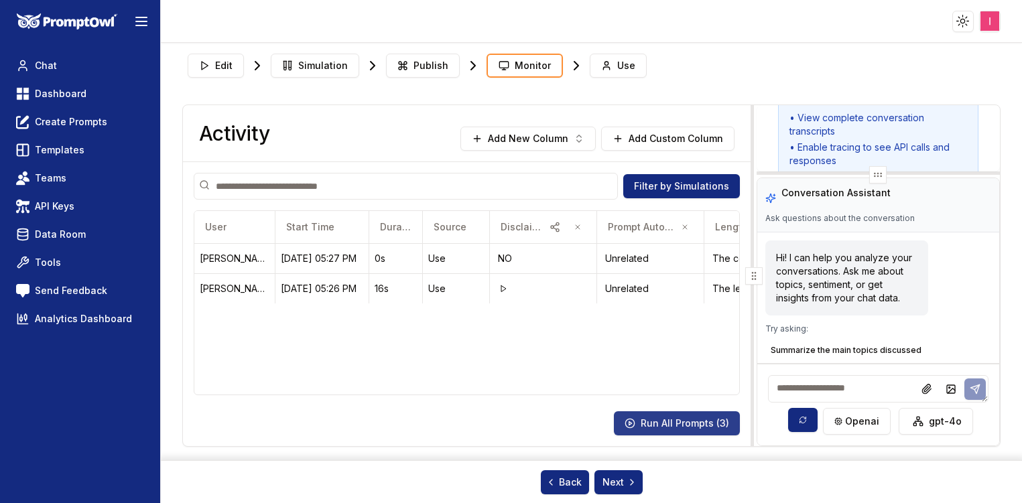
click at [657, 426] on button "Run All Prompts ( 3 )" at bounding box center [677, 423] width 126 height 24
click at [371, 493] on div "Back Next" at bounding box center [591, 481] width 861 height 31
click at [582, 149] on button "Add New Column" at bounding box center [527, 139] width 135 height 24
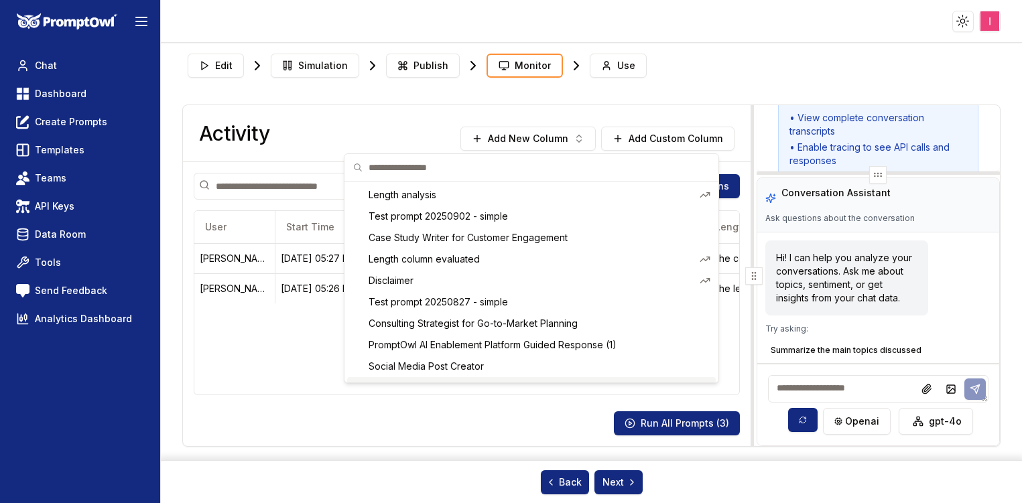
click at [42, 90] on html "Toggle theme Toggle user menu Chat Dashboard Create Prompts Templates Teams API…" at bounding box center [511, 251] width 1022 height 503
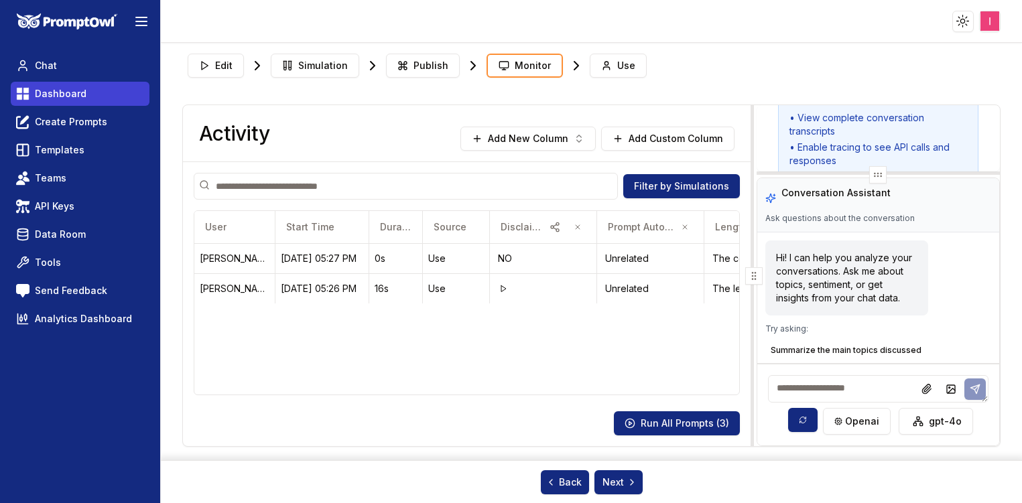
click at [49, 90] on span "Dashboard" at bounding box center [61, 93] width 52 height 13
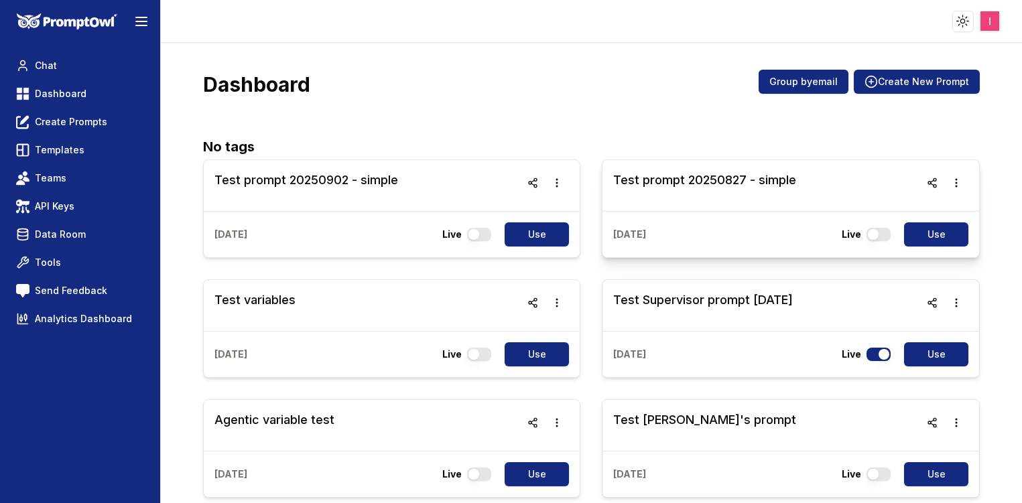
click at [695, 174] on h3 "Test prompt 20250827 - simple" at bounding box center [704, 180] width 183 height 19
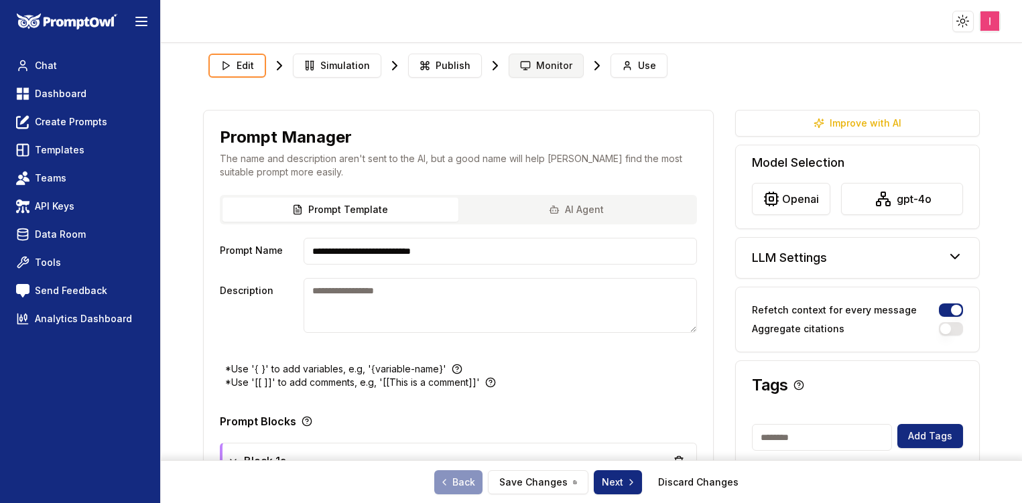
click at [541, 60] on span "Monitor" at bounding box center [554, 65] width 36 height 13
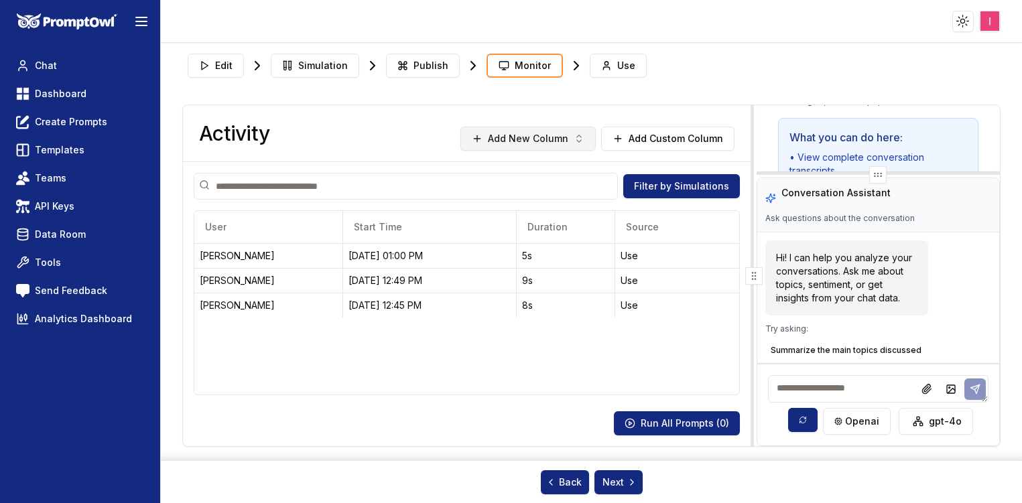
click at [550, 141] on button "Add New Column" at bounding box center [527, 139] width 135 height 24
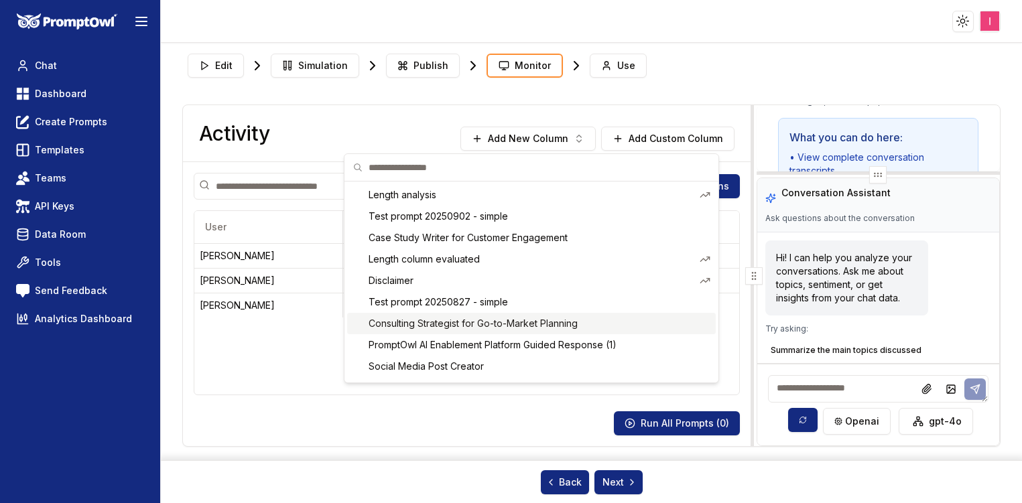
click at [125, 462] on html "Toggle theme Toggle user menu Chat Dashboard Create Prompts Templates Teams API…" at bounding box center [511, 251] width 1022 height 503
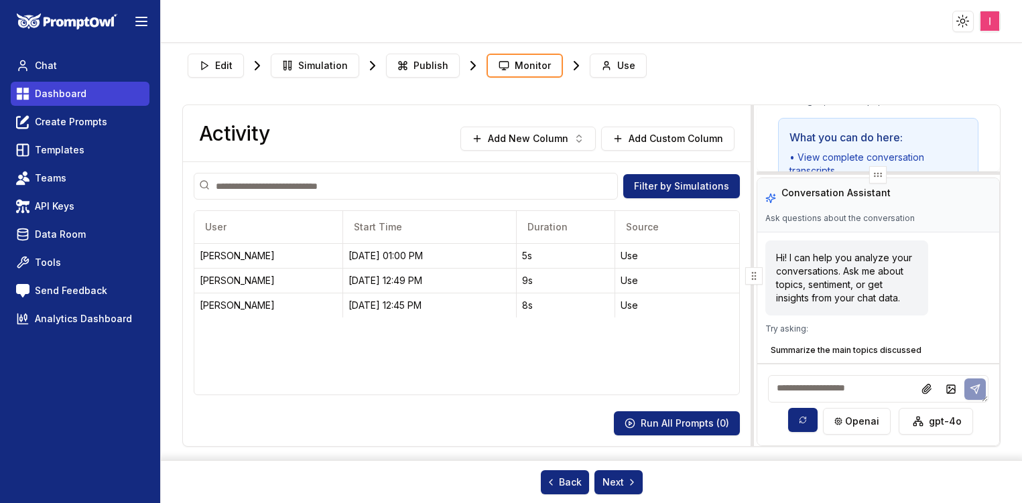
click at [49, 85] on link "Dashboard" at bounding box center [80, 94] width 139 height 24
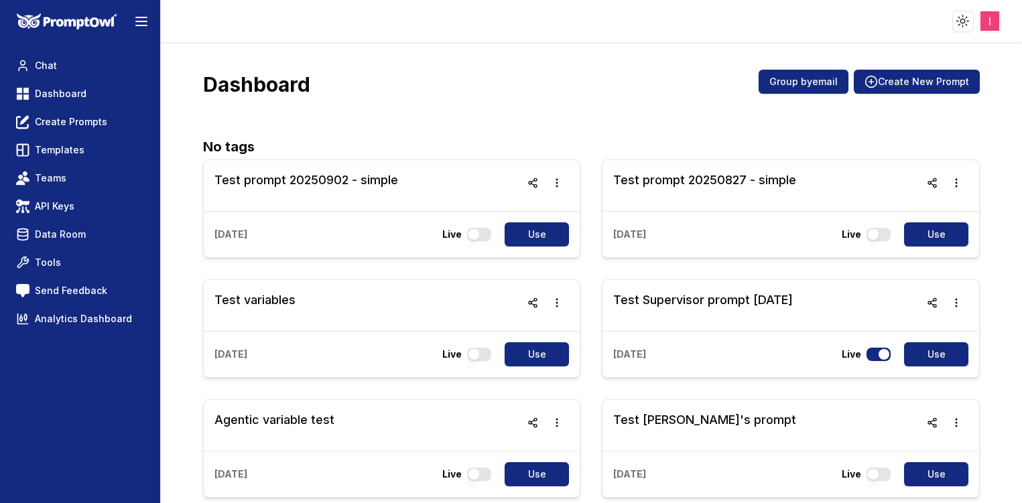
click at [62, 96] on span "Dashboard" at bounding box center [61, 93] width 52 height 13
click at [76, 100] on span "Dashboard" at bounding box center [61, 93] width 52 height 13
click at [377, 182] on h3 "Test prompt 20250902 - simple" at bounding box center [306, 180] width 184 height 19
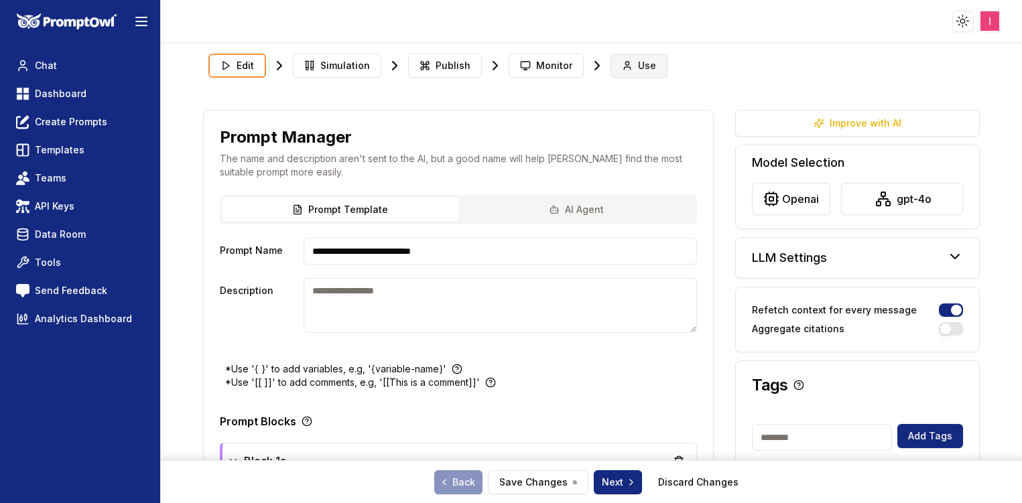
click at [627, 56] on button "Use" at bounding box center [639, 66] width 57 height 24
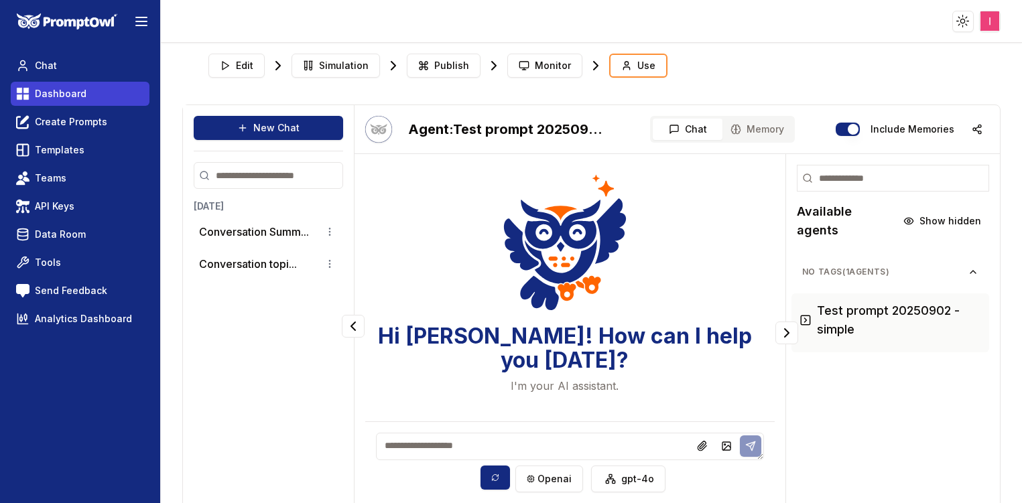
click at [60, 90] on span "Dashboard" at bounding box center [61, 93] width 52 height 13
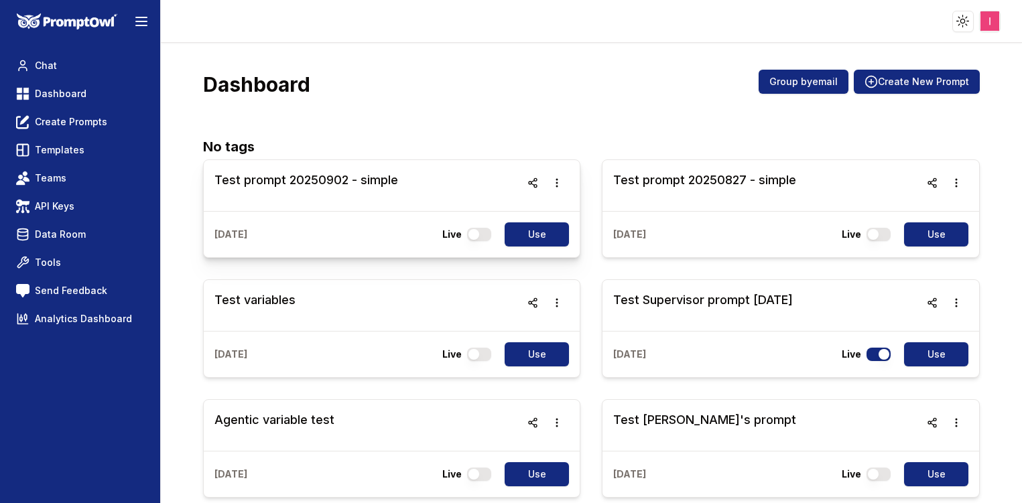
click at [300, 188] on h3 "Test prompt 20250902 - simple" at bounding box center [306, 180] width 184 height 19
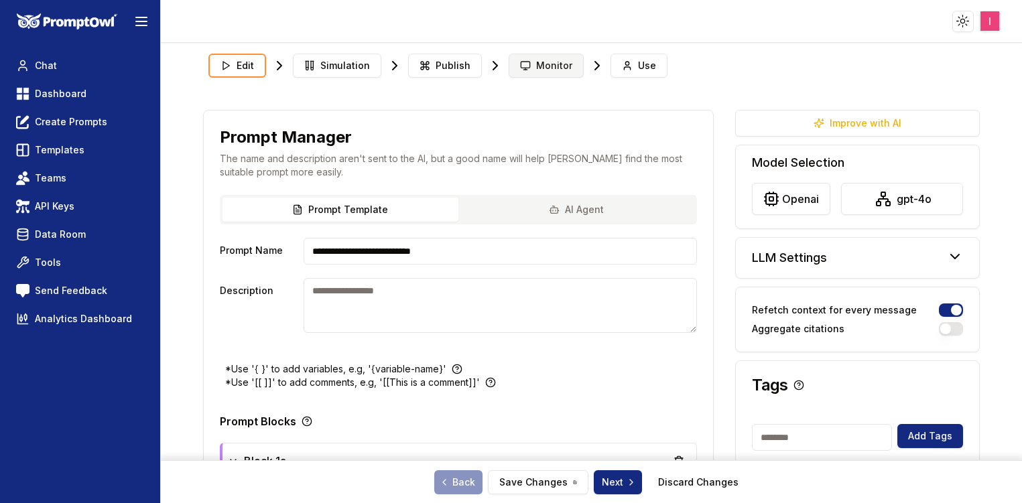
click at [536, 66] on span "Monitor" at bounding box center [554, 65] width 36 height 13
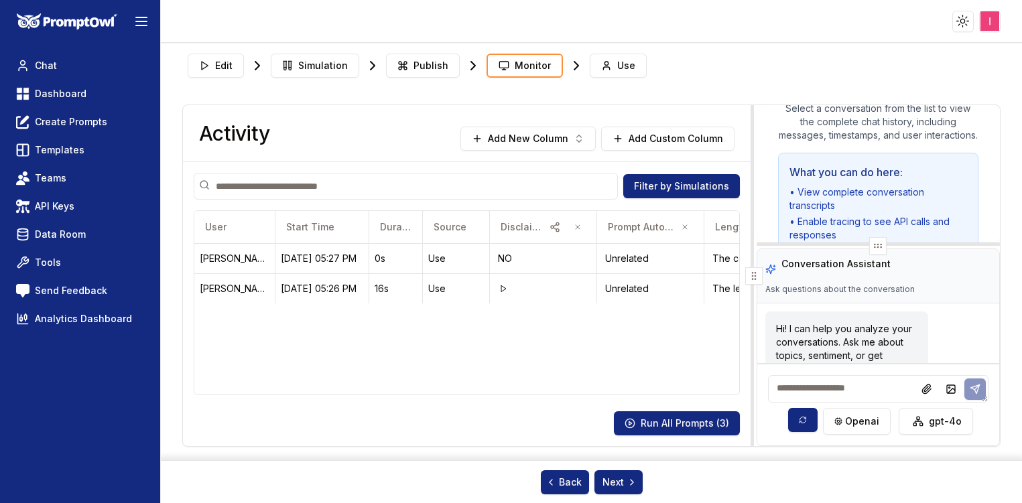
drag, startPoint x: 841, startPoint y: 173, endPoint x: 824, endPoint y: 245, distance: 74.4
click at [824, 245] on div at bounding box center [878, 244] width 243 height 3
click at [72, 88] on span "Dashboard" at bounding box center [61, 93] width 52 height 13
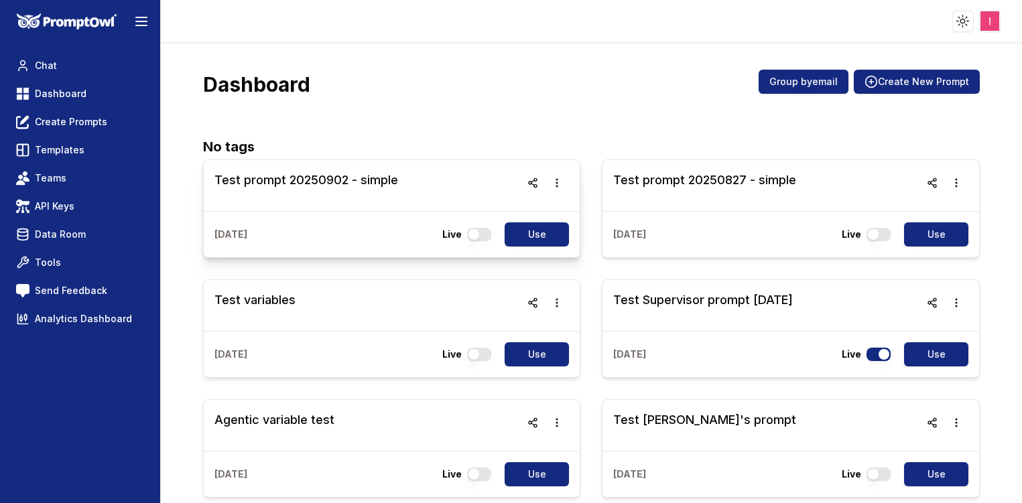
click at [312, 172] on h3 "Test prompt 20250902 - simple" at bounding box center [306, 180] width 184 height 19
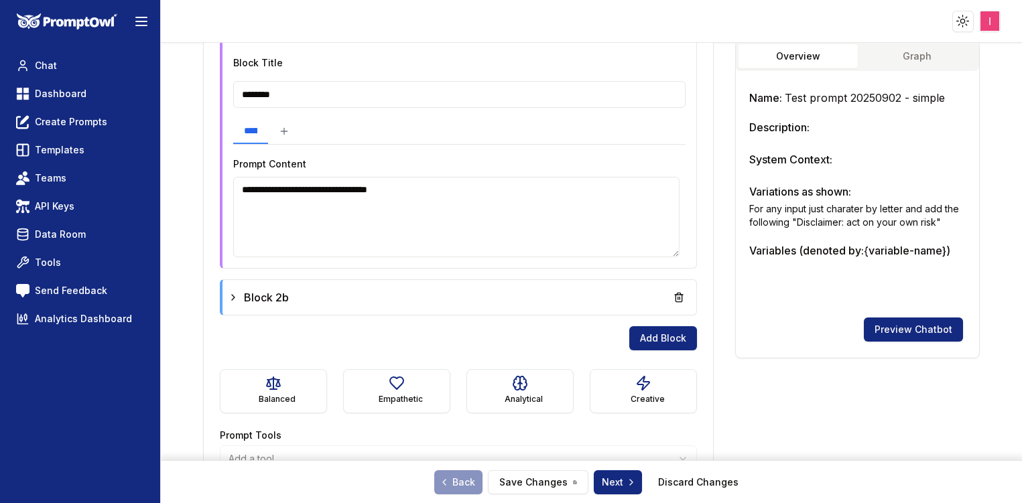
scroll to position [434, 0]
click at [229, 295] on icon at bounding box center [233, 298] width 11 height 11
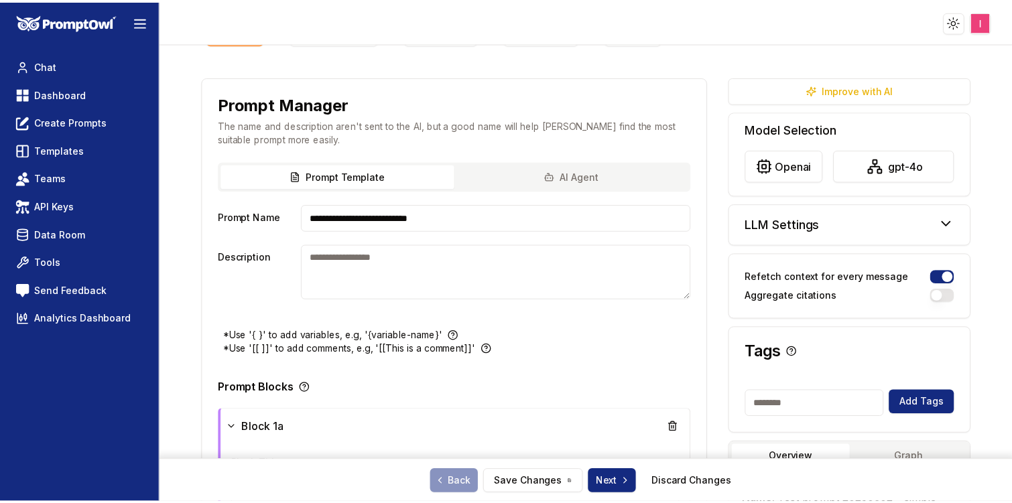
scroll to position [0, 0]
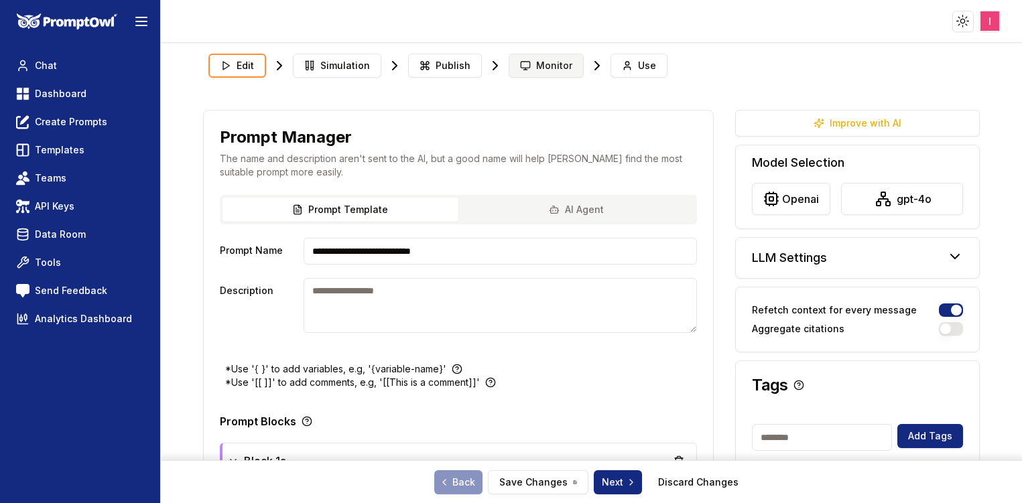
click at [550, 73] on button "Monitor" at bounding box center [546, 66] width 75 height 24
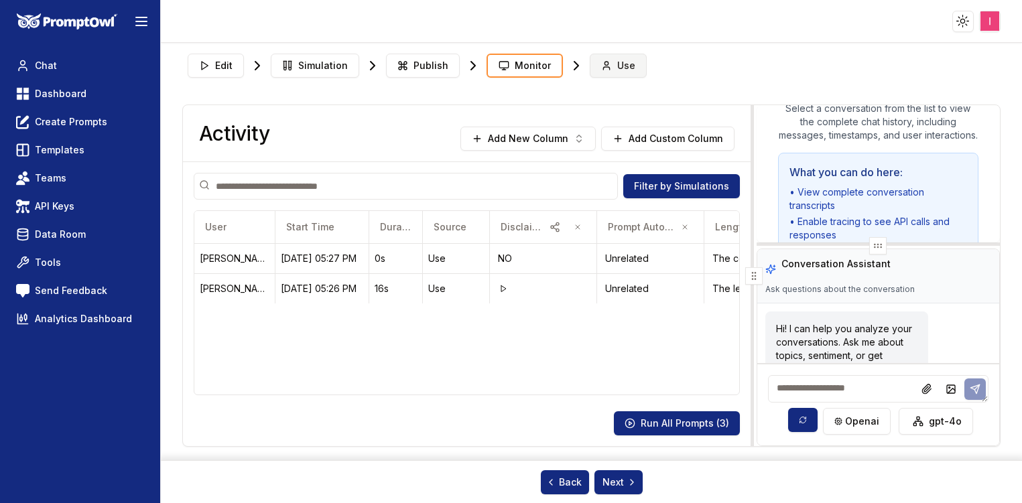
click at [617, 67] on span "Use" at bounding box center [626, 65] width 18 height 13
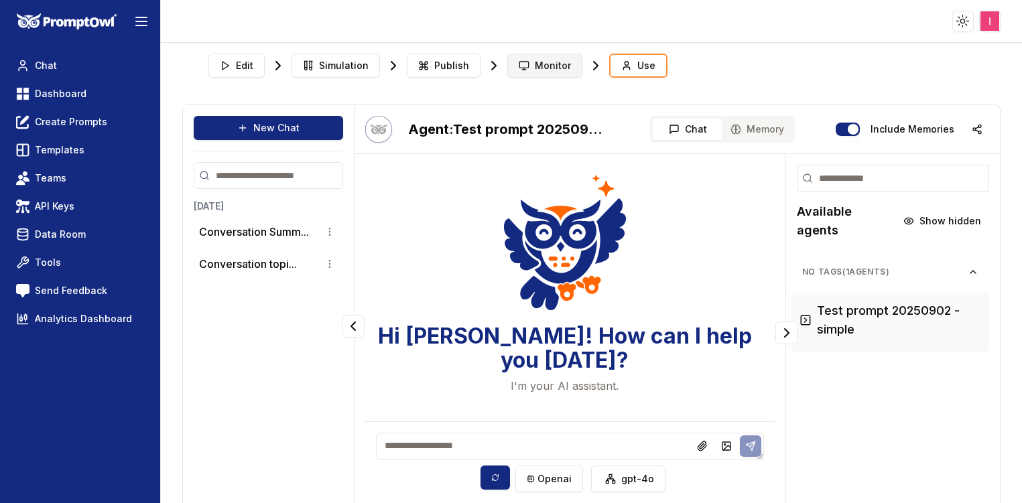
click at [535, 65] on span "Monitor" at bounding box center [553, 65] width 36 height 13
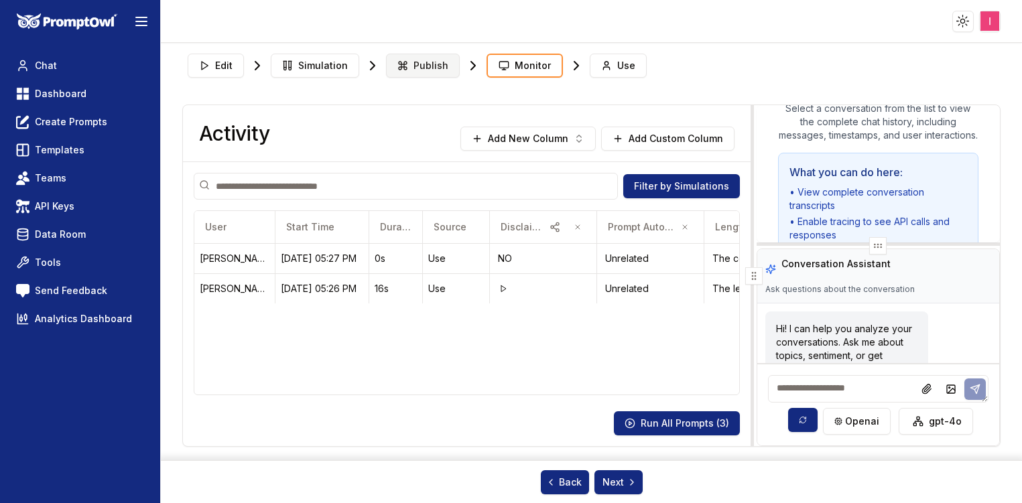
click at [429, 62] on span "Publish" at bounding box center [430, 65] width 35 height 13
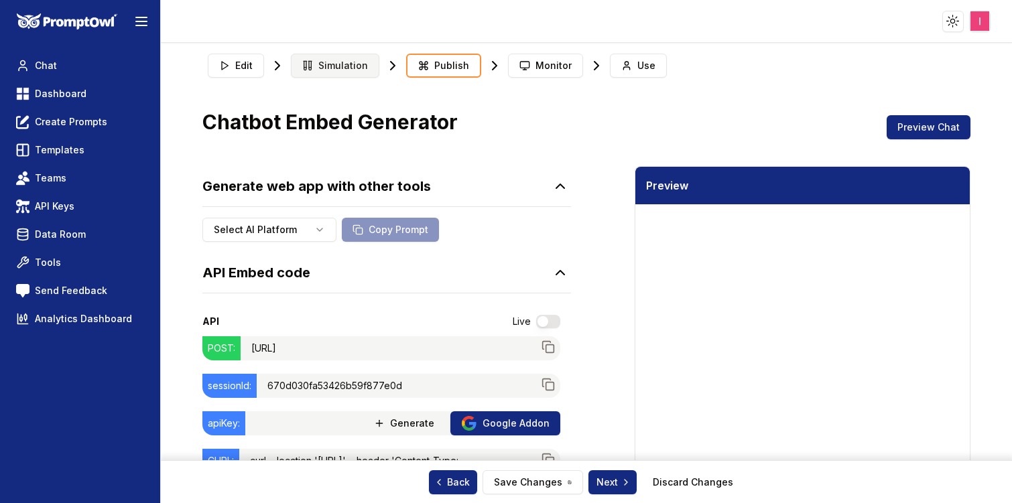
click at [344, 64] on span "Simulation" at bounding box center [343, 65] width 50 height 13
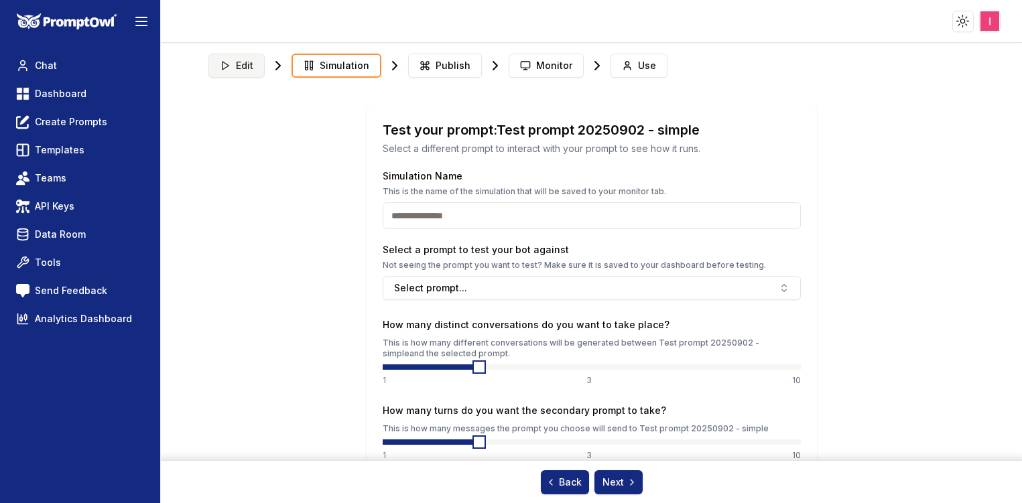
click at [242, 64] on span "Edit" at bounding box center [244, 65] width 17 height 13
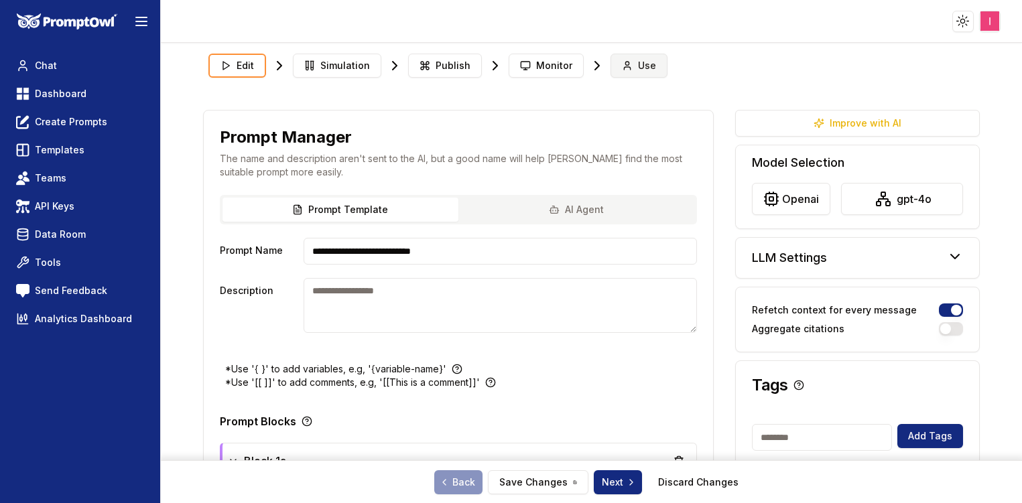
click at [638, 62] on span "Use" at bounding box center [647, 65] width 18 height 13
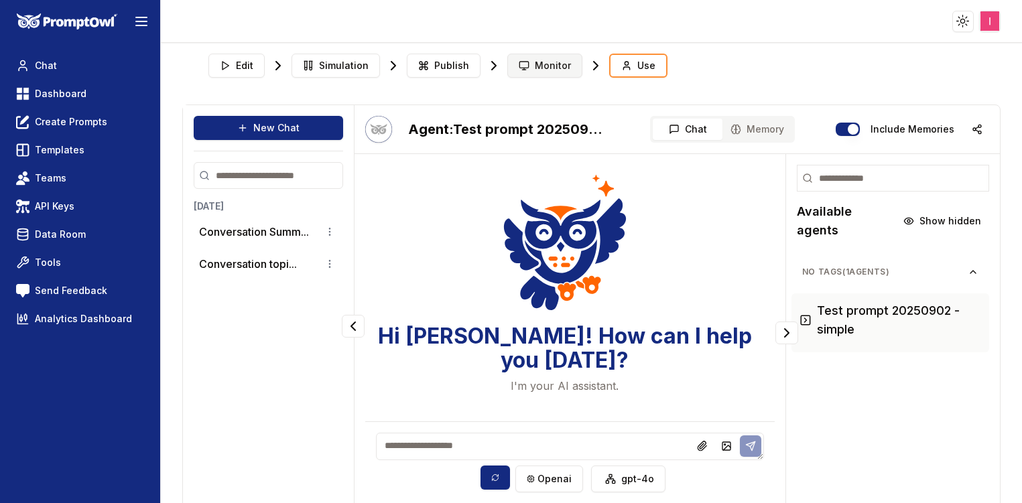
click at [552, 60] on span "Monitor" at bounding box center [553, 65] width 36 height 13
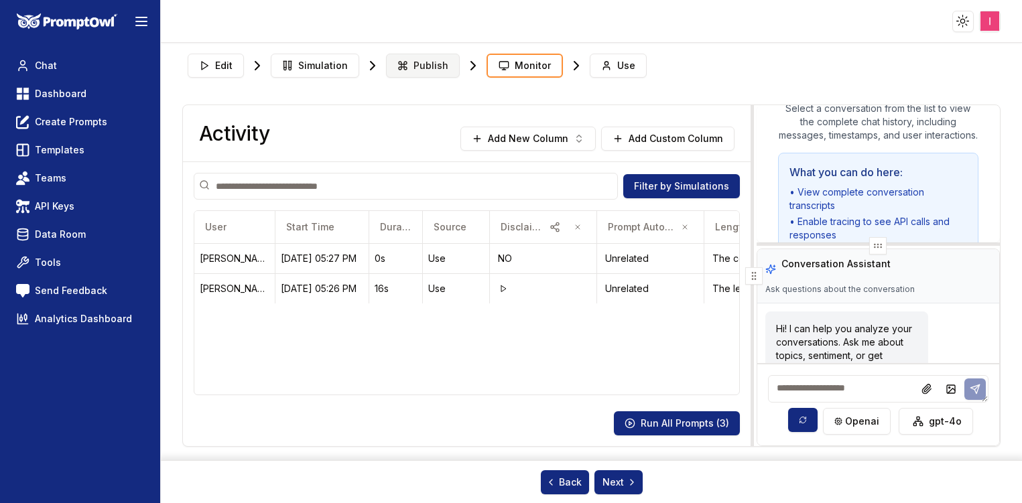
click at [417, 58] on button "Publish" at bounding box center [423, 66] width 74 height 24
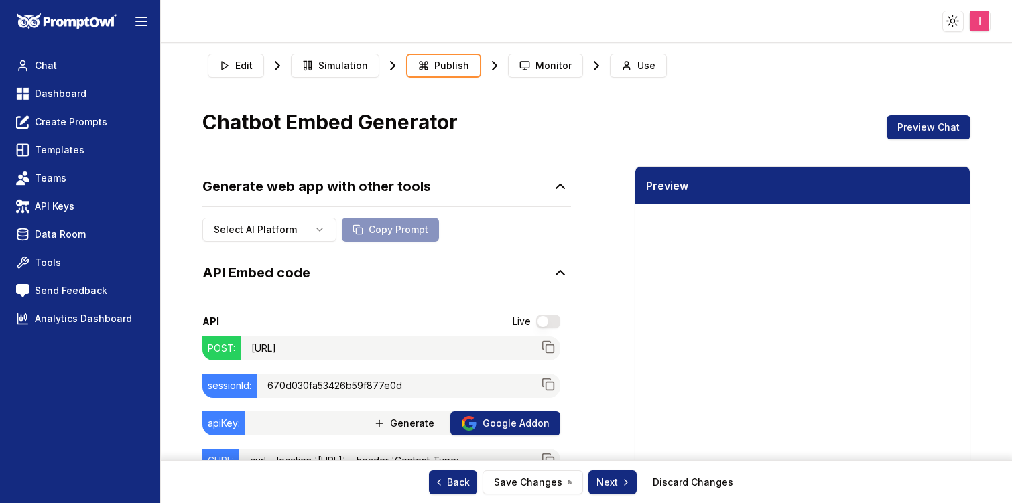
scroll to position [99, 0]
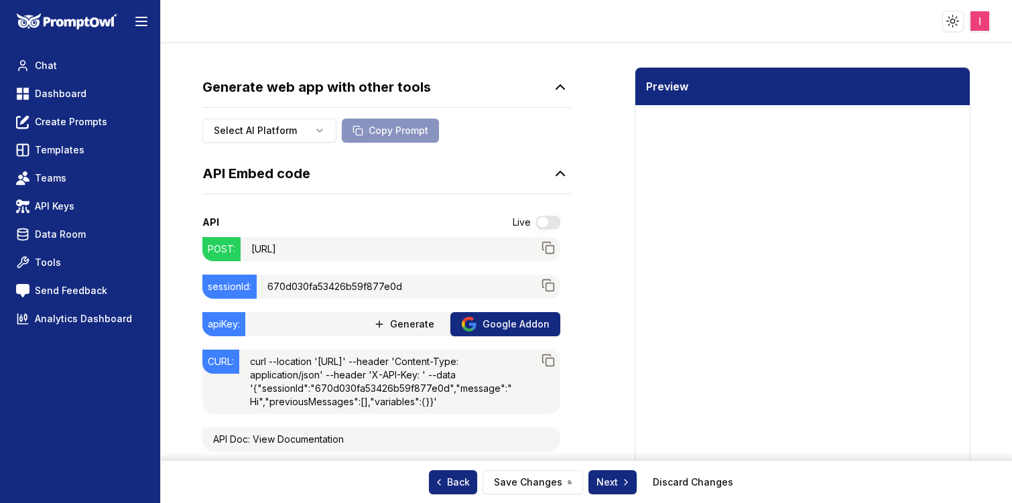
click at [182, 433] on section "Edit Simulation Publish Monitor Use Chatbot Embed Generator Preview Chat Genera…" at bounding box center [586, 484] width 809 height 1070
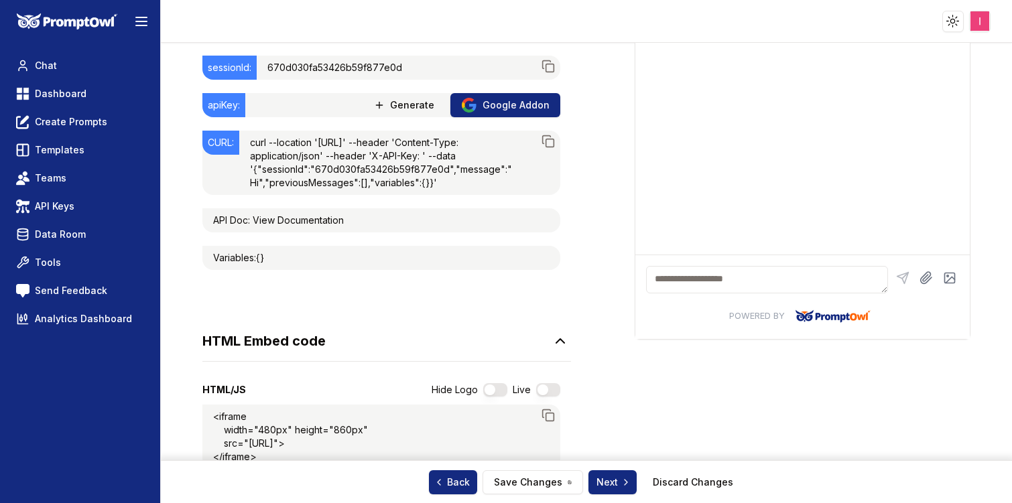
scroll to position [321, 0]
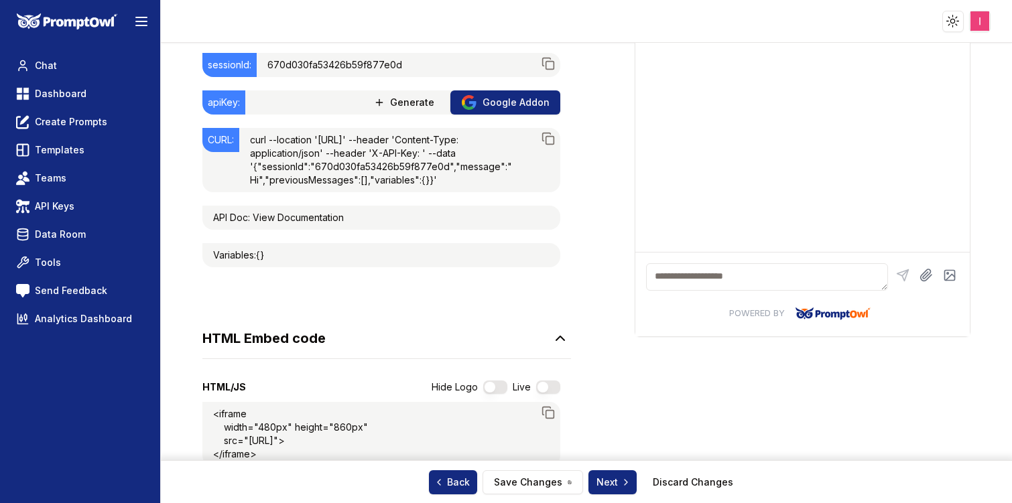
click at [296, 223] on link "View Documentation" at bounding box center [298, 217] width 91 height 11
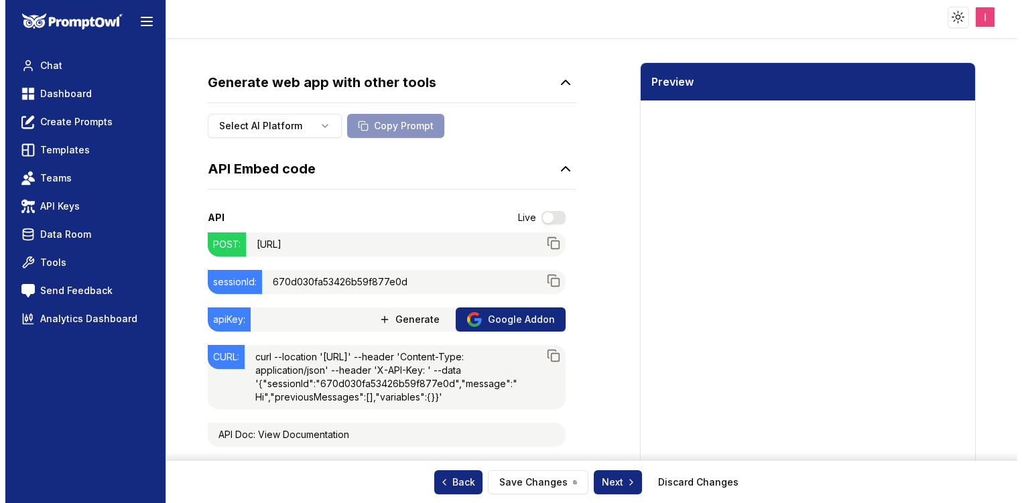
scroll to position [98, 0]
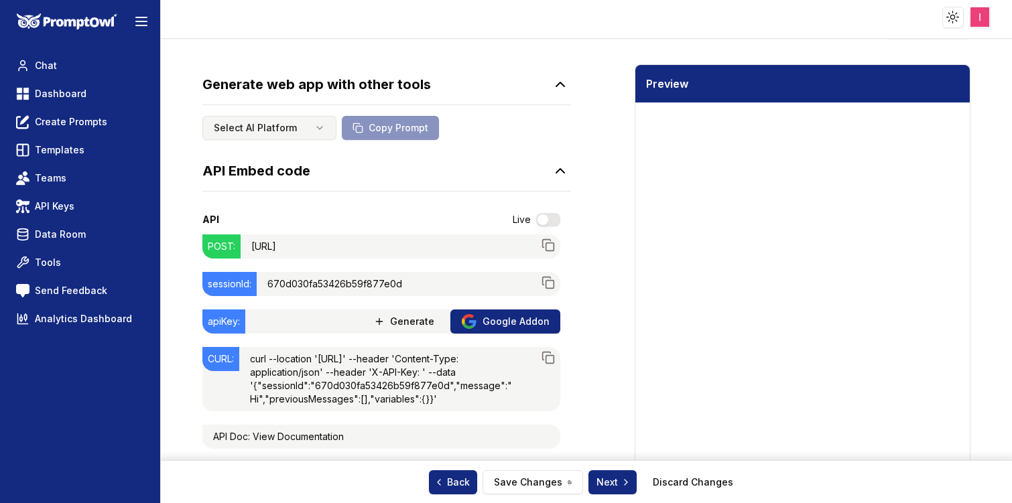
click at [316, 129] on html "Toggle theme Toggle user menu Chat Dashboard Create Prompts Templates Teams API…" at bounding box center [506, 247] width 1012 height 503
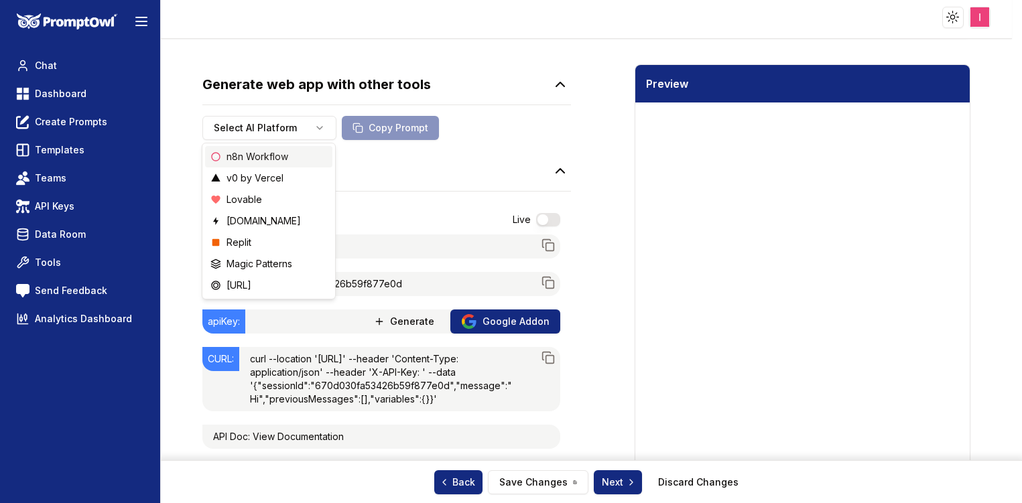
click at [311, 158] on div "n8n Workflow" at bounding box center [268, 156] width 127 height 21
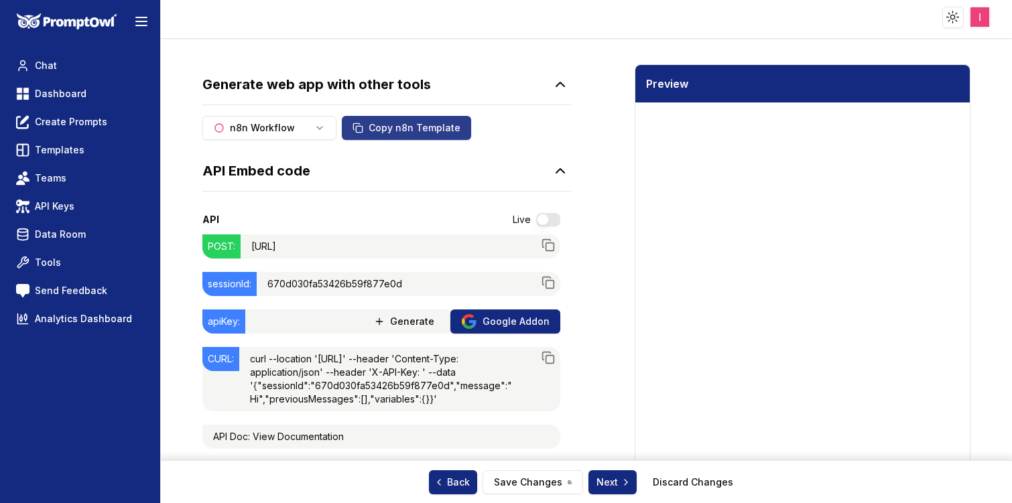
click at [396, 123] on button "Copy n8n Template" at bounding box center [406, 128] width 129 height 24
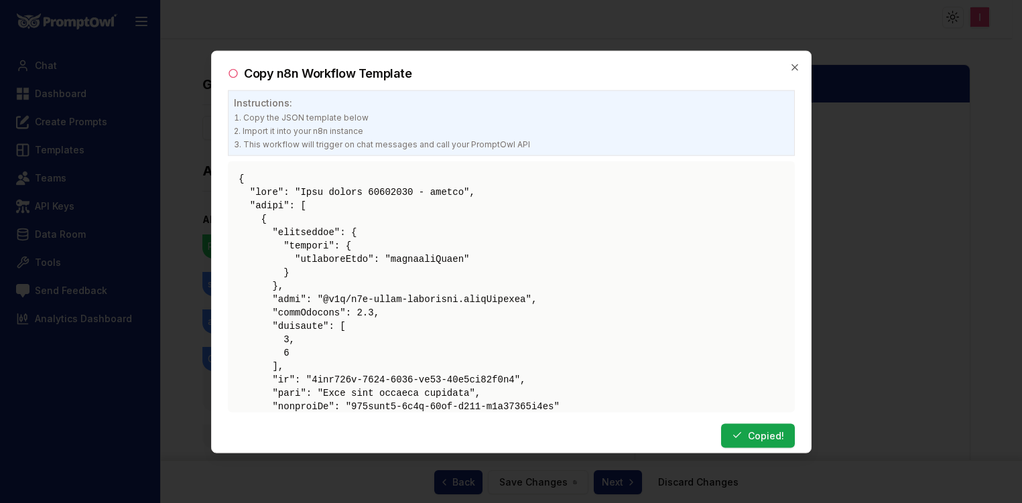
click at [668, 38] on div at bounding box center [511, 251] width 1022 height 503
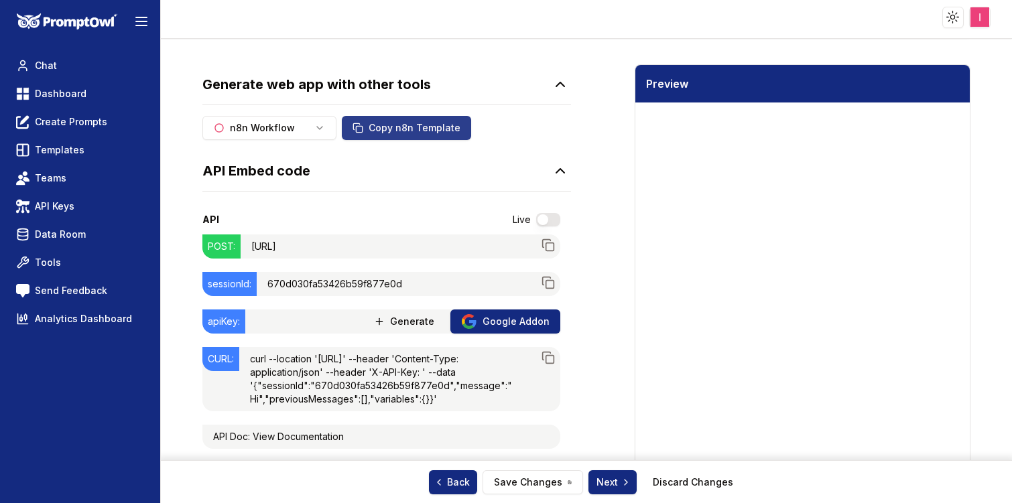
click at [430, 127] on button "Copy n8n Template" at bounding box center [406, 128] width 129 height 24
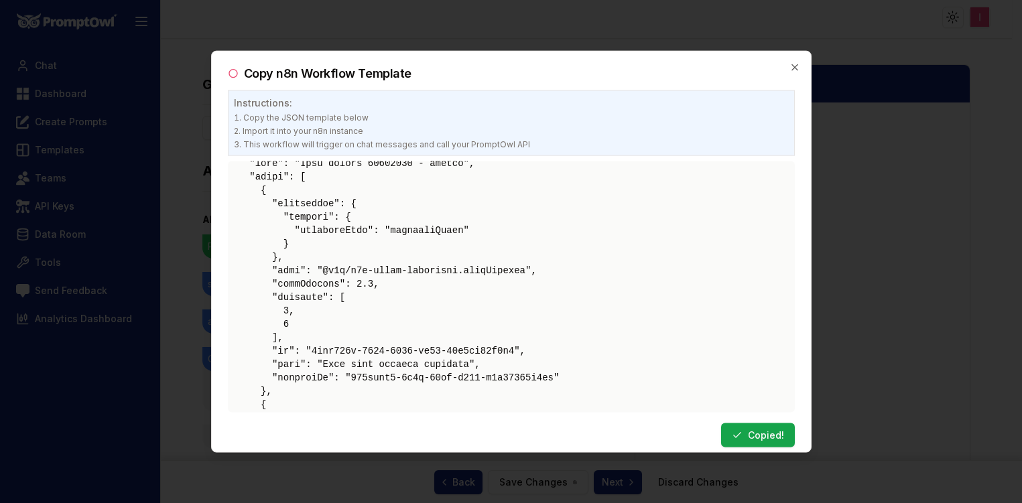
scroll to position [0, 0]
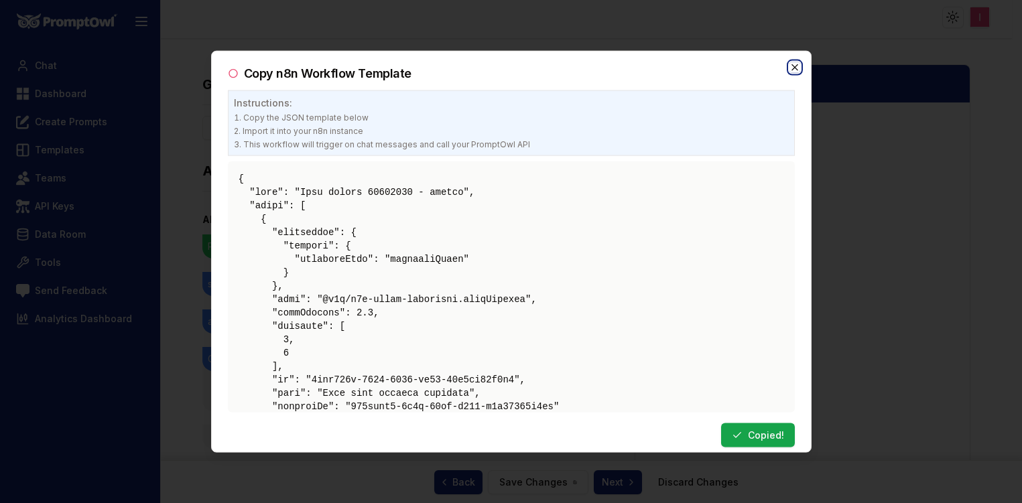
click at [791, 72] on icon "button" at bounding box center [794, 67] width 11 height 11
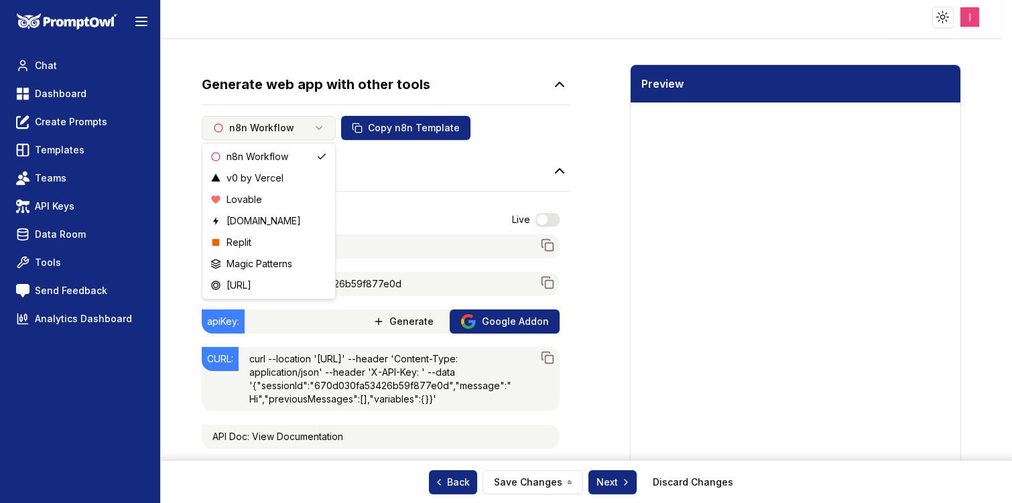
click at [324, 130] on html "Toggle theme Toggle user menu Chat Dashboard Create Prompts Templates Teams API…" at bounding box center [506, 247] width 1012 height 503
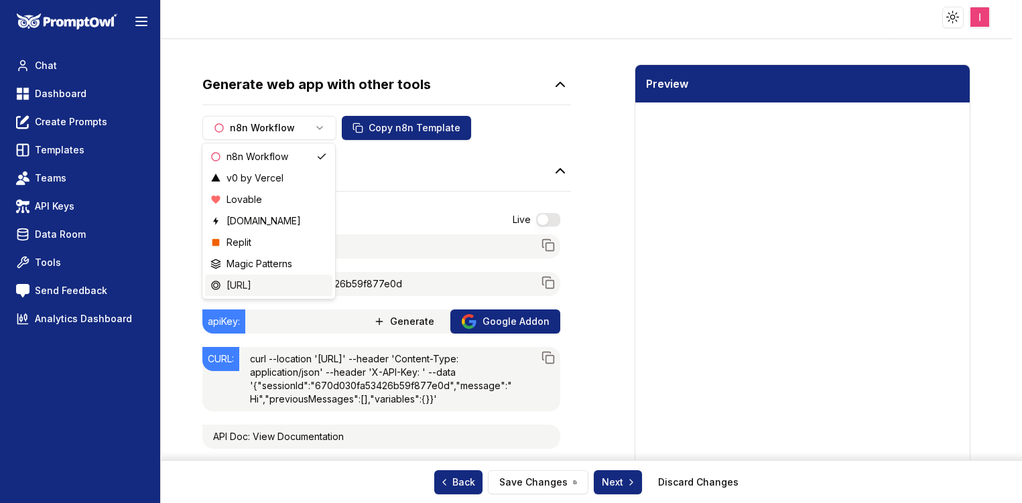
click at [279, 287] on div "[URL]" at bounding box center [268, 285] width 127 height 21
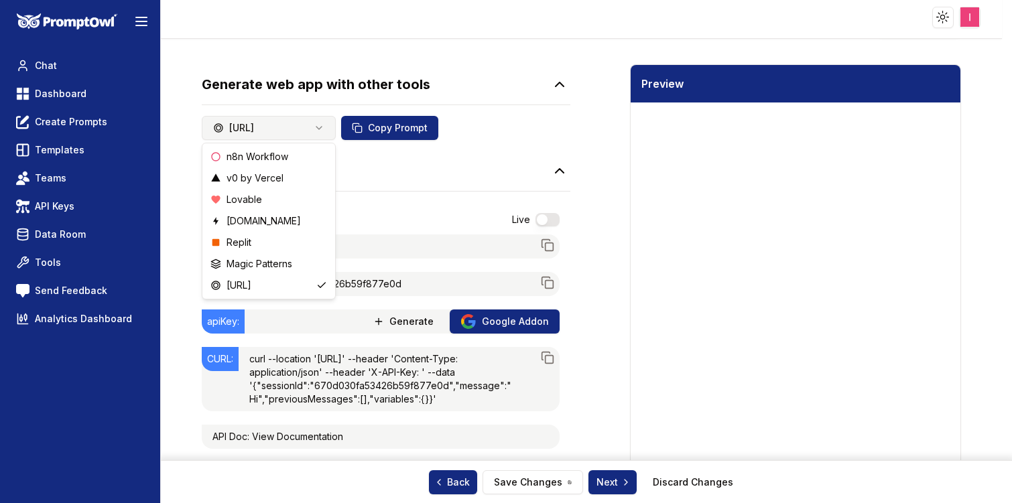
click at [319, 129] on html "Toggle theme Toggle user menu Chat Dashboard Create Prompts Templates Teams API…" at bounding box center [506, 247] width 1012 height 503
